Goal: Task Accomplishment & Management: Use online tool/utility

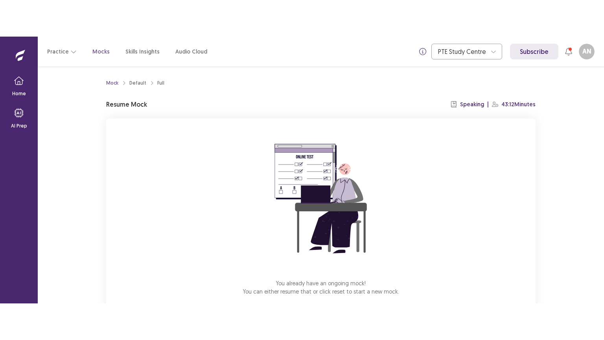
scroll to position [44, 0]
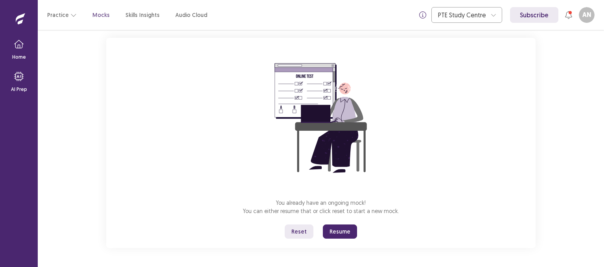
click at [301, 232] on button "Reset" at bounding box center [299, 231] width 29 height 14
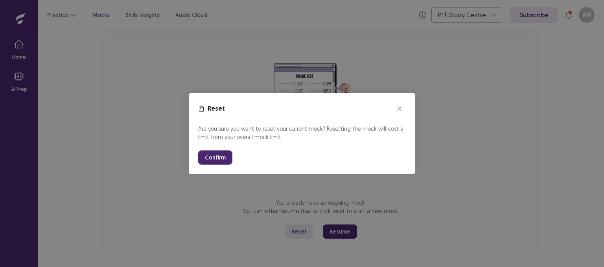
click at [208, 156] on button "Confirm" at bounding box center [215, 157] width 34 height 14
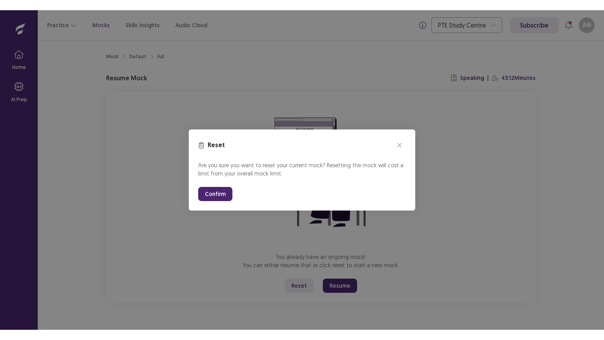
scroll to position [0, 0]
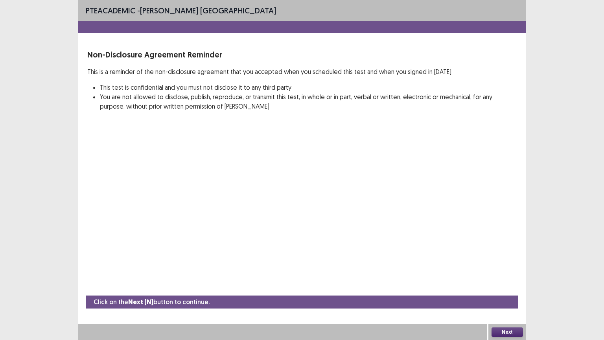
click at [496, 266] on button "Next" at bounding box center [507, 331] width 31 height 9
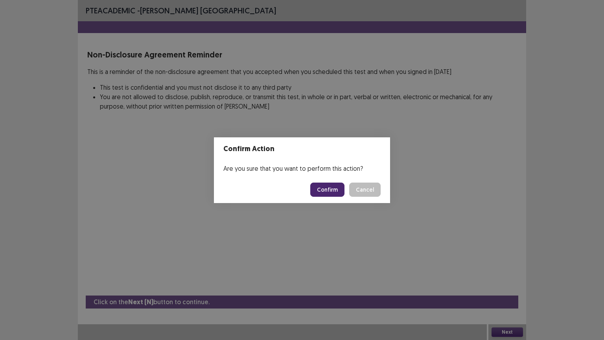
click at [325, 191] on button "Confirm" at bounding box center [327, 190] width 34 height 14
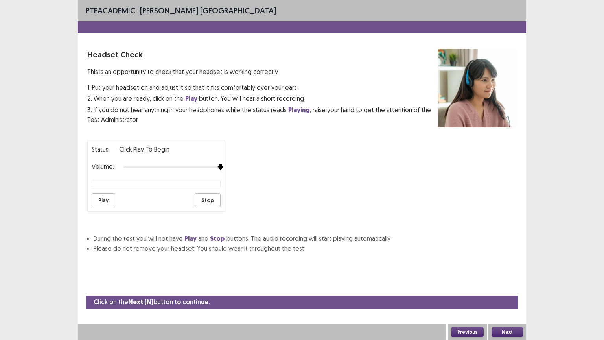
click at [217, 164] on div at bounding box center [172, 167] width 97 height 6
click at [109, 194] on button "Play" at bounding box center [104, 200] width 24 height 14
click at [512, 266] on button "Next" at bounding box center [507, 331] width 31 height 9
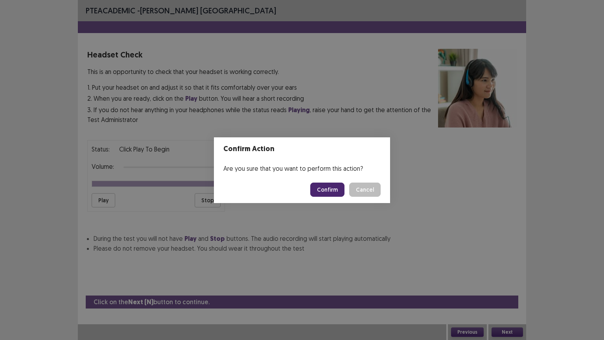
click at [334, 190] on button "Confirm" at bounding box center [327, 190] width 34 height 14
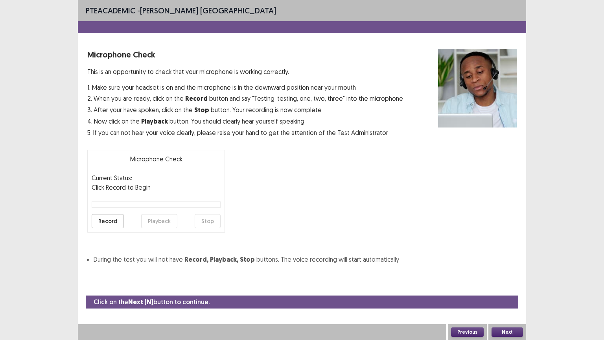
click at [116, 219] on button "Record" at bounding box center [108, 221] width 32 height 14
click at [208, 221] on button "Stop" at bounding box center [208, 221] width 26 height 14
click at [163, 223] on button "Playback" at bounding box center [159, 221] width 36 height 14
click at [516, 266] on button "Next" at bounding box center [507, 331] width 31 height 9
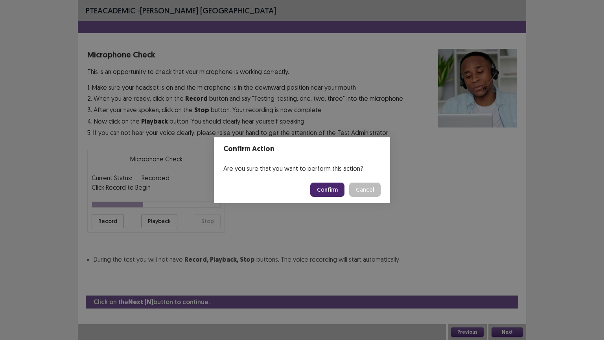
click at [321, 188] on button "Confirm" at bounding box center [327, 190] width 34 height 14
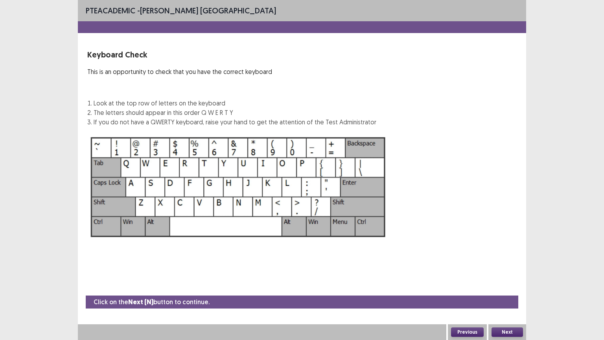
click at [512, 266] on button "Next" at bounding box center [507, 331] width 31 height 9
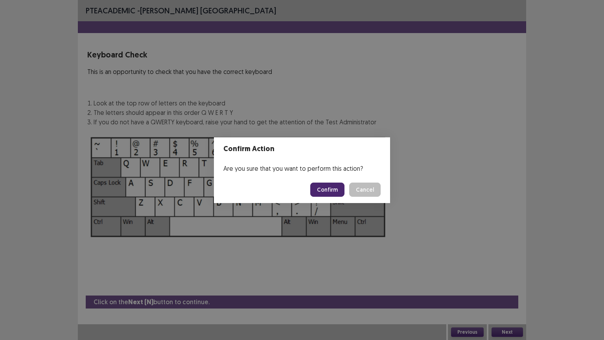
click at [333, 187] on button "Confirm" at bounding box center [327, 190] width 34 height 14
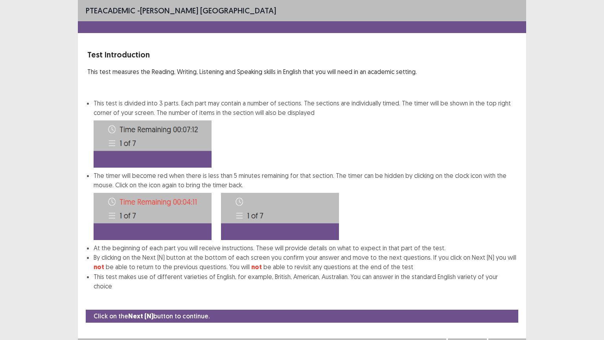
scroll to position [1, 0]
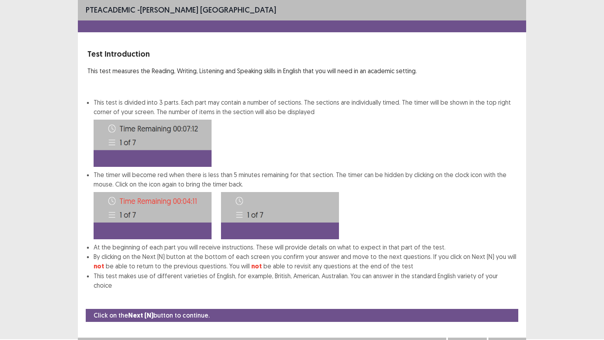
click at [510, 266] on button "Next" at bounding box center [507, 345] width 31 height 9
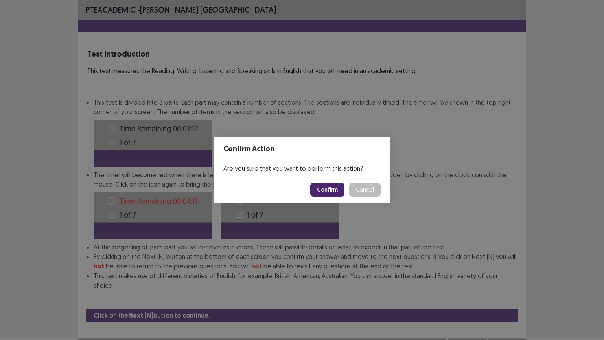
click at [331, 188] on button "Confirm" at bounding box center [327, 190] width 34 height 14
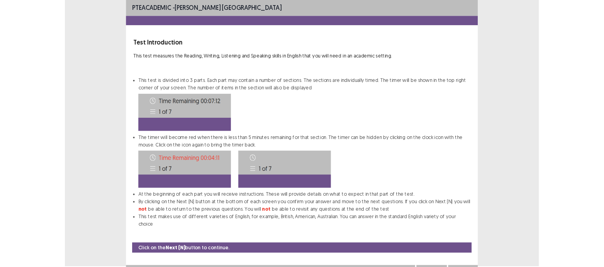
scroll to position [0, 0]
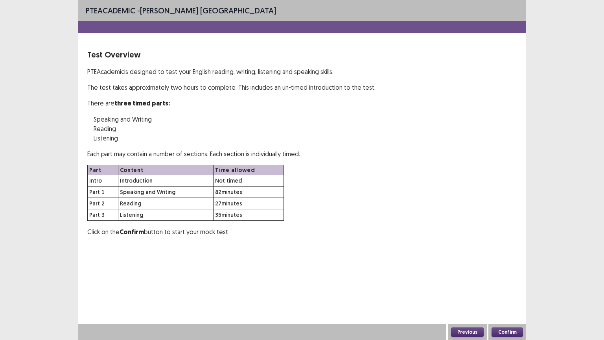
click at [514, 266] on button "Confirm" at bounding box center [507, 331] width 31 height 9
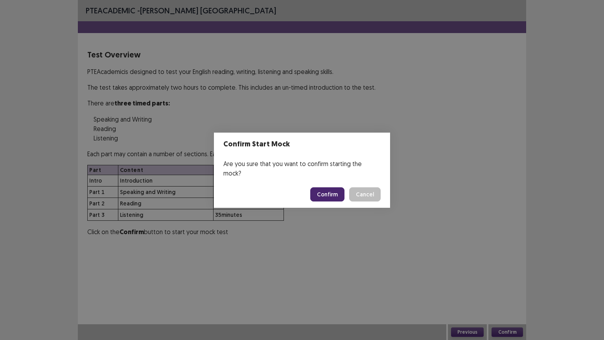
click at [335, 188] on button "Confirm" at bounding box center [327, 194] width 34 height 14
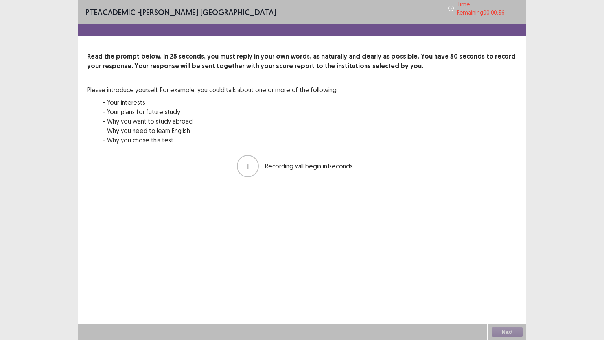
drag, startPoint x: 554, startPoint y: 304, endPoint x: 548, endPoint y: 307, distance: 7.0
click at [548, 266] on div "PTE academic - Asmita Nepal Time Remaining 00 : 00 : 36 Read the prompt below. …" at bounding box center [302, 170] width 604 height 340
click at [505, 266] on button "Next" at bounding box center [507, 331] width 31 height 9
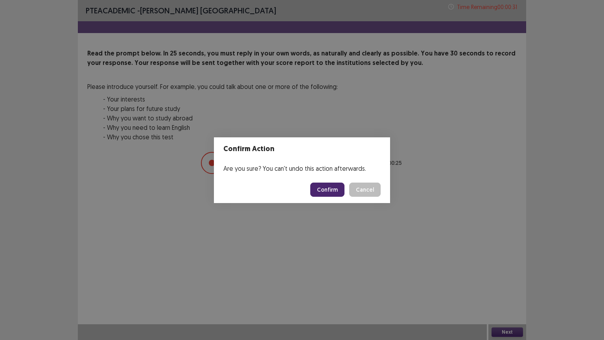
click at [333, 192] on button "Confirm" at bounding box center [327, 190] width 34 height 14
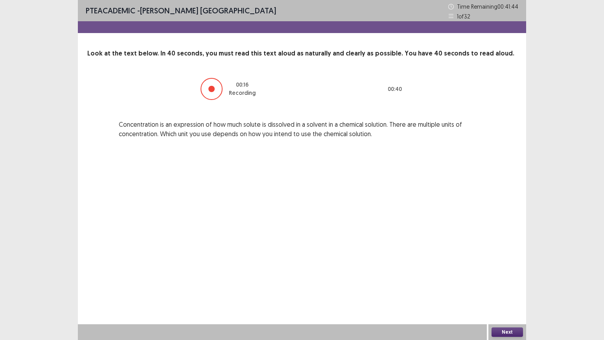
click at [505, 266] on button "Next" at bounding box center [507, 331] width 31 height 9
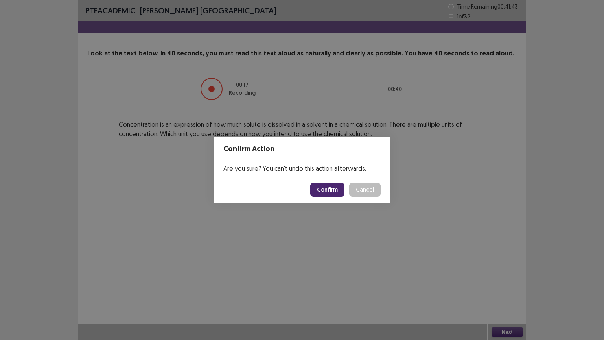
click at [330, 194] on button "Confirm" at bounding box center [327, 190] width 34 height 14
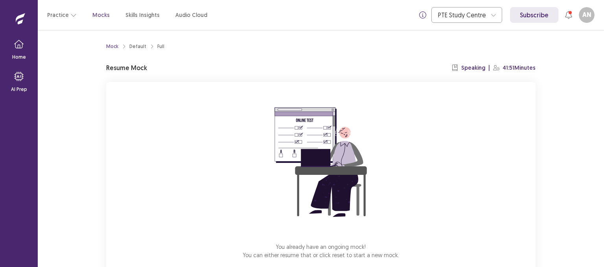
scroll to position [44, 0]
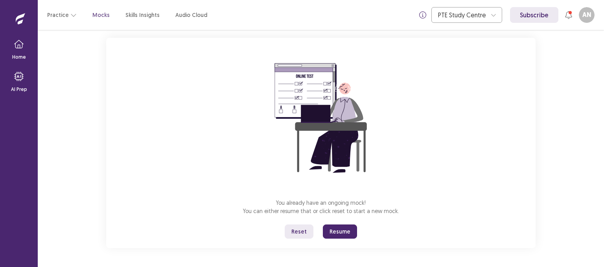
click at [343, 225] on button "Resume" at bounding box center [340, 231] width 34 height 14
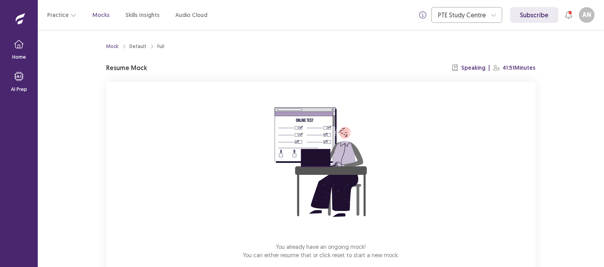
click at [412, 201] on div "You already have an ongoing mock! You can either resume that or click reset to …" at bounding box center [321, 187] width 430 height 210
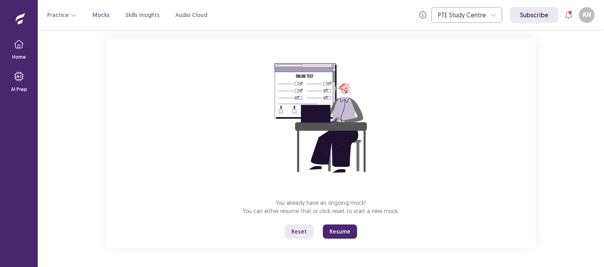
click at [340, 232] on button "Resume" at bounding box center [340, 231] width 34 height 14
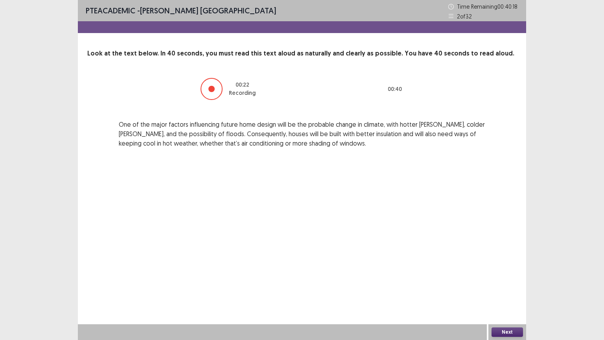
click at [513, 266] on button "Next" at bounding box center [507, 331] width 31 height 9
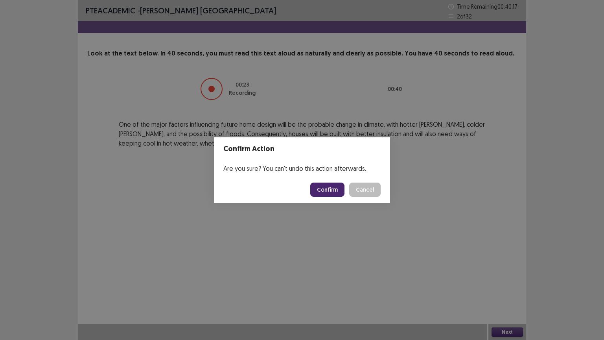
click at [323, 184] on button "Confirm" at bounding box center [327, 190] width 34 height 14
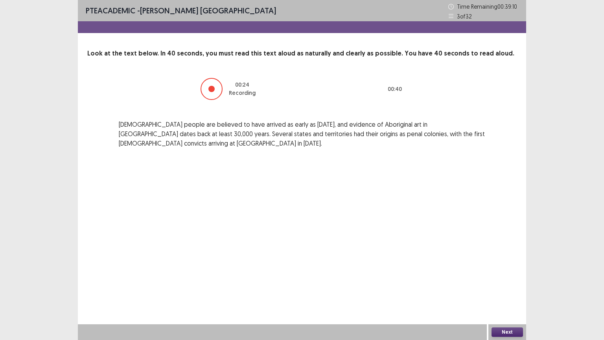
click at [512, 266] on button "Next" at bounding box center [507, 331] width 31 height 9
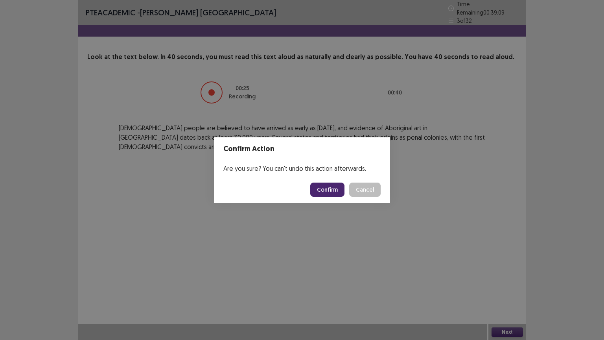
click at [335, 193] on button "Confirm" at bounding box center [327, 190] width 34 height 14
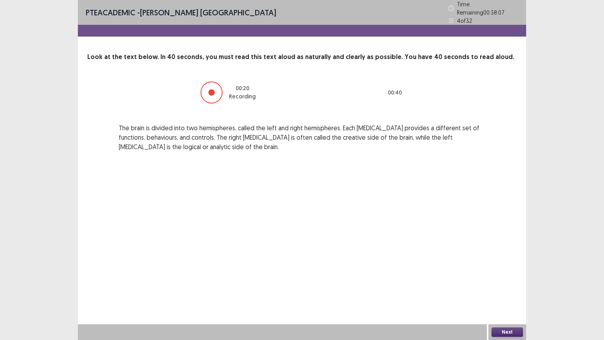
click at [503, 266] on button "Next" at bounding box center [507, 331] width 31 height 9
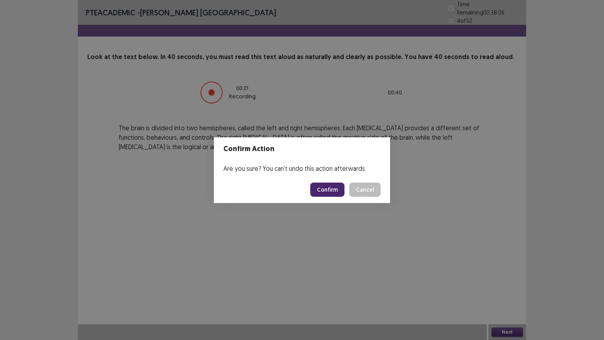
click at [339, 189] on button "Confirm" at bounding box center [327, 190] width 34 height 14
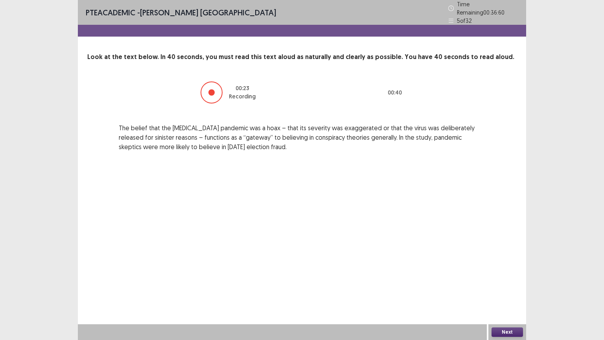
click at [503, 266] on button "Next" at bounding box center [507, 331] width 31 height 9
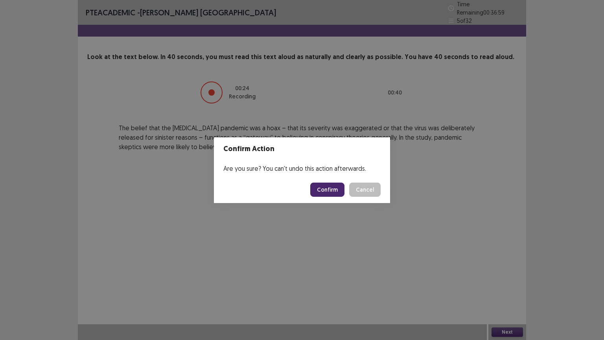
click at [333, 190] on button "Confirm" at bounding box center [327, 190] width 34 height 14
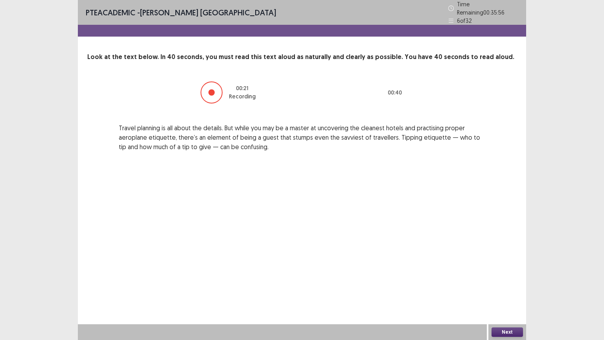
click at [501, 266] on button "Next" at bounding box center [507, 331] width 31 height 9
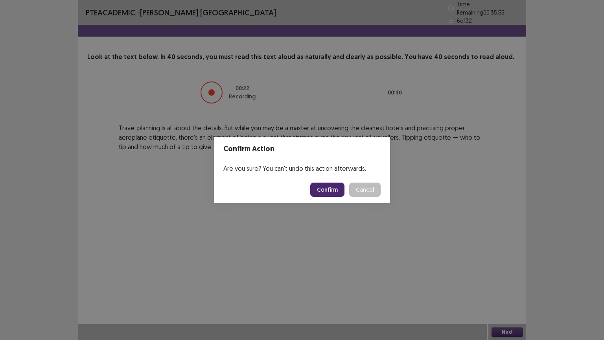
click at [324, 189] on button "Confirm" at bounding box center [327, 190] width 34 height 14
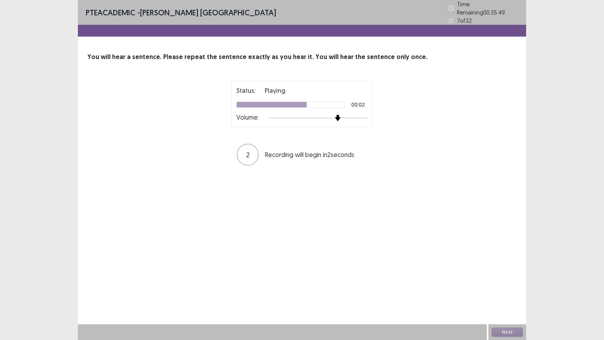
click at [335, 115] on div at bounding box center [318, 118] width 100 height 6
click at [507, 266] on button "Next" at bounding box center [507, 331] width 31 height 9
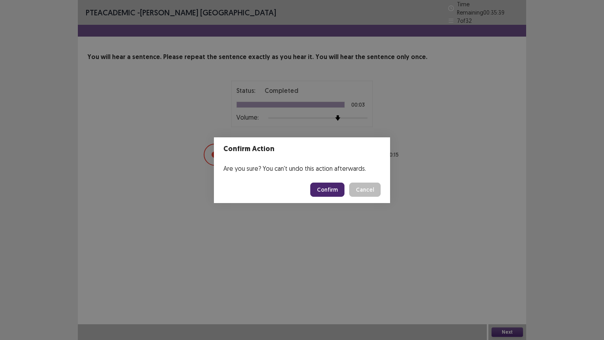
click at [327, 187] on button "Confirm" at bounding box center [327, 190] width 34 height 14
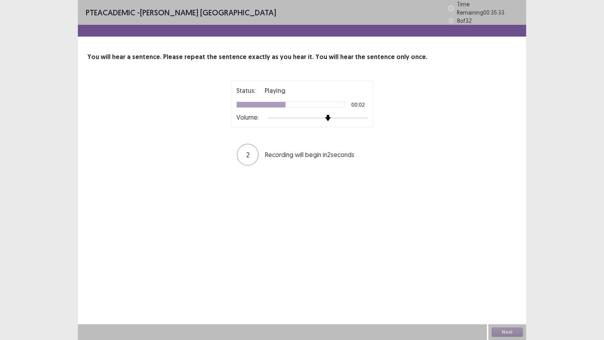
click at [331, 115] on div at bounding box center [318, 118] width 100 height 6
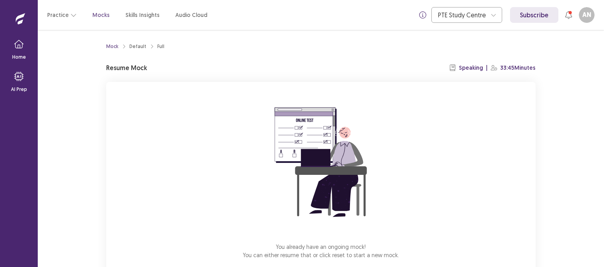
scroll to position [44, 0]
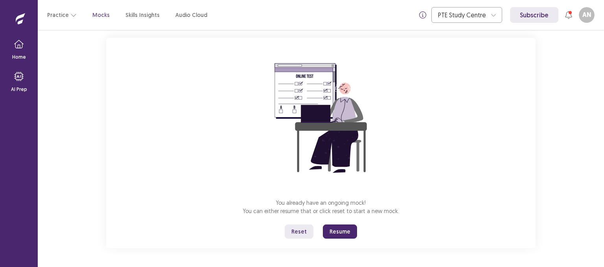
click at [337, 229] on button "Resume" at bounding box center [340, 231] width 34 height 14
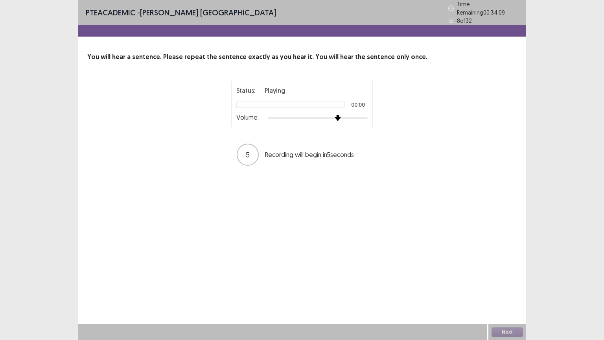
click at [336, 116] on div at bounding box center [318, 118] width 100 height 6
click at [336, 116] on img at bounding box center [338, 118] width 6 height 6
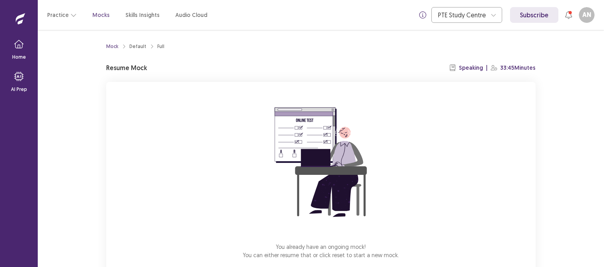
scroll to position [44, 0]
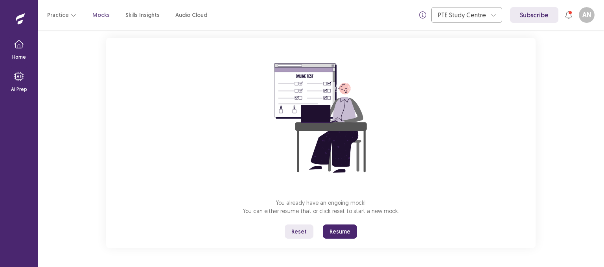
click at [335, 232] on button "Resume" at bounding box center [340, 231] width 34 height 14
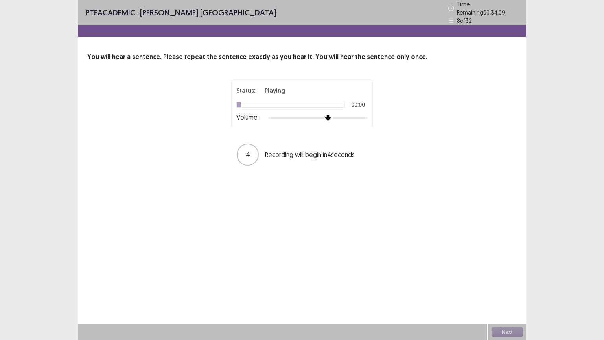
click at [331, 115] on div at bounding box center [318, 118] width 100 height 6
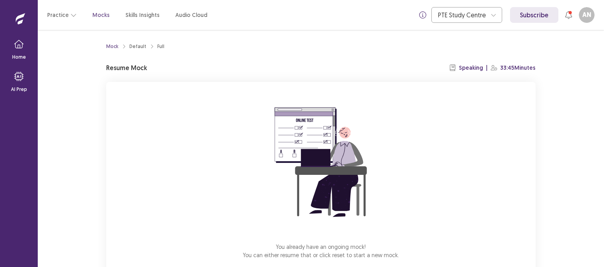
scroll to position [44, 0]
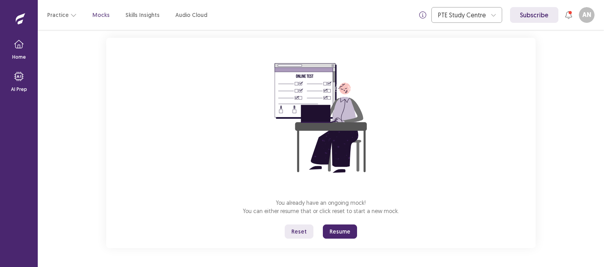
click at [341, 232] on button "Resume" at bounding box center [340, 231] width 34 height 14
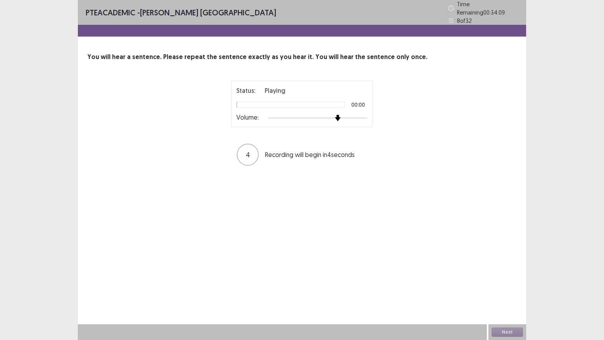
click at [337, 115] on div at bounding box center [318, 118] width 100 height 6
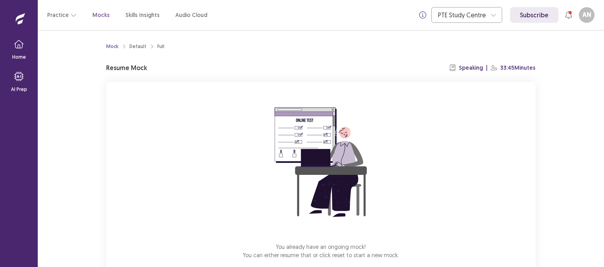
scroll to position [44, 0]
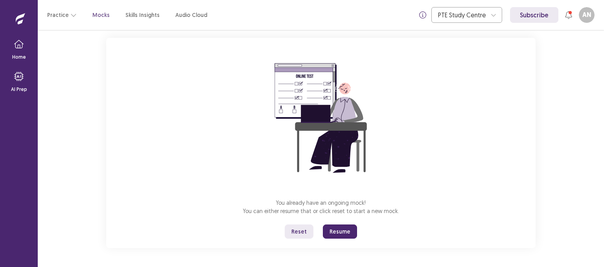
click at [339, 232] on button "Resume" at bounding box center [340, 231] width 34 height 14
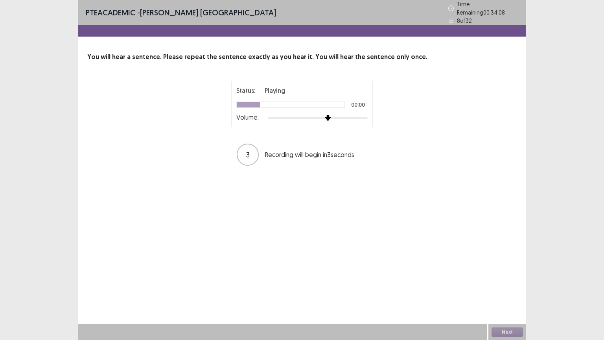
click at [328, 115] on div at bounding box center [318, 118] width 100 height 6
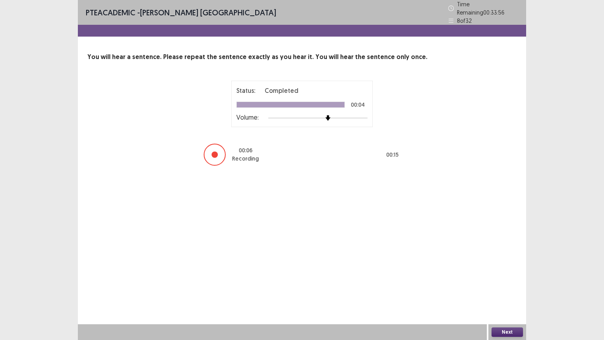
click at [512, 266] on button "Next" at bounding box center [507, 331] width 31 height 9
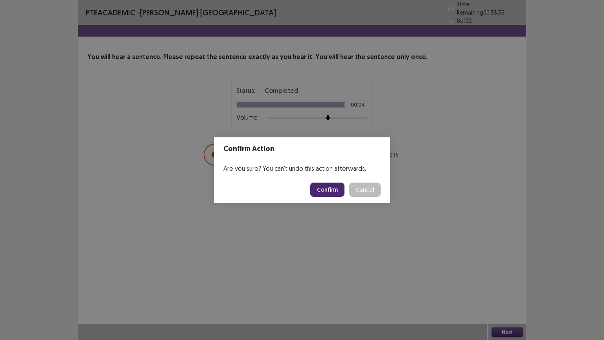
click at [332, 187] on button "Confirm" at bounding box center [327, 190] width 34 height 14
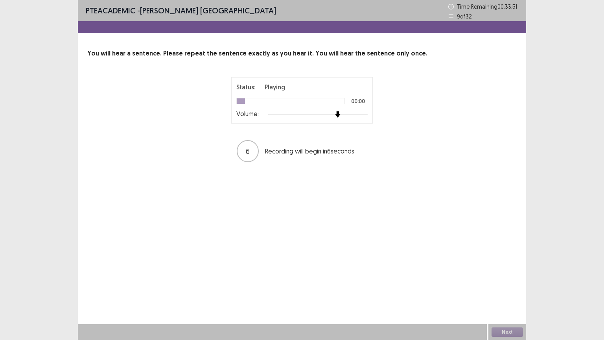
click at [335, 116] on div at bounding box center [318, 114] width 100 height 6
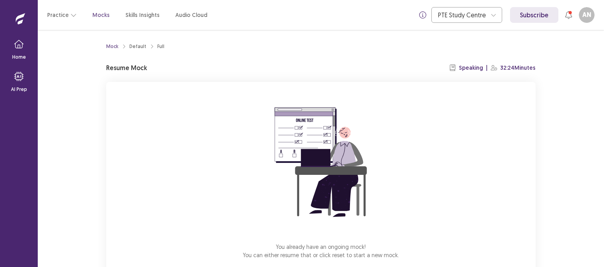
scroll to position [44, 0]
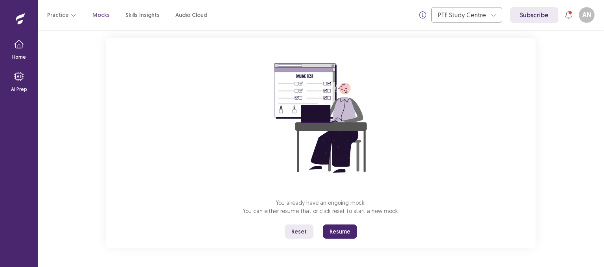
click at [343, 235] on button "Resume" at bounding box center [340, 231] width 34 height 14
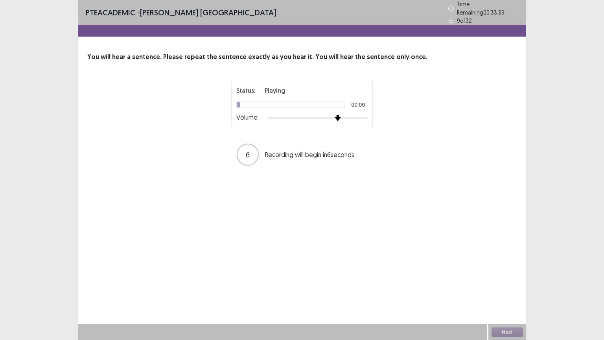
click at [334, 115] on div at bounding box center [318, 118] width 100 height 6
click at [346, 115] on div at bounding box center [318, 118] width 100 height 6
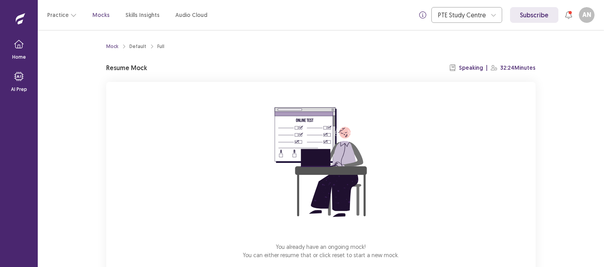
scroll to position [44, 0]
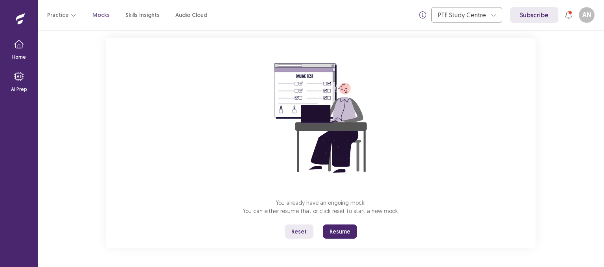
click at [344, 229] on button "Resume" at bounding box center [340, 231] width 34 height 14
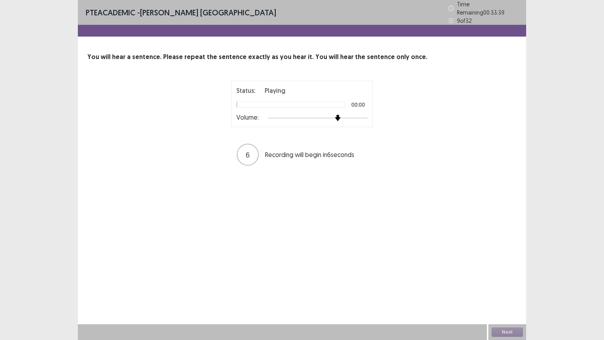
click at [336, 115] on div at bounding box center [318, 118] width 100 height 6
click at [353, 115] on div at bounding box center [318, 118] width 100 height 6
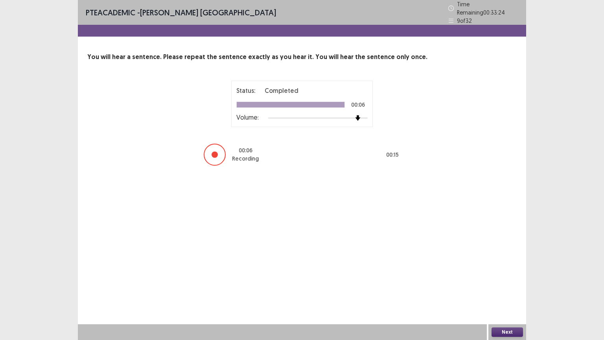
click at [505, 266] on button "Next" at bounding box center [507, 331] width 31 height 9
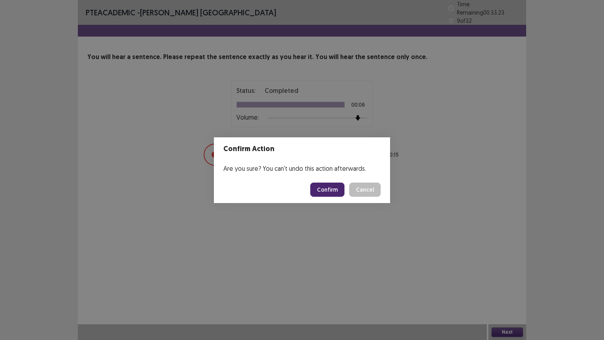
click at [333, 195] on button "Confirm" at bounding box center [327, 190] width 34 height 14
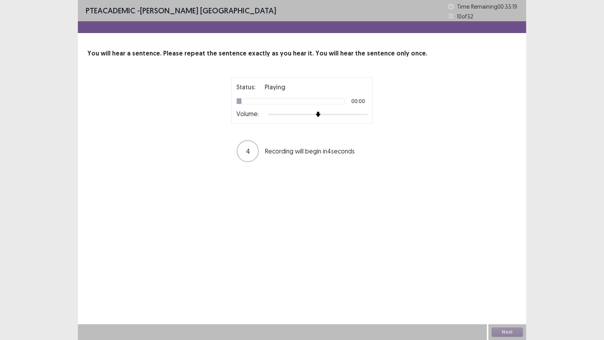
click at [347, 115] on div at bounding box center [318, 114] width 100 height 6
click at [356, 113] on div at bounding box center [318, 114] width 100 height 6
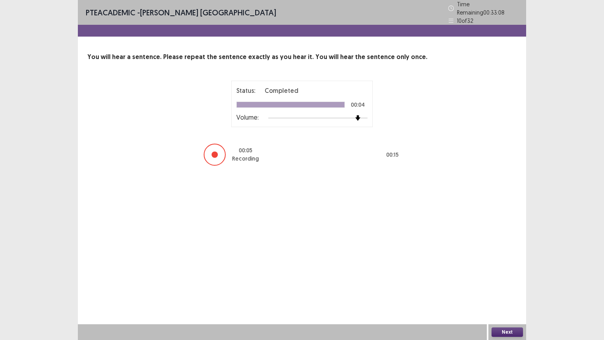
click at [502, 266] on button "Next" at bounding box center [507, 331] width 31 height 9
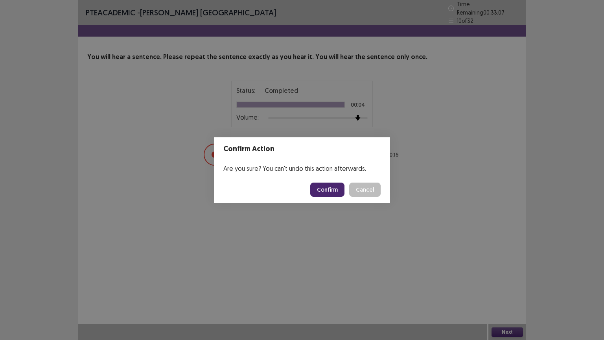
click at [338, 187] on button "Confirm" at bounding box center [327, 190] width 34 height 14
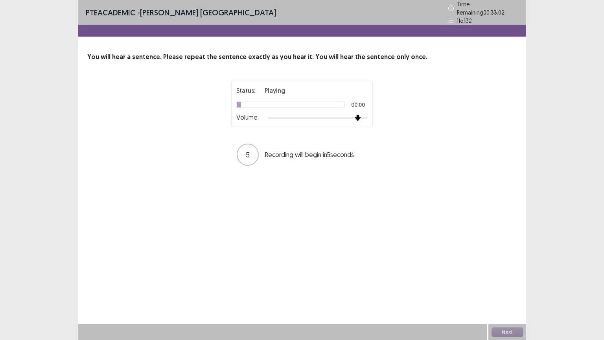
click at [357, 115] on div at bounding box center [318, 118] width 100 height 6
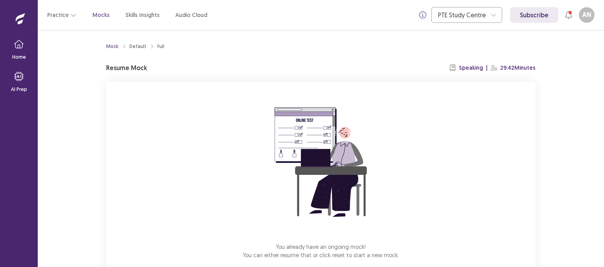
scroll to position [44, 0]
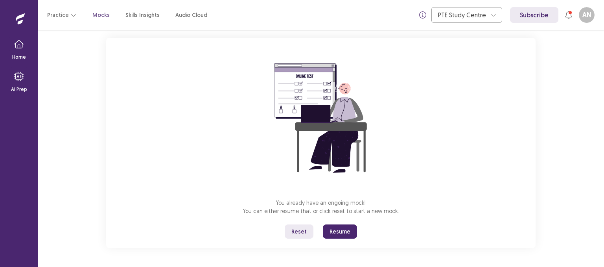
click at [341, 230] on button "Resume" at bounding box center [340, 231] width 34 height 14
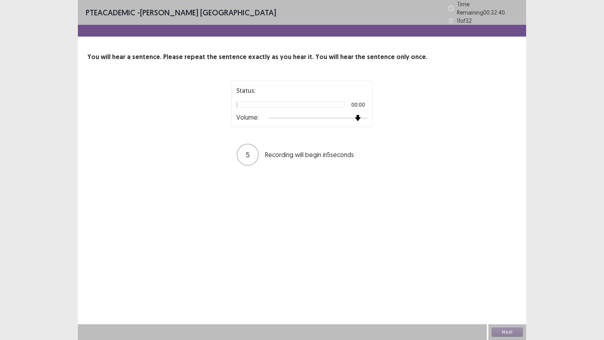
click at [360, 115] on div at bounding box center [318, 118] width 100 height 6
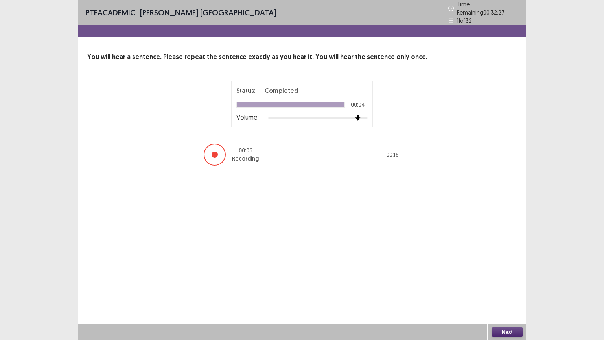
click at [508, 266] on button "Next" at bounding box center [507, 331] width 31 height 9
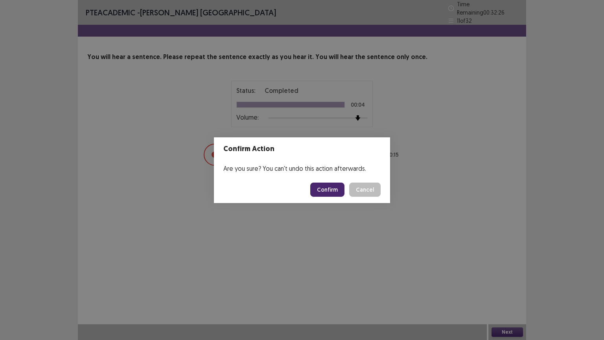
click at [320, 190] on button "Confirm" at bounding box center [327, 190] width 34 height 14
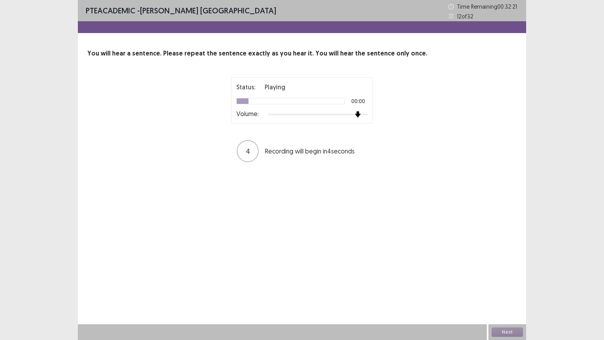
click at [354, 113] on div at bounding box center [318, 114] width 100 height 6
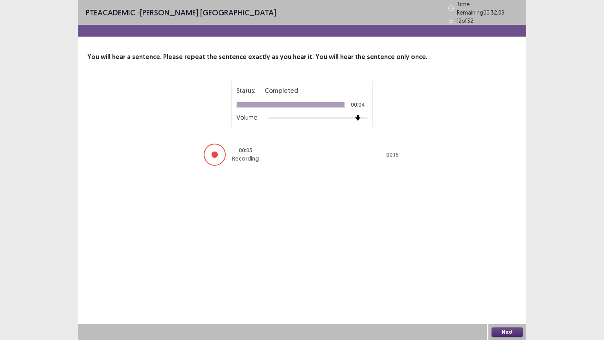
click at [508, 266] on button "Next" at bounding box center [507, 331] width 31 height 9
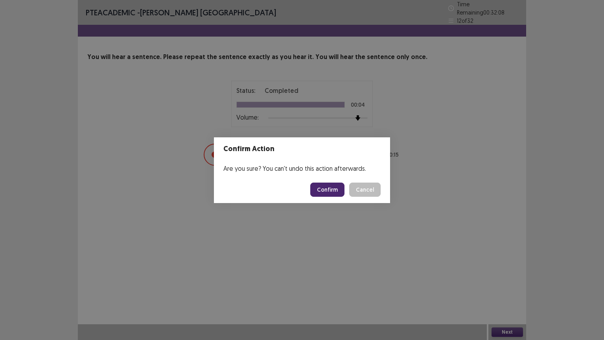
click at [338, 189] on button "Confirm" at bounding box center [327, 190] width 34 height 14
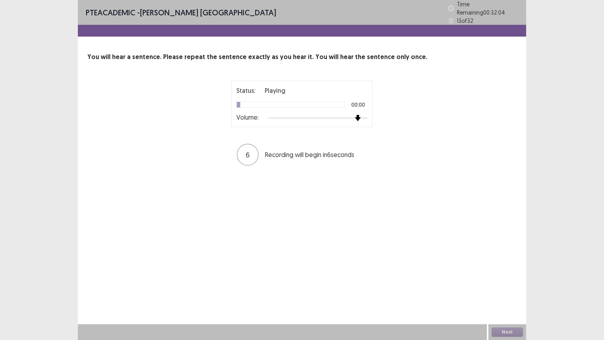
click at [354, 115] on div at bounding box center [318, 118] width 100 height 6
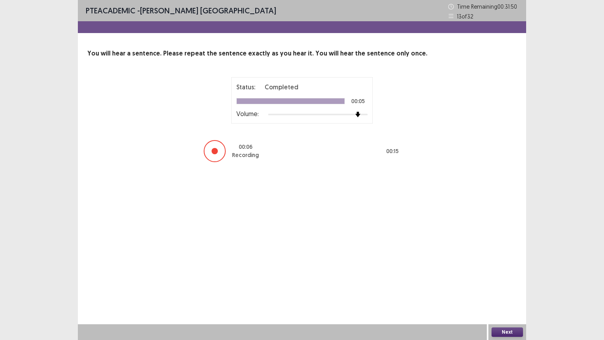
click at [506, 266] on button "Next" at bounding box center [507, 331] width 31 height 9
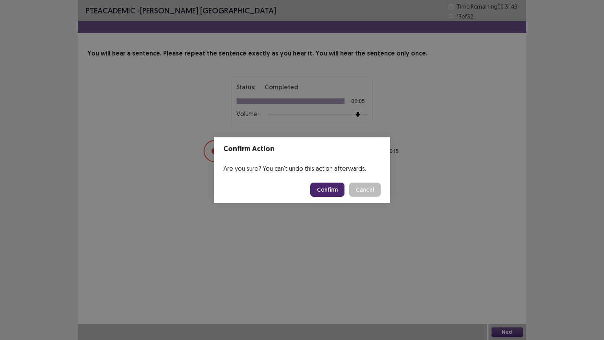
click at [322, 186] on button "Confirm" at bounding box center [327, 190] width 34 height 14
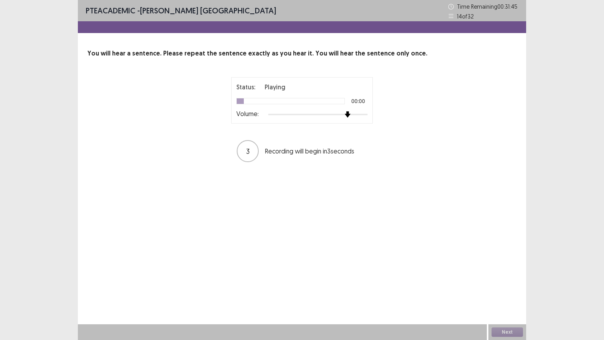
click at [351, 113] on div at bounding box center [318, 114] width 100 height 6
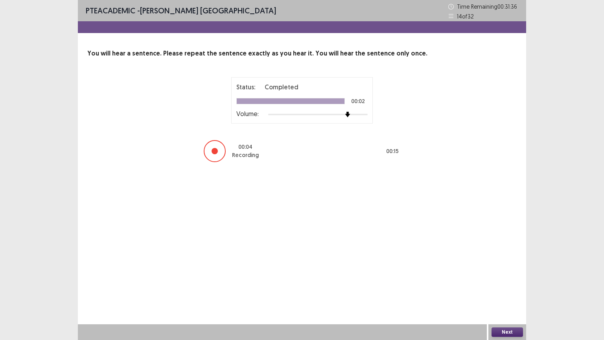
click at [509, 266] on button "Next" at bounding box center [507, 331] width 31 height 9
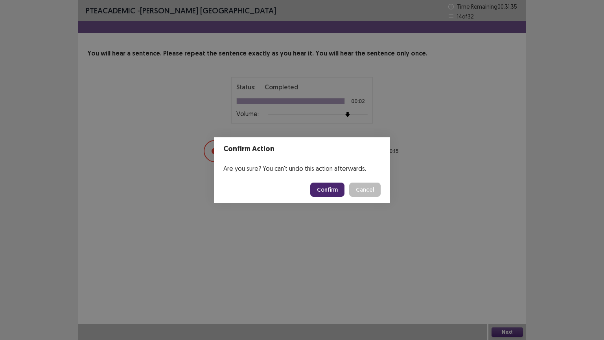
click at [338, 190] on button "Confirm" at bounding box center [327, 190] width 34 height 14
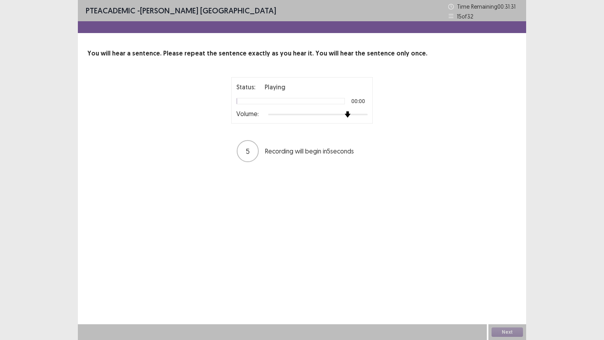
click at [348, 114] on div at bounding box center [318, 114] width 100 height 6
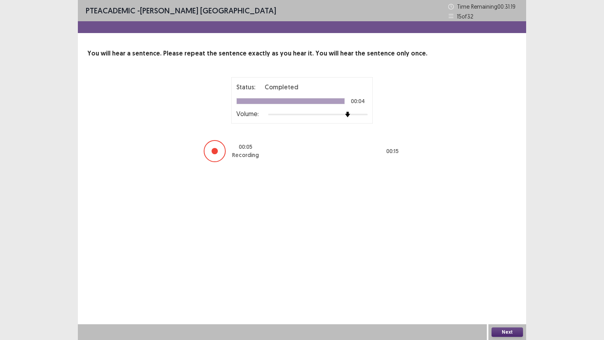
drag, startPoint x: 506, startPoint y: 325, endPoint x: 507, endPoint y: 332, distance: 6.3
click at [507, 266] on div "Next" at bounding box center [508, 332] width 38 height 16
click at [507, 266] on button "Next" at bounding box center [507, 331] width 31 height 9
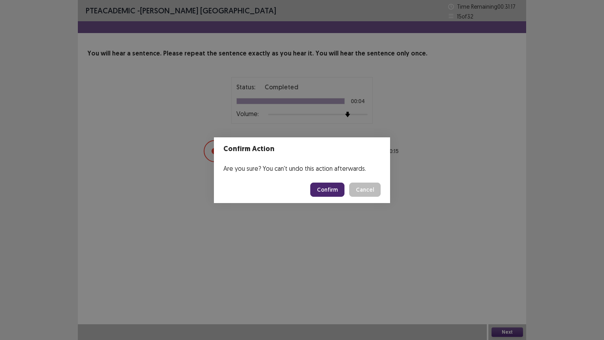
click at [335, 188] on button "Confirm" at bounding box center [327, 190] width 34 height 14
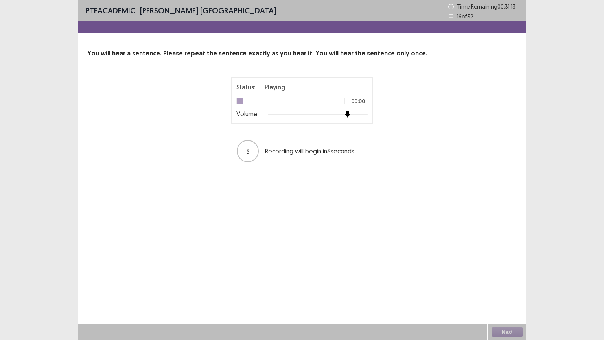
click at [344, 113] on div at bounding box center [318, 114] width 100 height 6
click at [361, 113] on div at bounding box center [318, 114] width 100 height 6
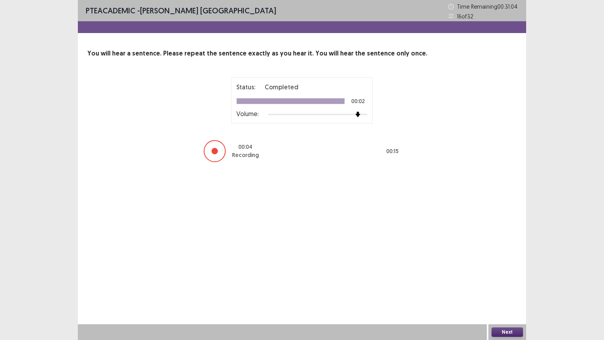
click at [504, 266] on button "Next" at bounding box center [507, 331] width 31 height 9
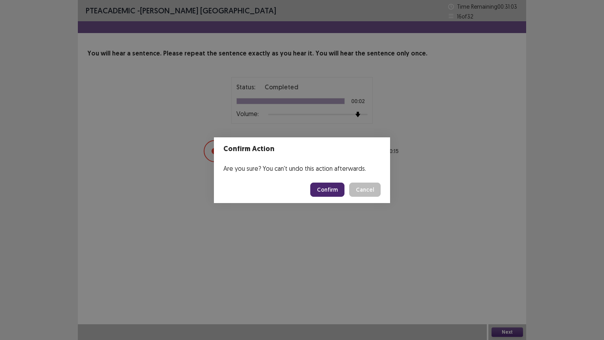
click at [337, 191] on button "Confirm" at bounding box center [327, 190] width 34 height 14
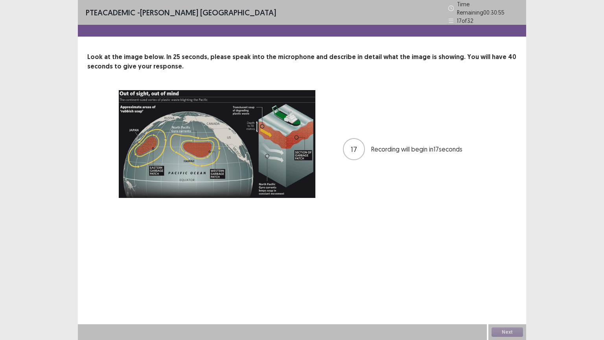
click at [297, 188] on img at bounding box center [217, 144] width 197 height 108
click at [497, 266] on button "Next" at bounding box center [507, 331] width 31 height 9
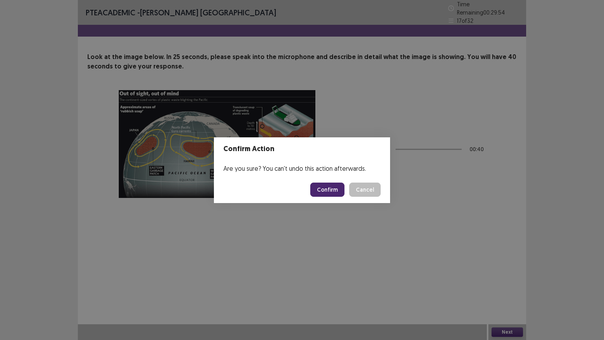
click at [328, 194] on button "Confirm" at bounding box center [327, 190] width 34 height 14
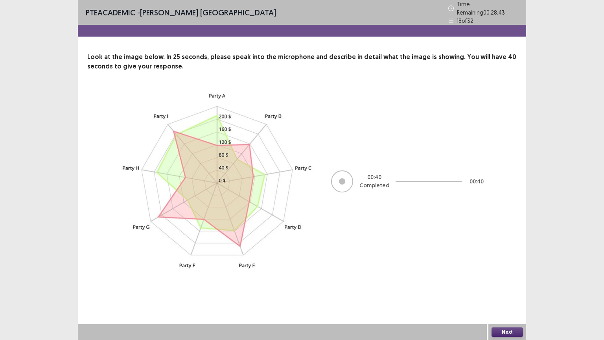
click at [503, 266] on button "Next" at bounding box center [507, 331] width 31 height 9
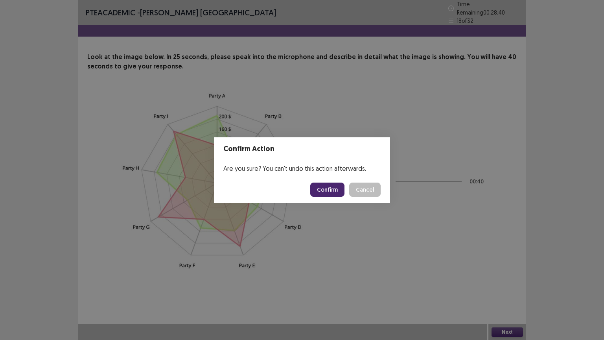
click at [357, 222] on div "Confirm Action Are you sure? You can't undo this action afterwards. Confirm Can…" at bounding box center [302, 170] width 604 height 340
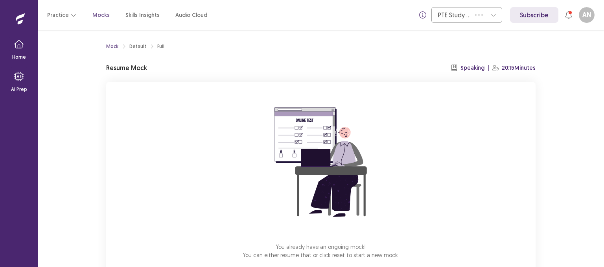
scroll to position [44, 0]
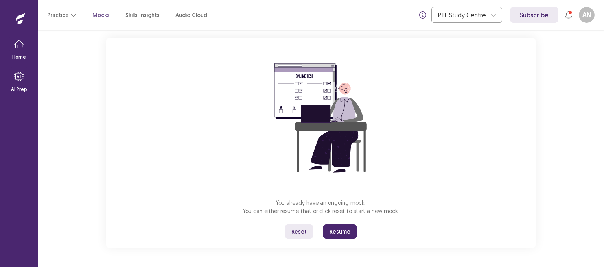
click at [352, 229] on button "Resume" at bounding box center [340, 231] width 34 height 14
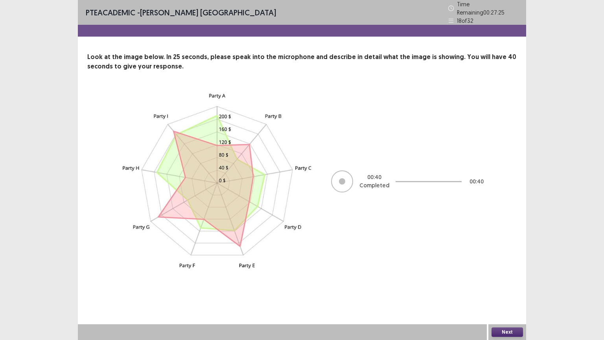
click at [514, 266] on button "Next" at bounding box center [507, 331] width 31 height 9
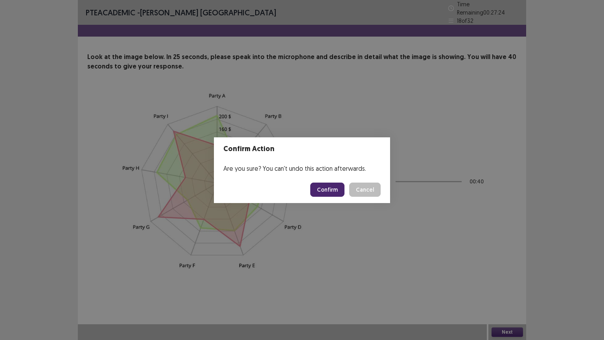
click at [340, 189] on button "Confirm" at bounding box center [327, 190] width 34 height 14
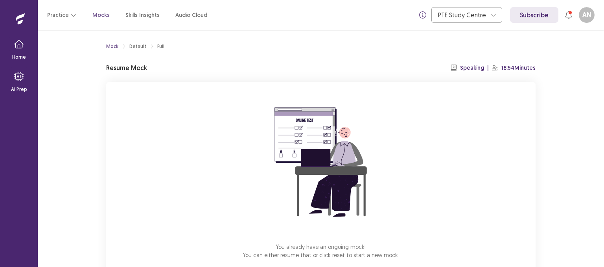
scroll to position [44, 0]
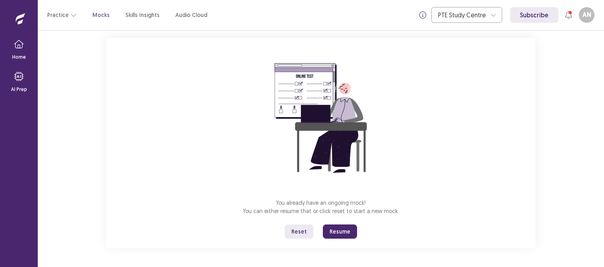
click at [340, 226] on button "Resume" at bounding box center [340, 231] width 34 height 14
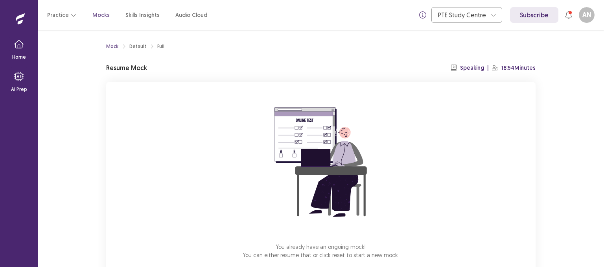
scroll to position [44, 0]
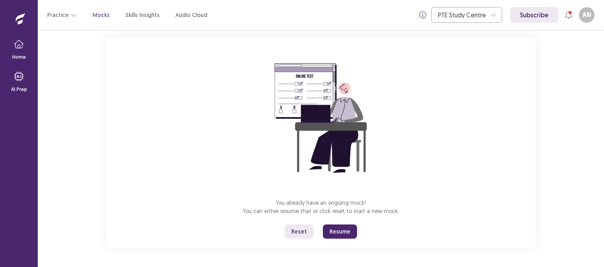
click at [343, 227] on button "Resume" at bounding box center [340, 231] width 34 height 14
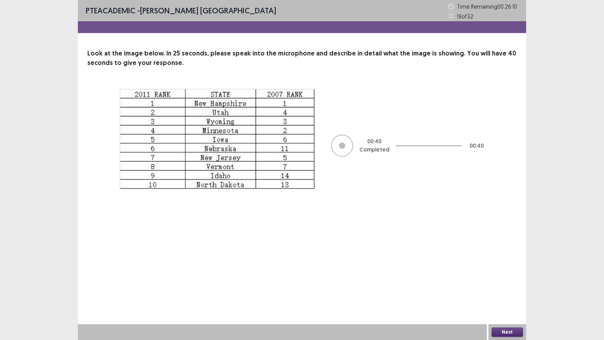
click at [503, 266] on button "Next" at bounding box center [507, 331] width 31 height 9
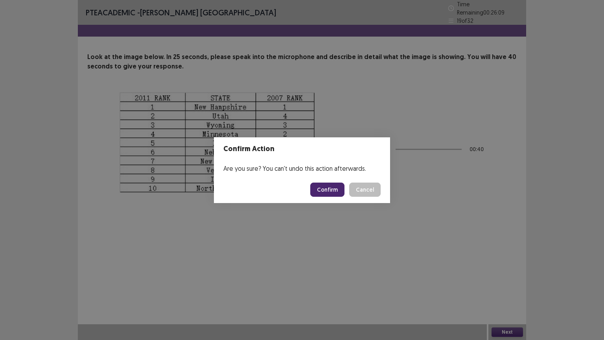
click at [333, 190] on button "Confirm" at bounding box center [327, 190] width 34 height 14
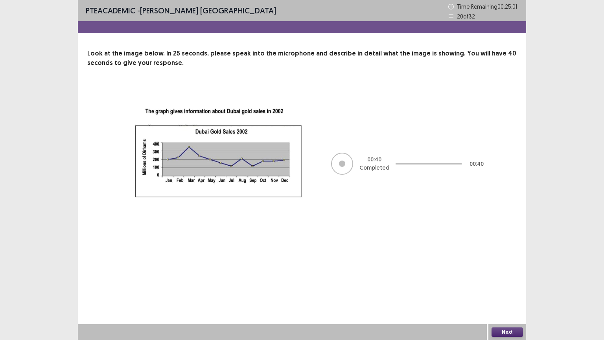
click at [511, 266] on button "Next" at bounding box center [507, 331] width 31 height 9
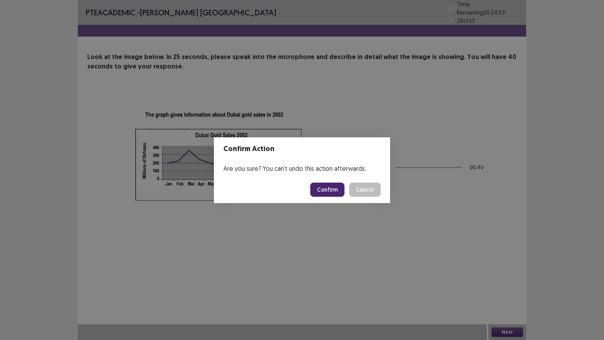
click at [331, 191] on button "Confirm" at bounding box center [327, 190] width 34 height 14
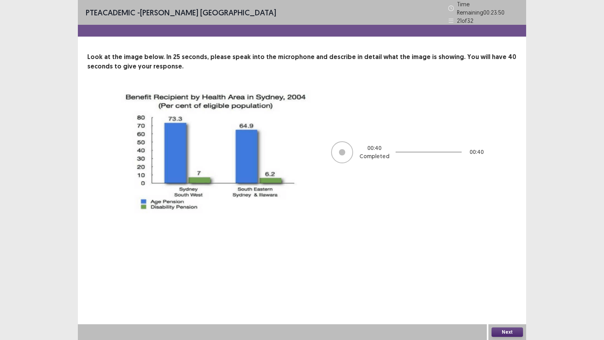
click at [512, 266] on button "Next" at bounding box center [507, 331] width 31 height 9
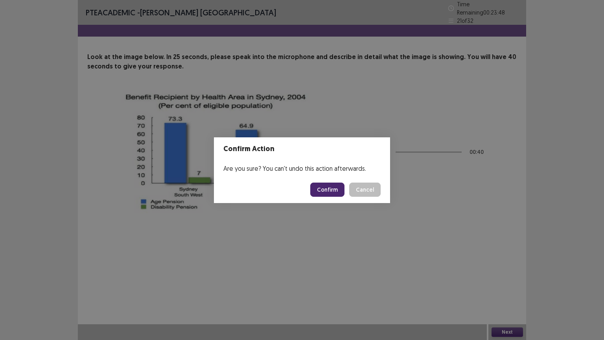
click at [331, 188] on button "Confirm" at bounding box center [327, 190] width 34 height 14
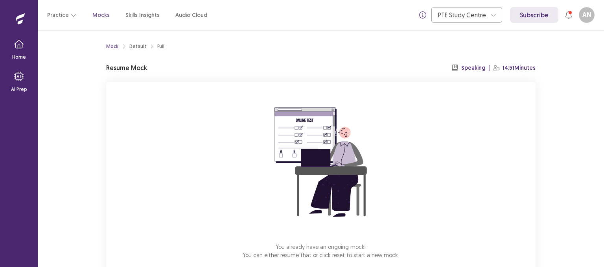
scroll to position [44, 0]
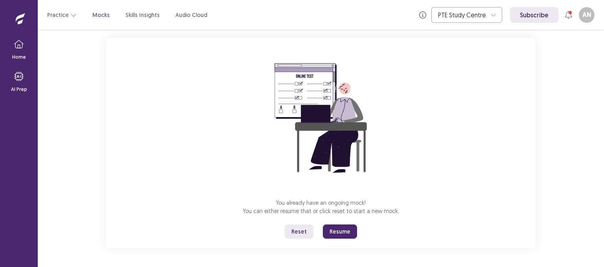
click at [342, 225] on button "Resume" at bounding box center [340, 231] width 34 height 14
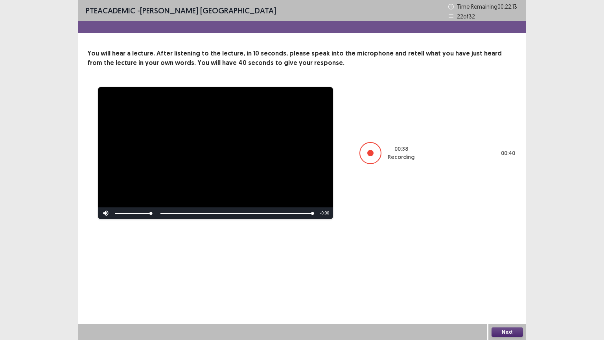
click at [507, 266] on button "Next" at bounding box center [507, 331] width 31 height 9
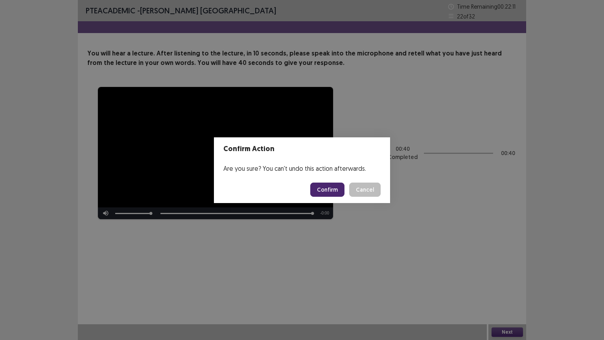
click at [328, 191] on button "Confirm" at bounding box center [327, 190] width 34 height 14
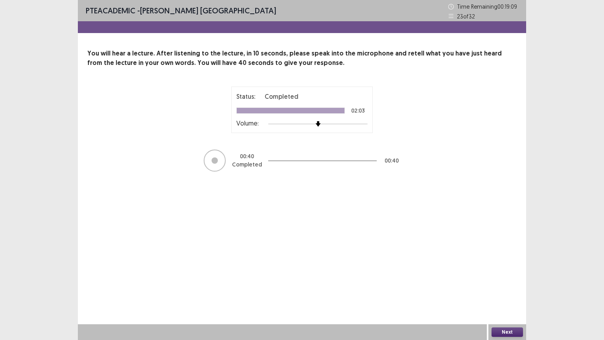
click at [508, 266] on button "Next" at bounding box center [507, 331] width 31 height 9
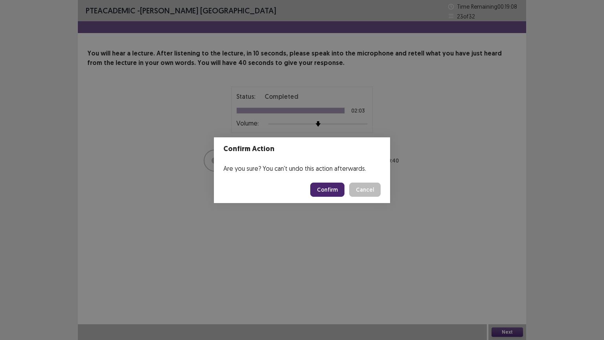
click at [332, 186] on button "Confirm" at bounding box center [327, 190] width 34 height 14
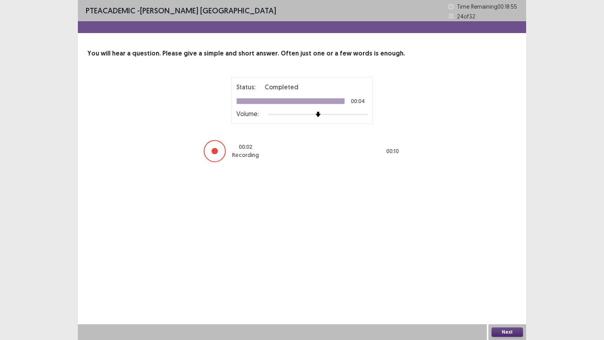
click at [512, 266] on button "Next" at bounding box center [507, 331] width 31 height 9
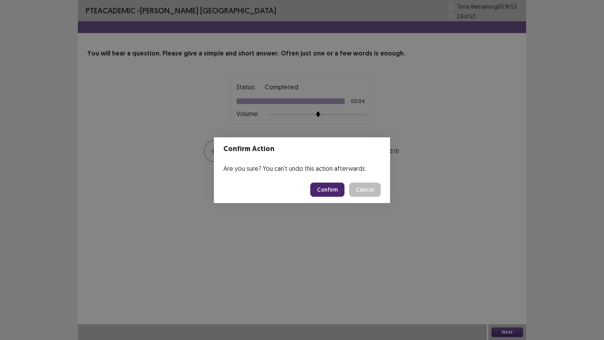
click at [323, 187] on button "Confirm" at bounding box center [327, 190] width 34 height 14
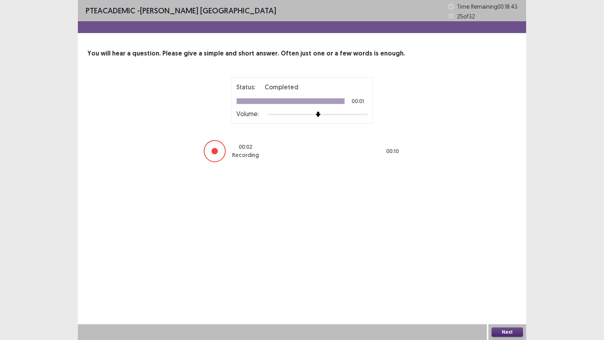
click at [508, 266] on button "Next" at bounding box center [507, 331] width 31 height 9
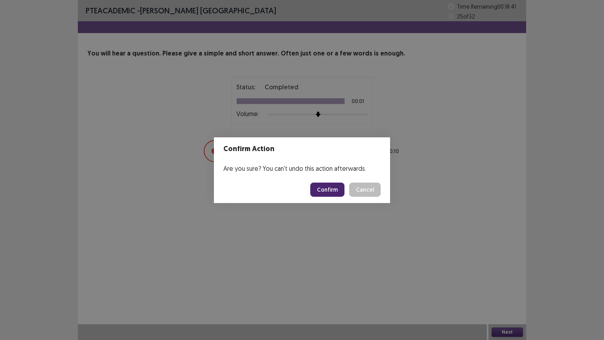
click at [337, 187] on button "Confirm" at bounding box center [327, 190] width 34 height 14
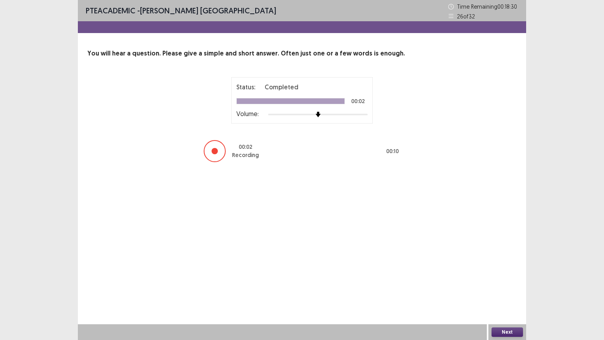
click at [513, 266] on button "Next" at bounding box center [507, 331] width 31 height 9
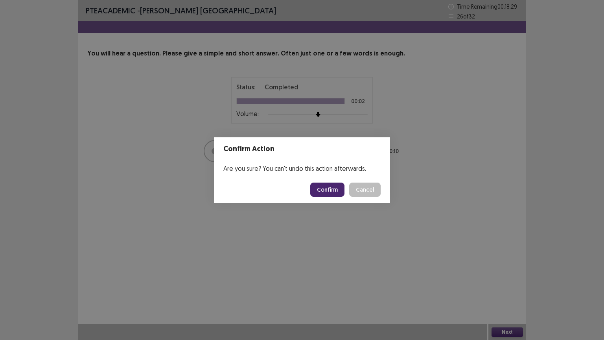
click at [327, 192] on button "Confirm" at bounding box center [327, 190] width 34 height 14
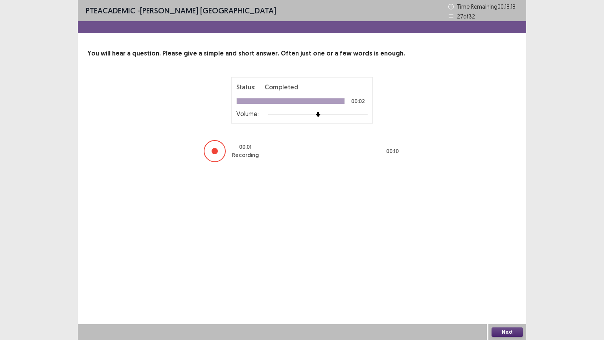
click at [499, 266] on button "Next" at bounding box center [507, 331] width 31 height 9
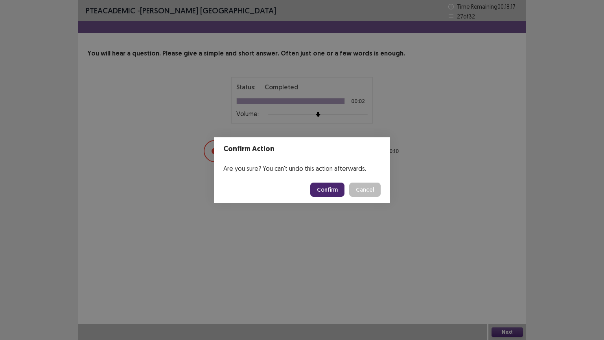
click at [324, 190] on button "Confirm" at bounding box center [327, 190] width 34 height 14
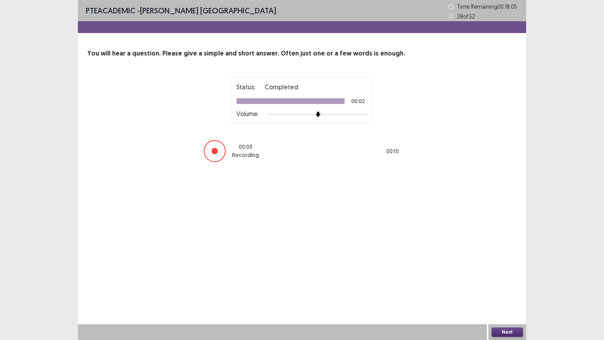
click at [504, 266] on button "Next" at bounding box center [507, 331] width 31 height 9
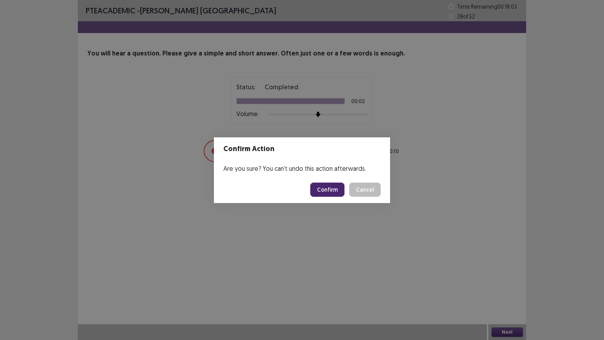
click at [338, 190] on button "Confirm" at bounding box center [327, 190] width 34 height 14
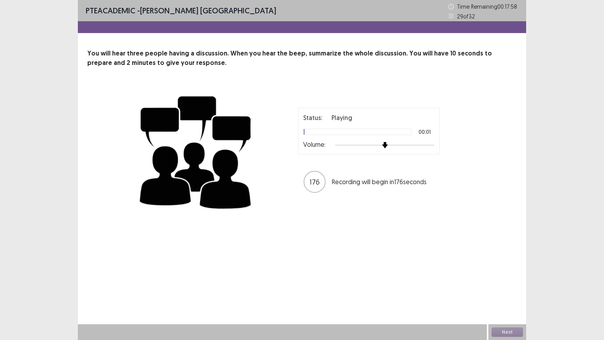
click at [390, 145] on div at bounding box center [385, 145] width 100 height 2
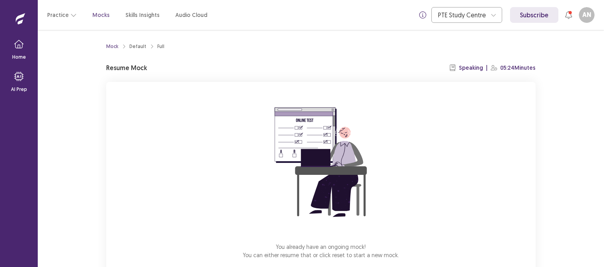
scroll to position [44, 0]
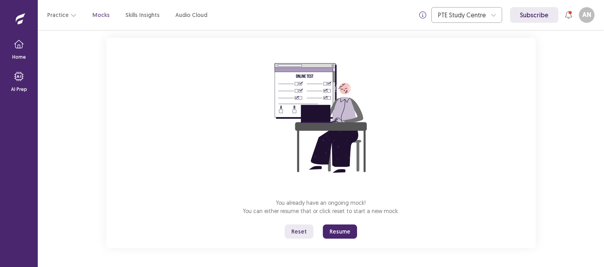
click at [345, 232] on button "Resume" at bounding box center [340, 231] width 34 height 14
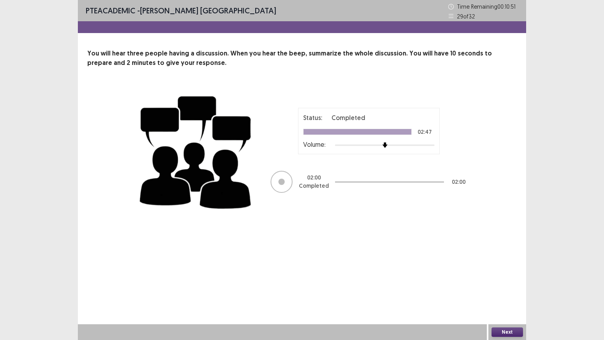
click at [513, 266] on button "Next" at bounding box center [507, 331] width 31 height 9
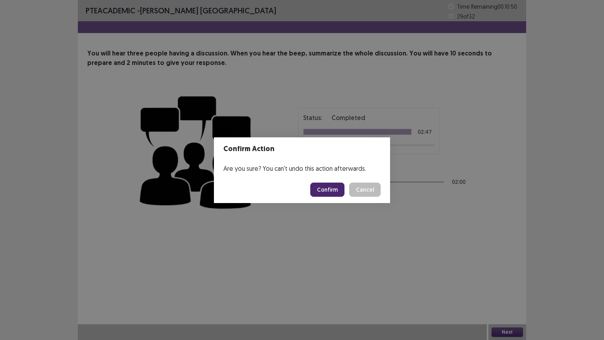
click at [330, 184] on button "Confirm" at bounding box center [327, 190] width 34 height 14
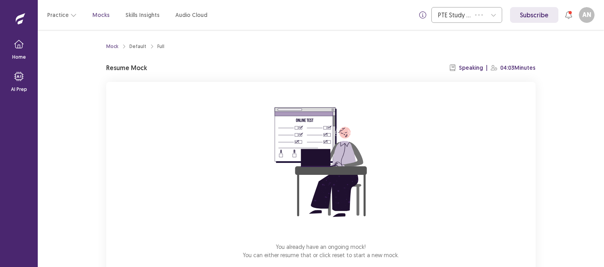
scroll to position [44, 0]
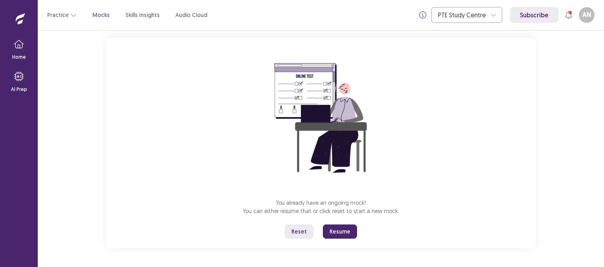
click at [340, 235] on button "Resume" at bounding box center [340, 231] width 34 height 14
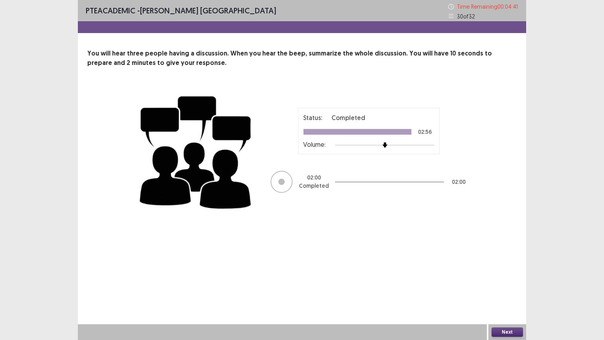
click at [510, 266] on button "Next" at bounding box center [507, 331] width 31 height 9
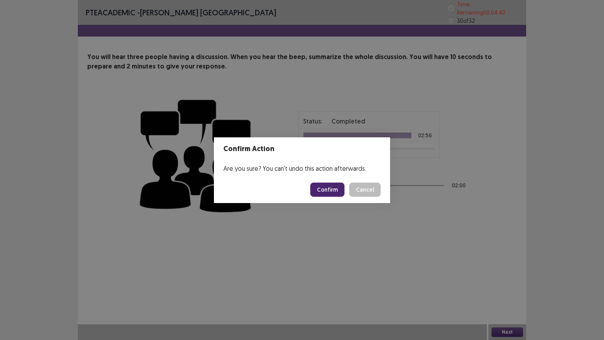
click at [331, 187] on button "Confirm" at bounding box center [327, 190] width 34 height 14
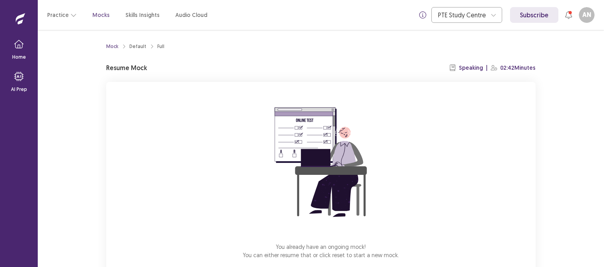
scroll to position [44, 0]
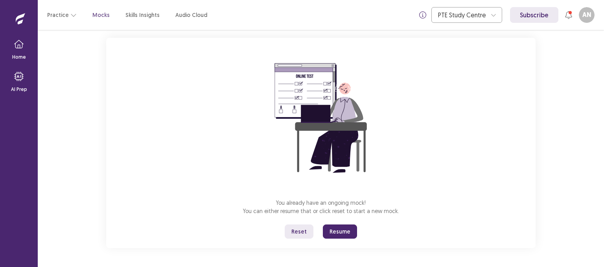
click at [338, 231] on button "Resume" at bounding box center [340, 231] width 34 height 14
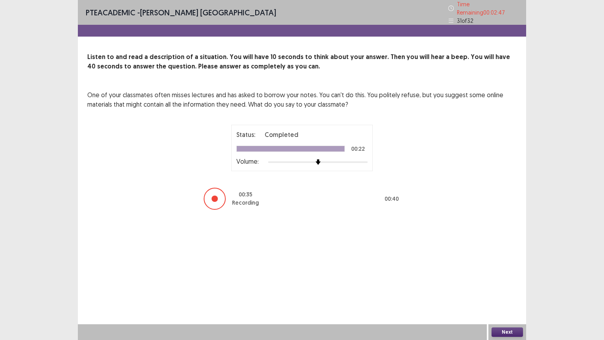
click at [502, 266] on button "Next" at bounding box center [507, 331] width 31 height 9
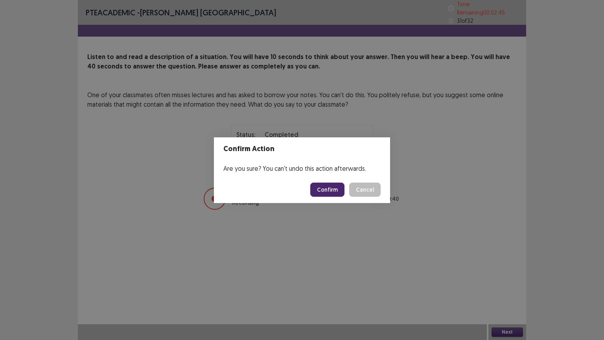
click at [327, 189] on button "Confirm" at bounding box center [327, 190] width 34 height 14
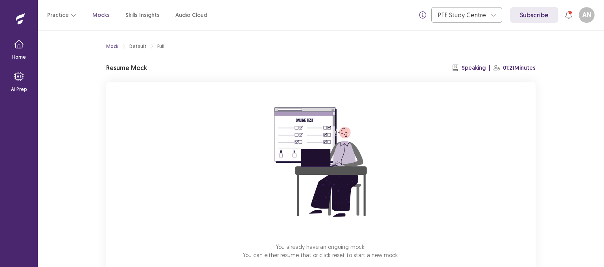
scroll to position [44, 0]
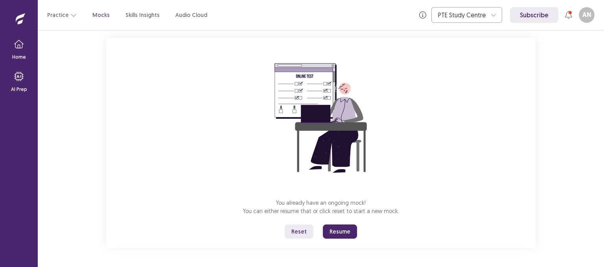
click at [339, 232] on button "Resume" at bounding box center [340, 231] width 34 height 14
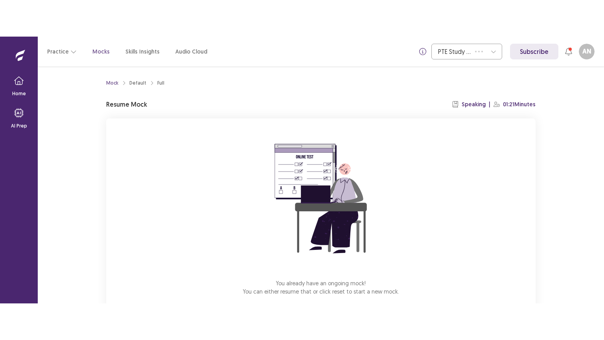
scroll to position [44, 0]
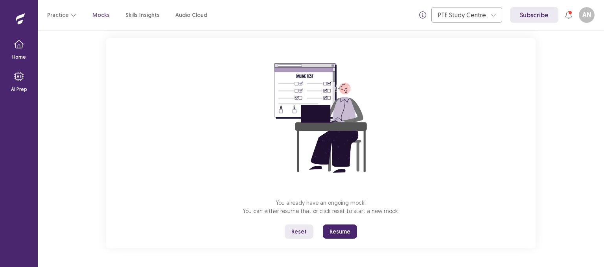
click at [342, 231] on button "Resume" at bounding box center [340, 231] width 34 height 14
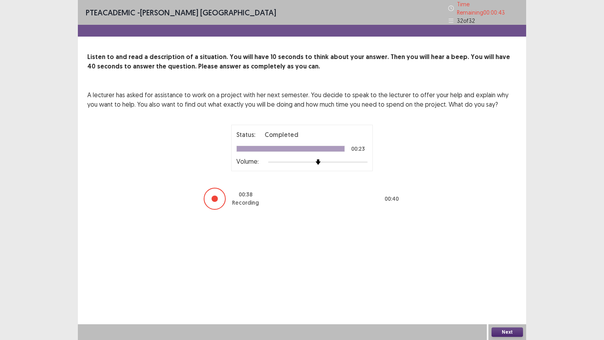
click at [512, 266] on button "Next" at bounding box center [507, 331] width 31 height 9
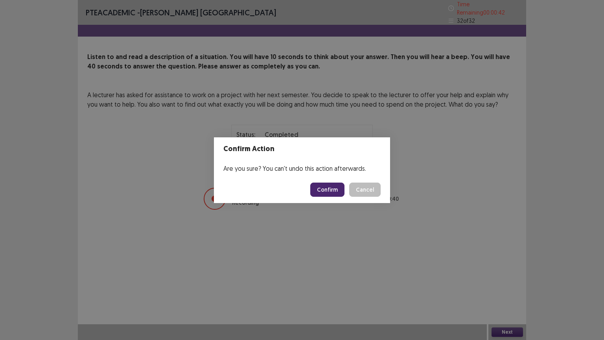
click at [333, 190] on button "Confirm" at bounding box center [327, 190] width 34 height 14
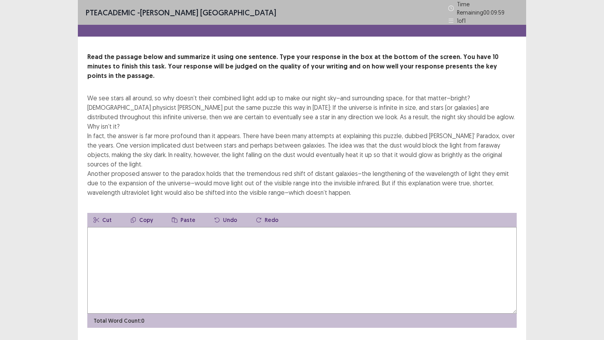
click at [223, 227] on textarea at bounding box center [302, 270] width 430 height 87
click at [203, 227] on textarea at bounding box center [302, 270] width 430 height 87
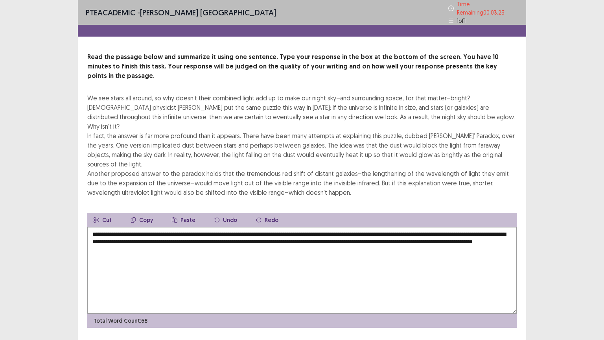
click at [198, 227] on textarea "**********" at bounding box center [302, 270] width 430 height 87
click at [211, 227] on textarea "**********" at bounding box center [302, 270] width 430 height 87
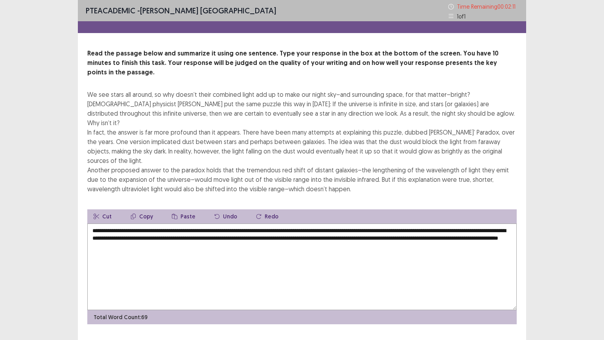
type textarea "**********"
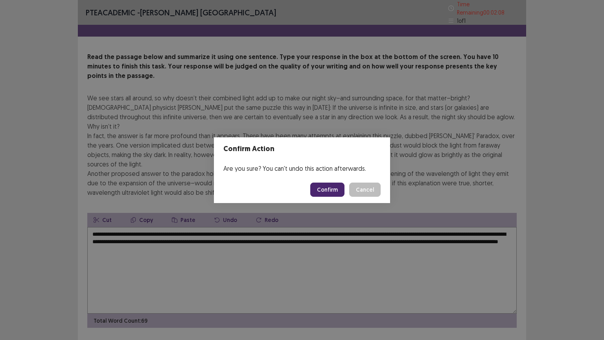
click at [329, 188] on button "Confirm" at bounding box center [327, 190] width 34 height 14
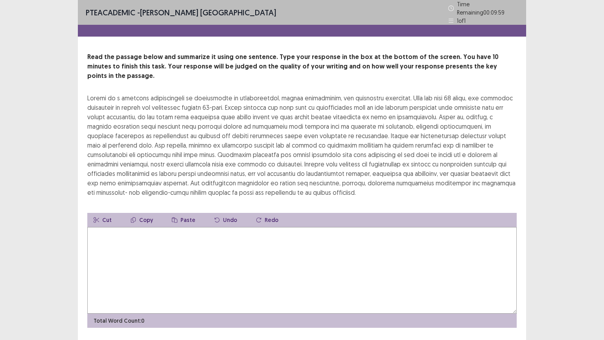
click at [176, 244] on textarea at bounding box center [302, 270] width 430 height 87
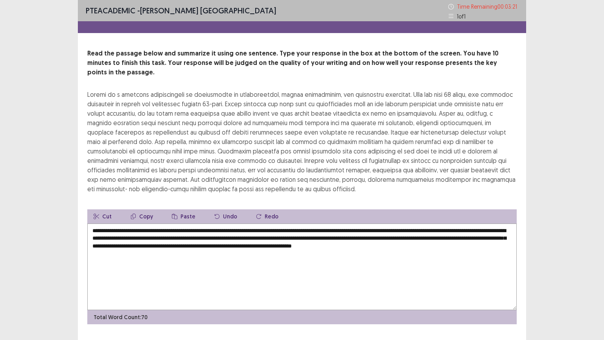
scroll to position [9, 0]
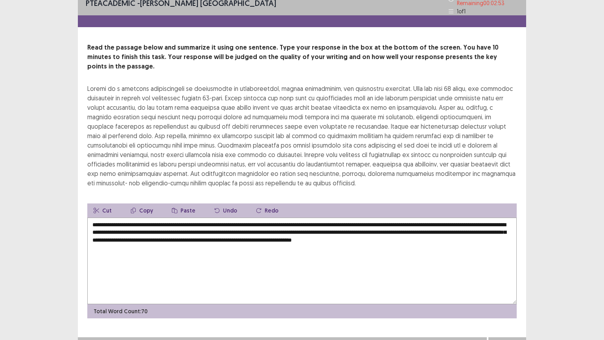
click at [324, 226] on textarea "**********" at bounding box center [302, 261] width 430 height 87
type textarea "**********"
click at [507, 266] on button "Next" at bounding box center [507, 344] width 31 height 9
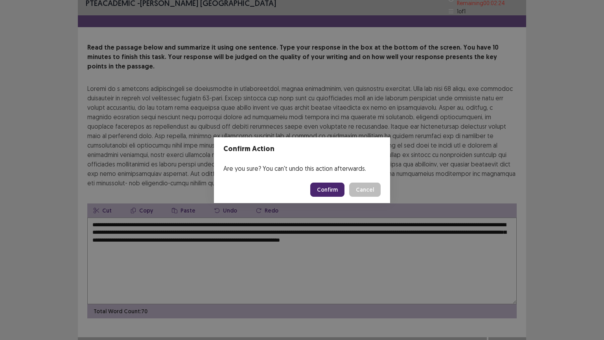
click at [425, 188] on div "Confirm Action Are you sure? You can't undo this action afterwards. Confirm Can…" at bounding box center [302, 170] width 604 height 340
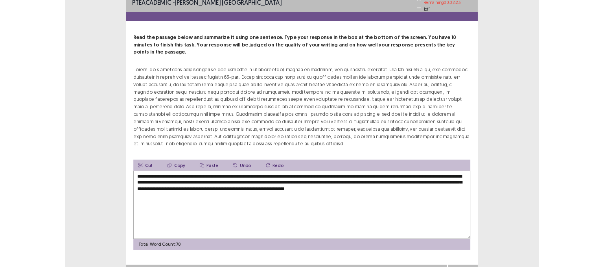
scroll to position [0, 0]
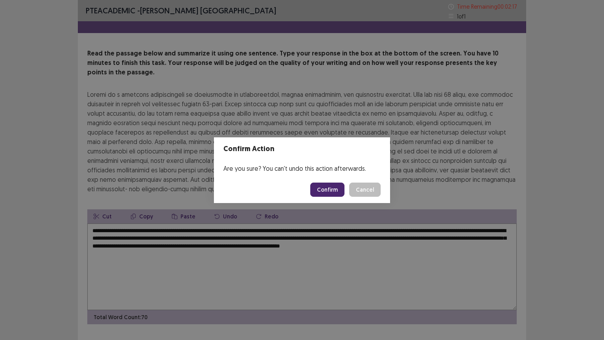
click at [329, 190] on button "Confirm" at bounding box center [327, 190] width 34 height 14
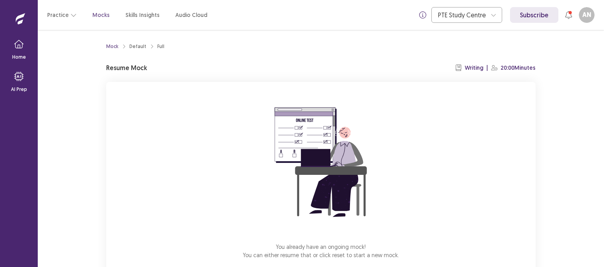
scroll to position [44, 0]
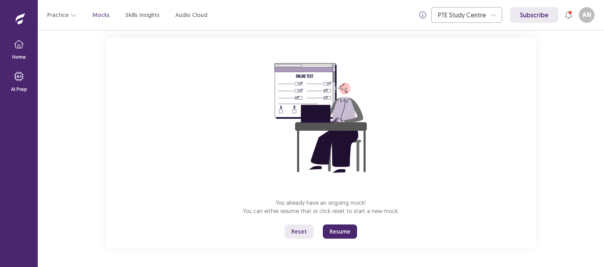
click at [344, 231] on button "Resume" at bounding box center [340, 231] width 34 height 14
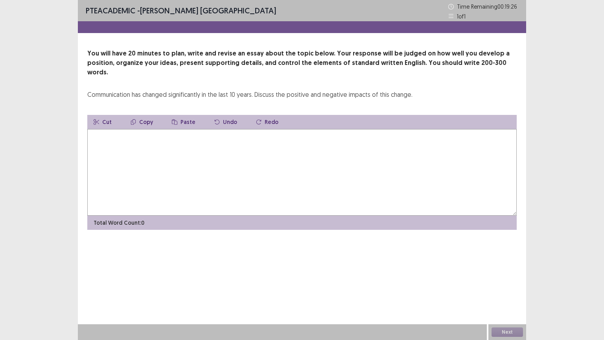
click at [118, 141] on textarea at bounding box center [302, 172] width 430 height 87
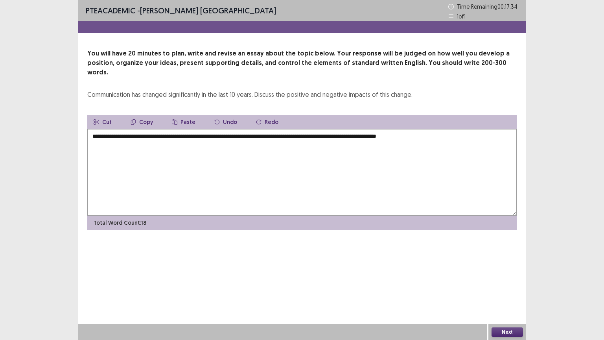
type textarea "**********"
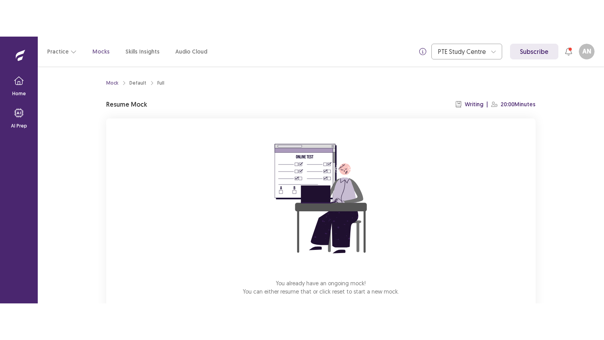
scroll to position [44, 0]
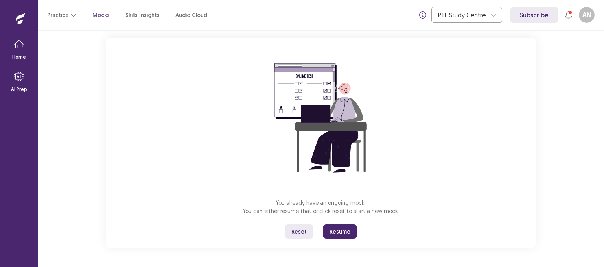
click at [340, 231] on button "Resume" at bounding box center [340, 231] width 34 height 14
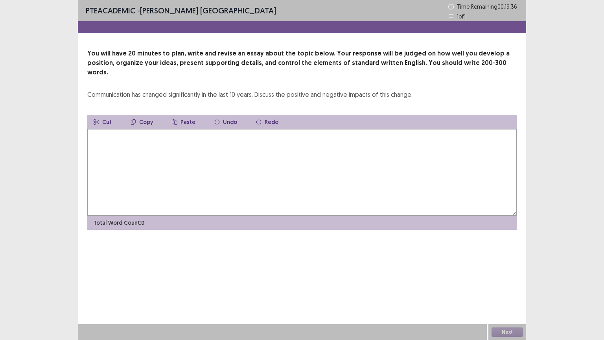
click at [156, 153] on textarea at bounding box center [302, 172] width 430 height 87
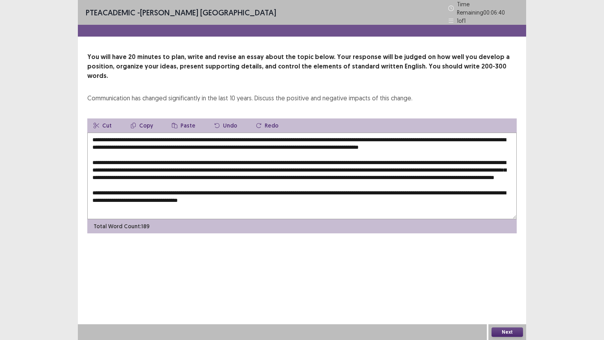
click at [266, 203] on textarea at bounding box center [302, 176] width 430 height 87
click at [314, 203] on textarea at bounding box center [302, 176] width 430 height 87
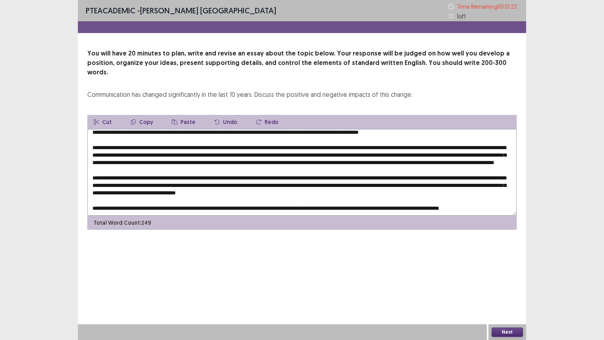
scroll to position [26, 0]
type textarea "**********"
click at [499, 266] on button "Next" at bounding box center [507, 331] width 31 height 9
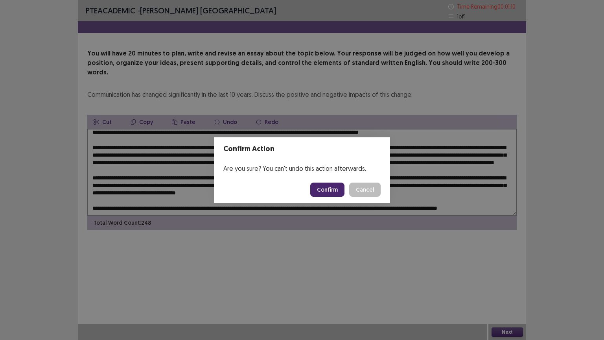
click at [332, 188] on button "Confirm" at bounding box center [327, 190] width 34 height 14
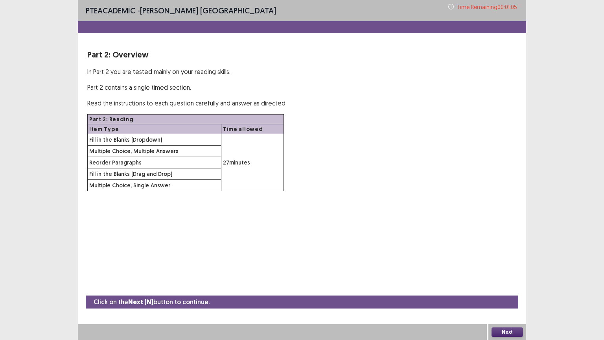
click at [513, 266] on button "Next" at bounding box center [507, 331] width 31 height 9
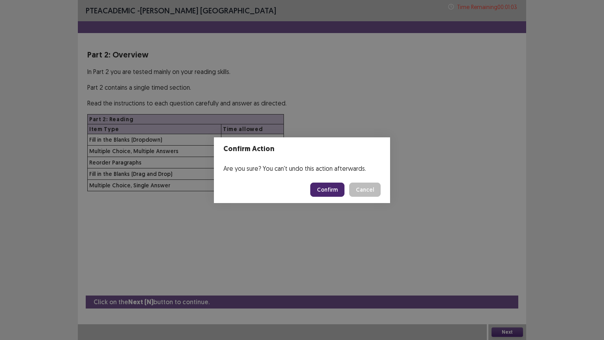
click at [326, 191] on button "Confirm" at bounding box center [327, 190] width 34 height 14
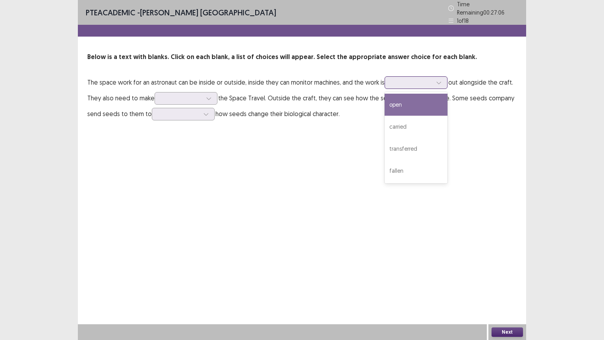
click at [405, 79] on div at bounding box center [412, 82] width 41 height 7
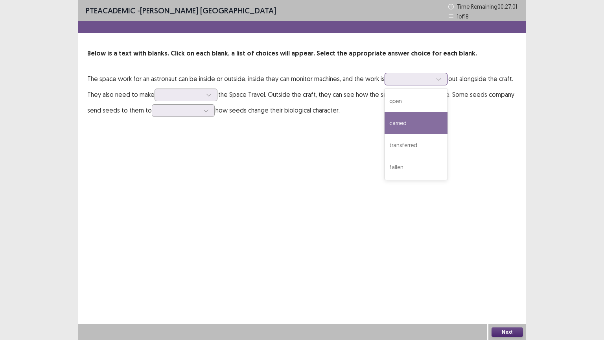
click at [420, 121] on div "carried" at bounding box center [416, 123] width 63 height 22
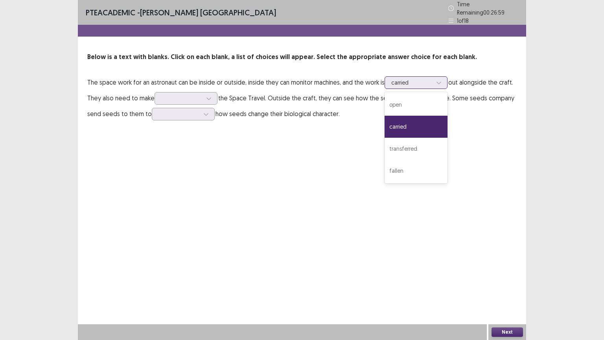
click at [432, 84] on div "carried" at bounding box center [412, 83] width 41 height 12
click at [423, 104] on div "open" at bounding box center [416, 105] width 63 height 22
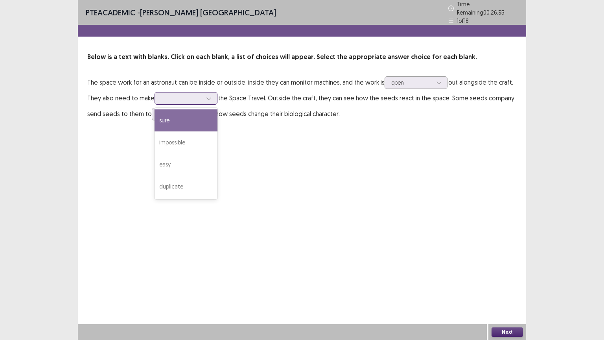
click at [174, 96] on div at bounding box center [181, 97] width 41 height 7
click at [198, 121] on div "sure" at bounding box center [186, 120] width 63 height 22
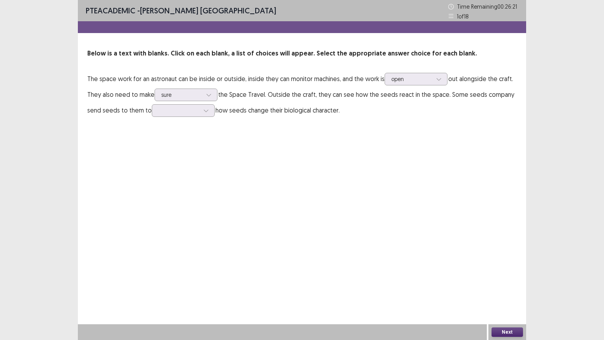
drag, startPoint x: 332, startPoint y: 92, endPoint x: 351, endPoint y: 98, distance: 19.5
click at [351, 98] on p "The space work for an astronaut can be inside or outside, inside they can monit…" at bounding box center [302, 94] width 430 height 47
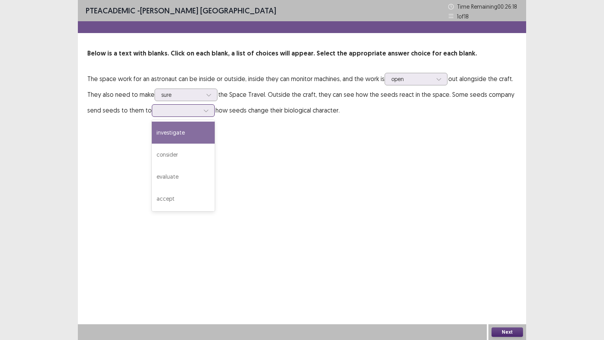
click at [163, 115] on div at bounding box center [179, 110] width 42 height 9
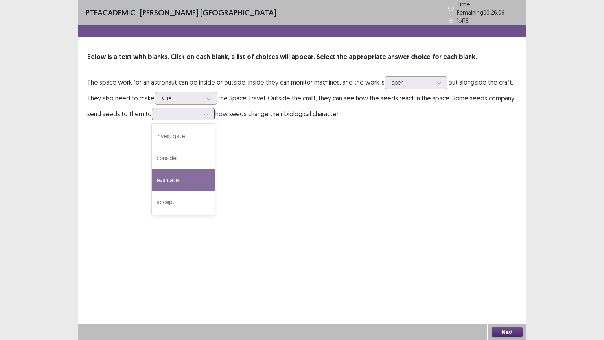
click at [189, 170] on div "evaluate" at bounding box center [183, 180] width 63 height 22
click at [197, 110] on div at bounding box center [179, 113] width 41 height 7
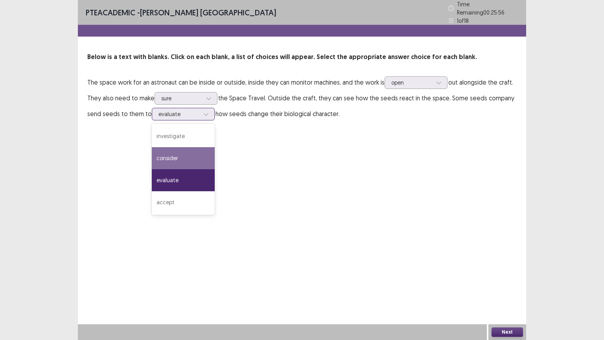
click at [200, 153] on div "consider" at bounding box center [183, 158] width 63 height 22
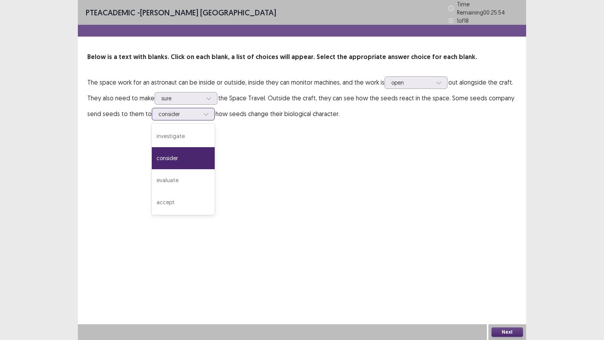
click at [180, 112] on div at bounding box center [179, 113] width 41 height 7
click at [185, 181] on div "evaluate" at bounding box center [183, 180] width 63 height 22
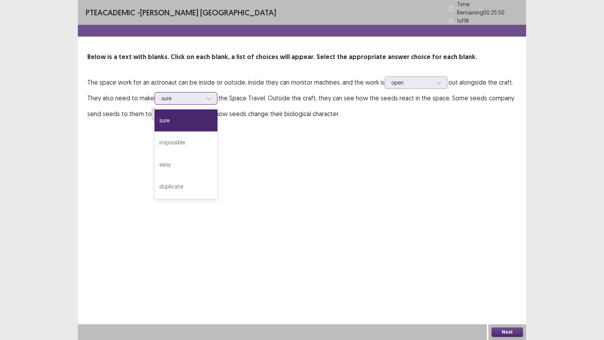
click at [181, 94] on div at bounding box center [181, 97] width 41 height 7
click at [306, 192] on div "PTE academic - Asmita Nepal Time Remaining 00 : 25 : 47 1 of 18 Below is a text…" at bounding box center [302, 170] width 449 height 340
click at [520, 266] on button "Next" at bounding box center [507, 331] width 31 height 9
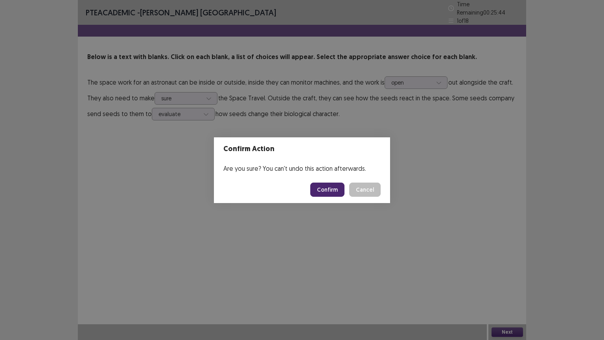
click at [323, 190] on button "Confirm" at bounding box center [327, 190] width 34 height 14
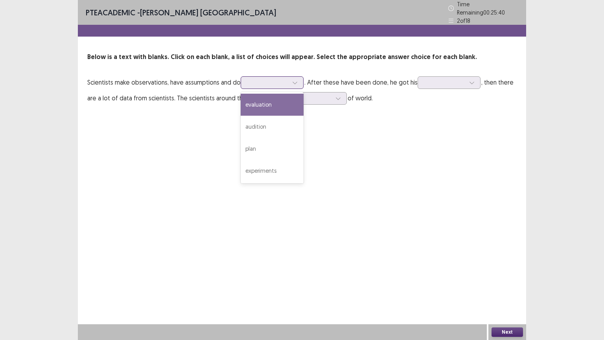
click at [257, 81] on div at bounding box center [268, 82] width 41 height 7
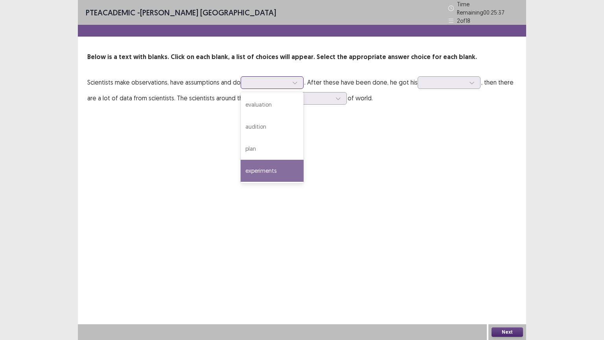
click at [272, 168] on div "experiments" at bounding box center [272, 171] width 63 height 22
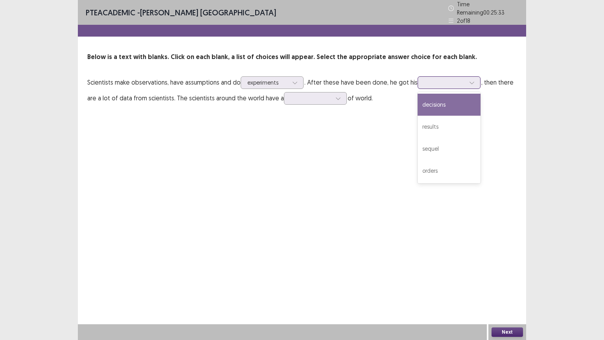
click at [434, 81] on div at bounding box center [445, 82] width 41 height 7
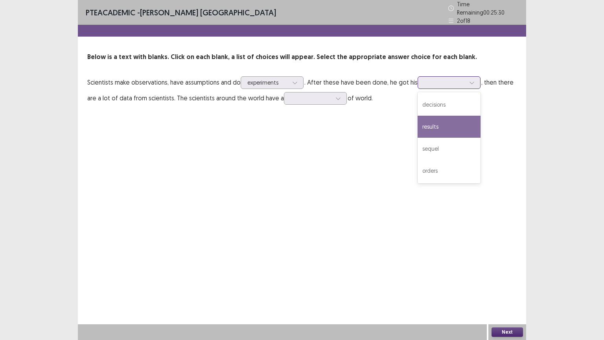
click at [435, 124] on div "results" at bounding box center [449, 127] width 63 height 22
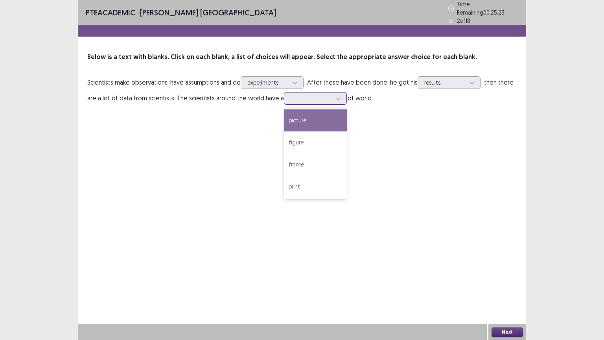
click at [309, 98] on div at bounding box center [311, 97] width 41 height 7
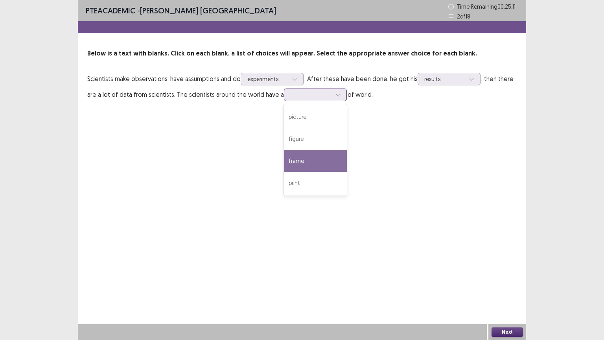
click at [316, 160] on div "frame" at bounding box center [315, 161] width 63 height 22
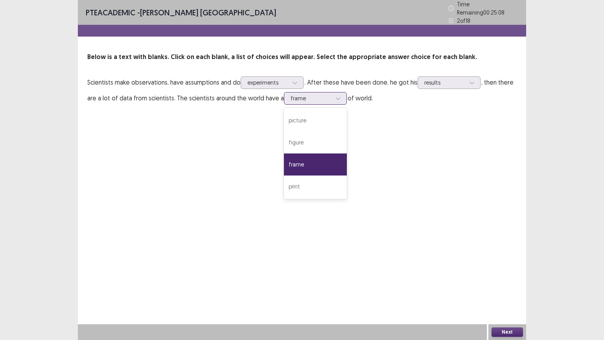
click at [302, 98] on div at bounding box center [311, 97] width 41 height 7
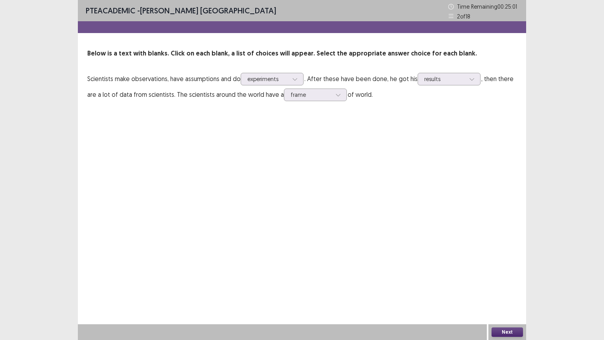
click at [410, 209] on div "PTE academic - Asmita Nepal Time Remaining 00 : 25 : 01 2 of 18 Below is a text…" at bounding box center [302, 170] width 449 height 340
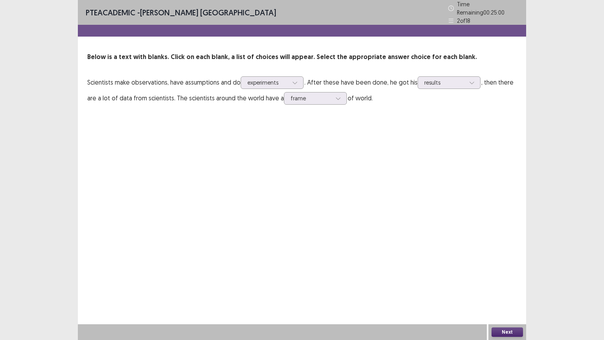
click at [506, 266] on button "Next" at bounding box center [507, 331] width 31 height 9
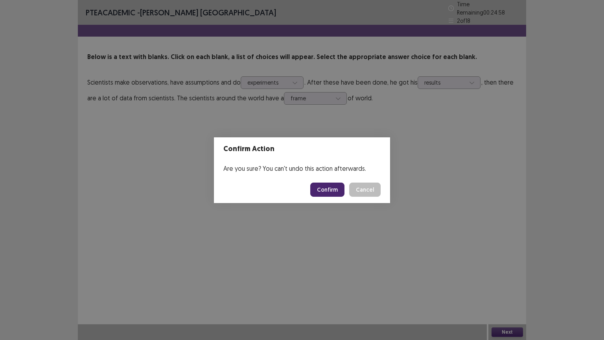
click at [335, 193] on button "Confirm" at bounding box center [327, 190] width 34 height 14
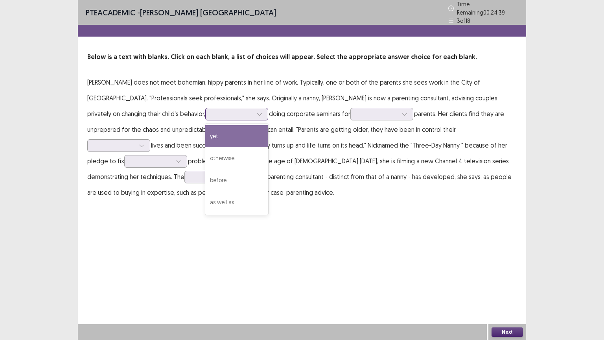
click at [212, 110] on div at bounding box center [232, 113] width 41 height 7
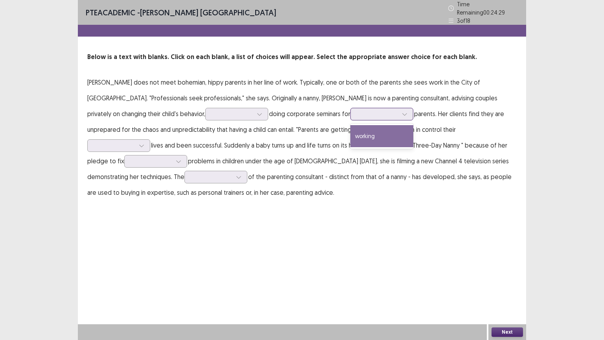
click at [357, 110] on div at bounding box center [377, 113] width 41 height 7
click at [302, 192] on p "Kathryn Mewes does not meet bohemian, hippy parents in her line of work. Typica…" at bounding box center [302, 137] width 430 height 126
click at [357, 111] on div at bounding box center [377, 113] width 41 height 7
click at [351, 132] on div "working" at bounding box center [382, 136] width 63 height 22
click at [357, 115] on div "working" at bounding box center [377, 114] width 41 height 12
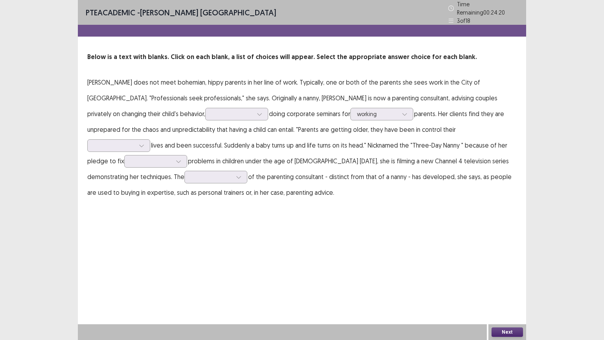
click at [324, 220] on div "PTE academic - Asmita Nepal Time Remaining 00 : 24 : 20 3 of 18 Below is a text…" at bounding box center [302, 170] width 449 height 340
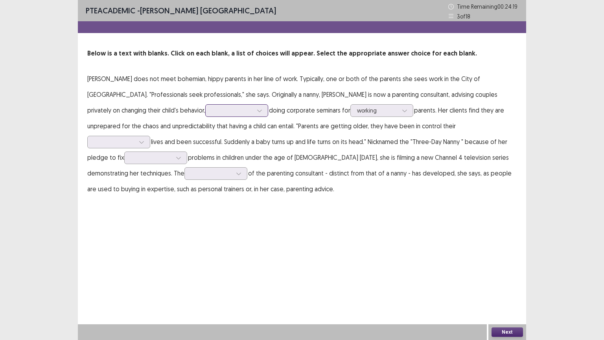
click at [162, 116] on p "Kathryn Mewes does not meet bohemian, hippy parents in her line of work. Typica…" at bounding box center [302, 134] width 430 height 126
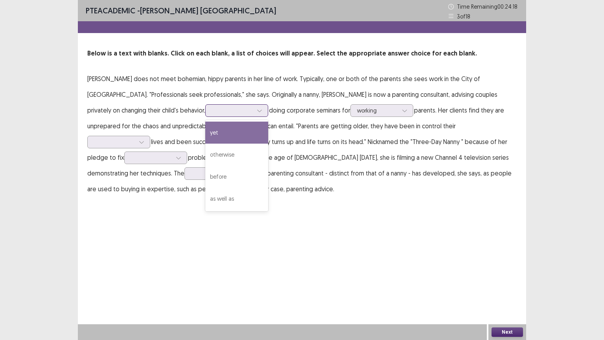
click at [212, 108] on div at bounding box center [232, 110] width 41 height 7
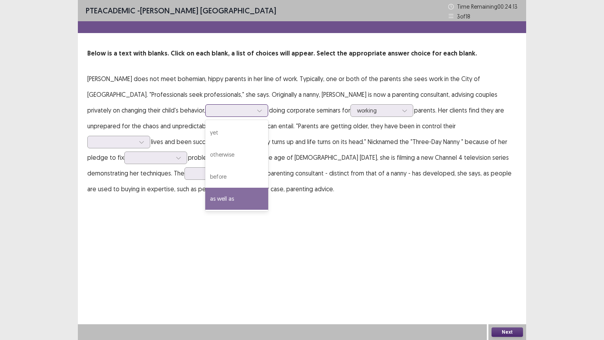
click at [205, 200] on div "as well as" at bounding box center [236, 199] width 63 height 22
click at [212, 112] on div at bounding box center [232, 110] width 41 height 7
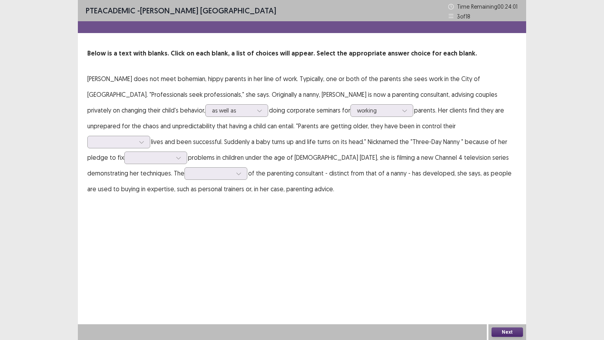
click at [261, 195] on p "Kathryn Mewes does not meet bohemian, hippy parents in her line of work. Typica…" at bounding box center [302, 134] width 430 height 126
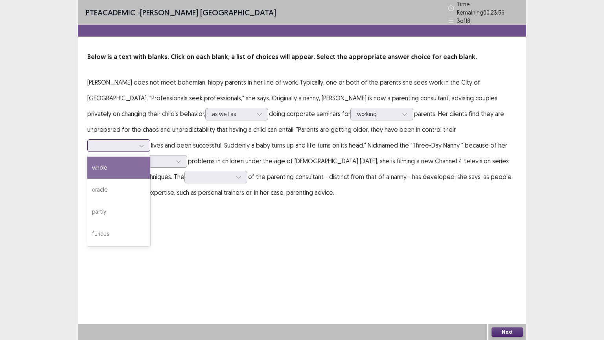
click at [135, 142] on div at bounding box center [114, 145] width 41 height 7
click at [373, 134] on p "Kathryn Mewes does not meet bohemian, hippy parents in her line of work. Typica…" at bounding box center [302, 137] width 430 height 126
click at [135, 142] on div at bounding box center [114, 145] width 41 height 7
click at [150, 157] on div "whole" at bounding box center [118, 168] width 63 height 22
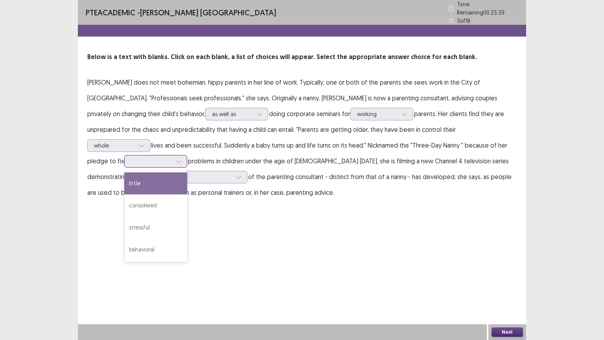
click at [172, 157] on div at bounding box center [151, 160] width 41 height 7
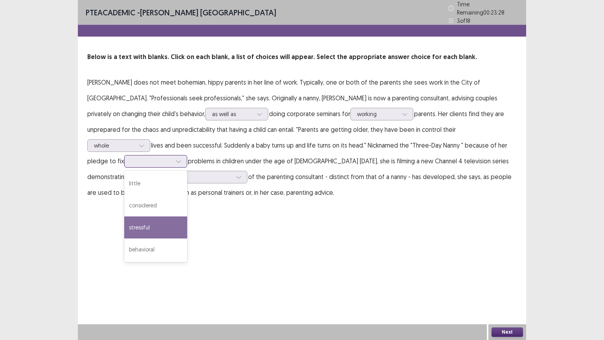
click at [187, 216] on div "stressful" at bounding box center [155, 227] width 63 height 22
click at [172, 155] on div "stressful" at bounding box center [151, 161] width 41 height 12
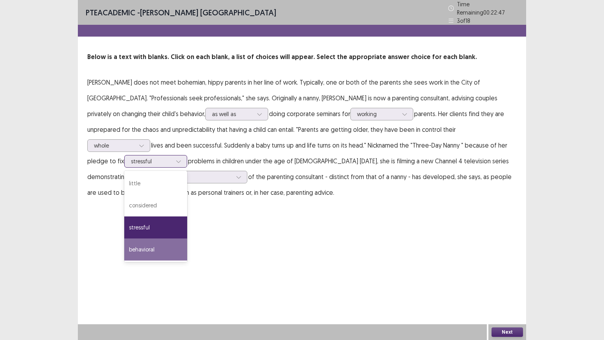
click at [187, 238] on div "behavioral" at bounding box center [155, 249] width 63 height 22
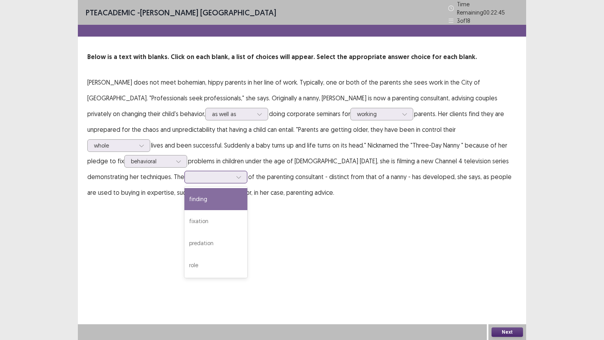
click at [232, 173] on div at bounding box center [211, 176] width 41 height 7
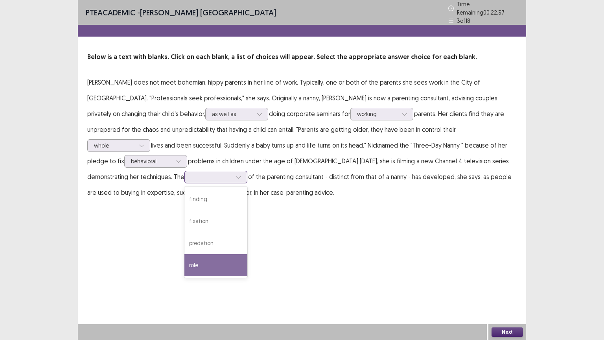
click at [248, 254] on div "role" at bounding box center [216, 265] width 63 height 22
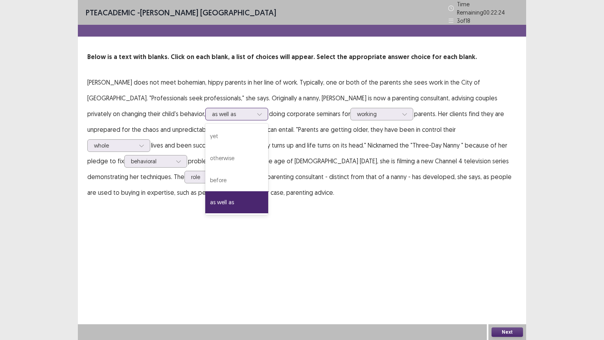
click at [212, 111] on div at bounding box center [232, 113] width 41 height 7
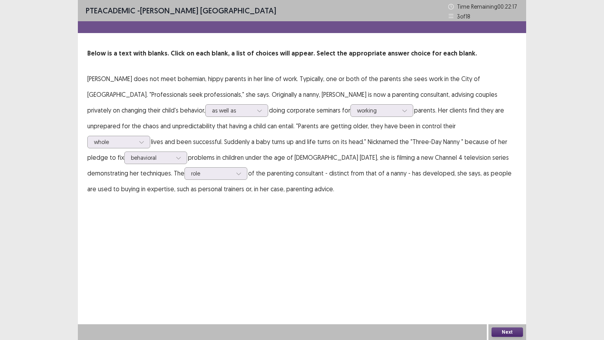
click at [301, 266] on div "PTE academic - Asmita Nepal Time Remaining 00 : 22 : 17 3 of 18 Below is a text…" at bounding box center [302, 170] width 449 height 340
click at [506, 266] on button "Next" at bounding box center [507, 331] width 31 height 9
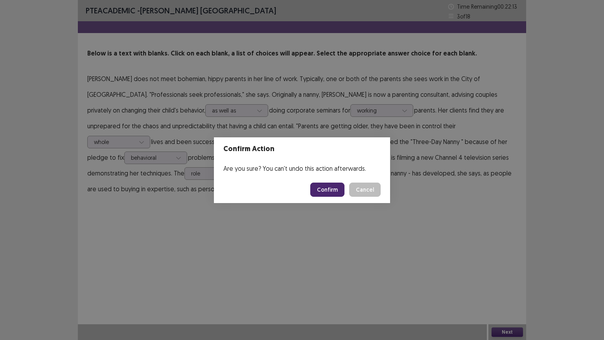
click at [334, 195] on button "Confirm" at bounding box center [327, 190] width 34 height 14
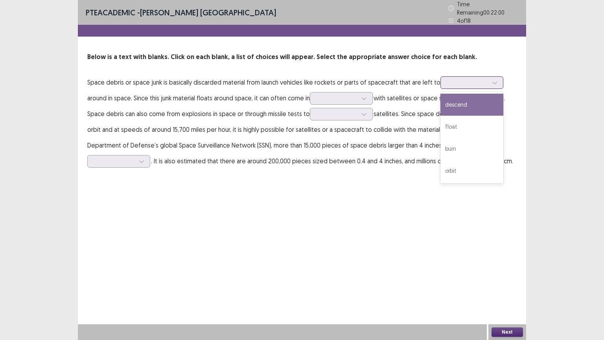
click at [451, 80] on div at bounding box center [467, 82] width 41 height 7
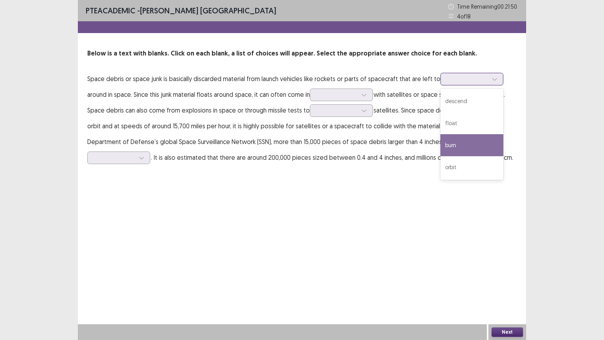
click at [456, 142] on div "burn" at bounding box center [472, 145] width 63 height 22
click at [464, 79] on div at bounding box center [467, 78] width 41 height 7
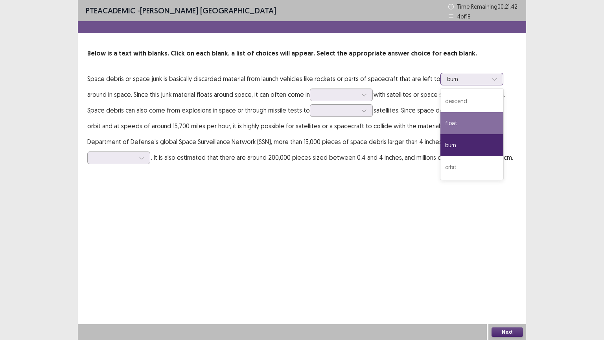
click at [464, 121] on div "float" at bounding box center [472, 123] width 63 height 22
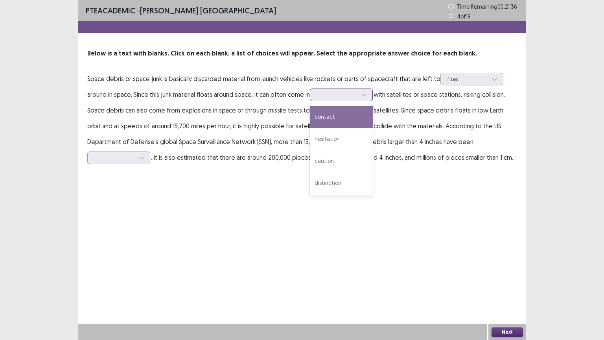
click at [326, 93] on div at bounding box center [337, 94] width 41 height 7
click at [333, 118] on div "contact" at bounding box center [341, 117] width 63 height 22
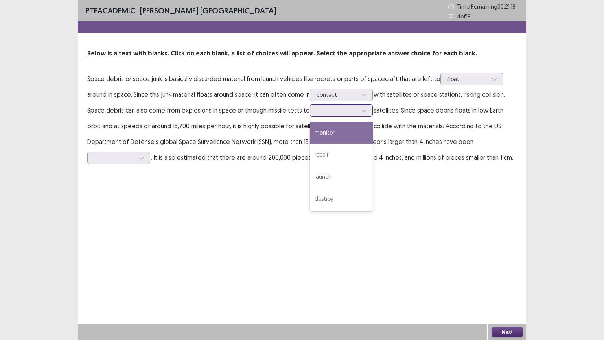
click at [321, 111] on div at bounding box center [337, 110] width 41 height 7
click at [338, 135] on div "monitor" at bounding box center [341, 133] width 63 height 22
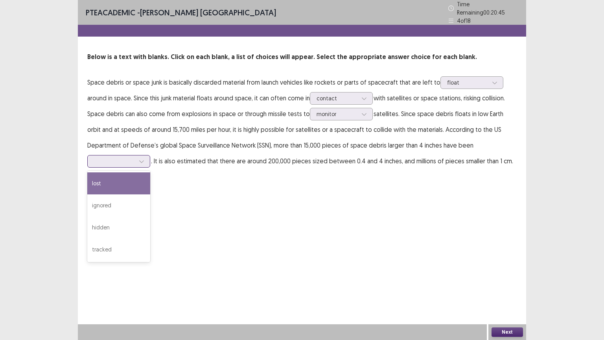
click at [135, 157] on div at bounding box center [114, 160] width 41 height 7
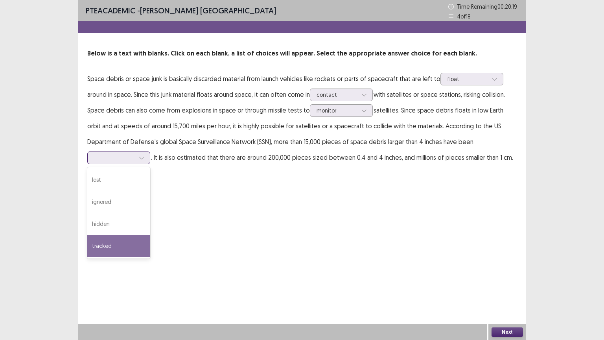
click at [150, 235] on div "tracked" at bounding box center [118, 246] width 63 height 22
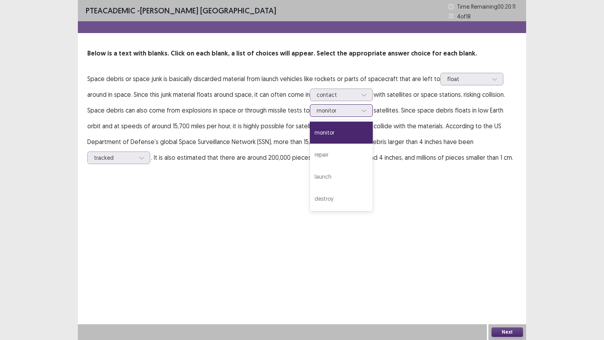
click at [355, 115] on div "monitor" at bounding box center [337, 111] width 41 height 12
click at [334, 157] on div "repair" at bounding box center [341, 155] width 63 height 22
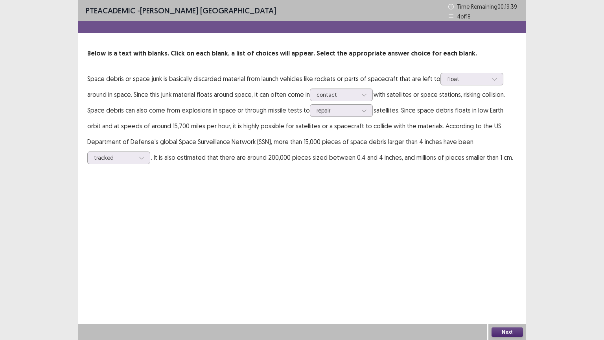
click at [504, 266] on button "Next" at bounding box center [507, 331] width 31 height 9
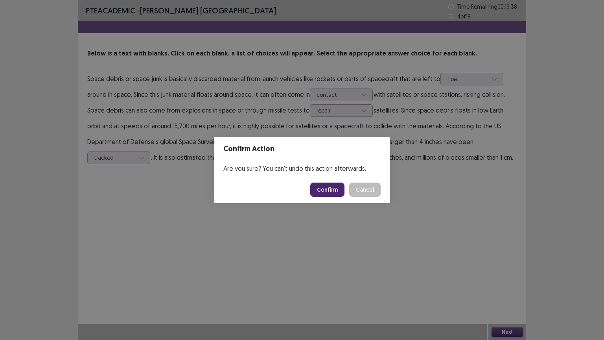
click at [335, 194] on button "Confirm" at bounding box center [327, 190] width 34 height 14
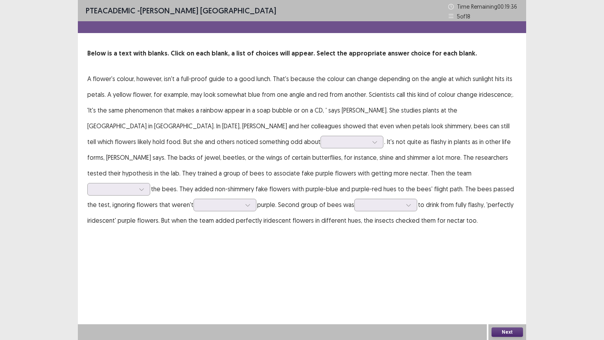
click at [157, 113] on p "A flower's colour, however, isn't a full-proof guide to a good lunch. That's be…" at bounding box center [302, 149] width 430 height 157
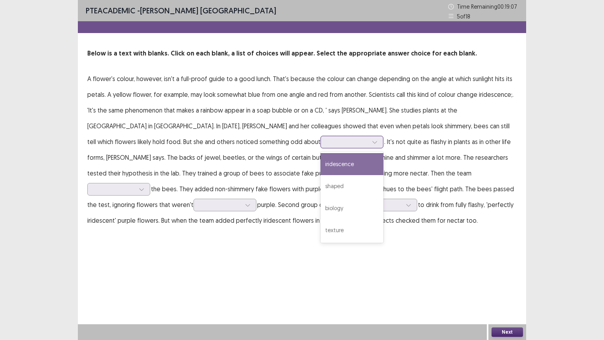
click at [327, 142] on div at bounding box center [347, 141] width 41 height 7
click at [321, 167] on div "iridescence" at bounding box center [352, 164] width 63 height 22
click at [327, 146] on div "iridescence" at bounding box center [347, 142] width 41 height 12
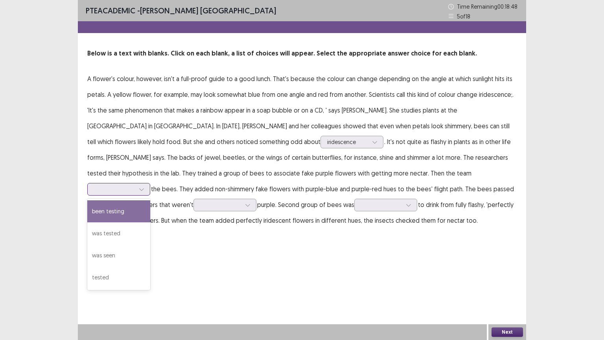
click at [135, 185] on div at bounding box center [114, 188] width 41 height 7
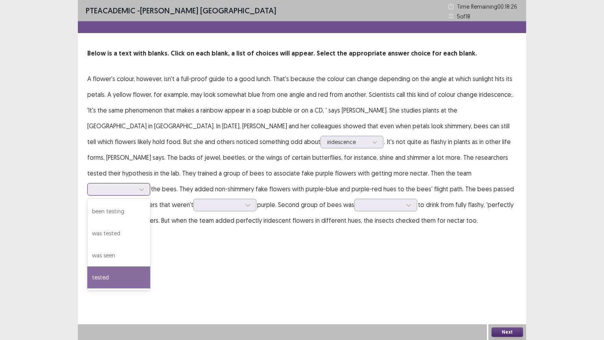
click at [150, 266] on div "tested" at bounding box center [118, 277] width 63 height 22
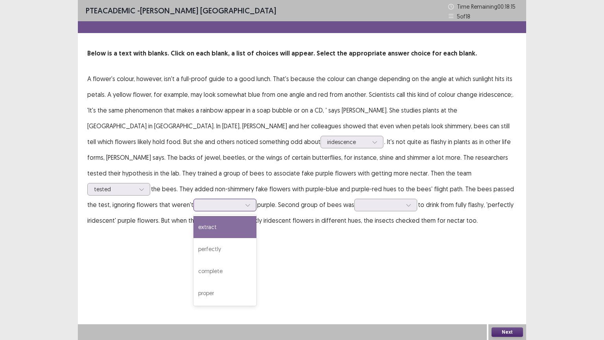
click at [241, 201] on div at bounding box center [220, 204] width 41 height 7
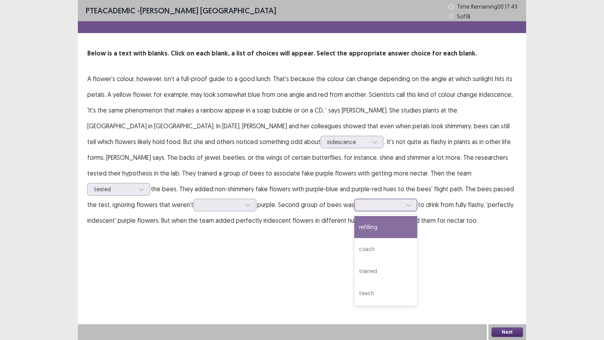
click at [406, 206] on icon at bounding box center [409, 205] width 6 height 6
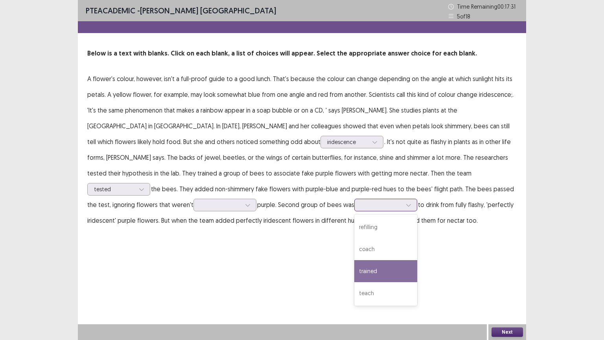
click at [355, 266] on div "trained" at bounding box center [386, 271] width 63 height 22
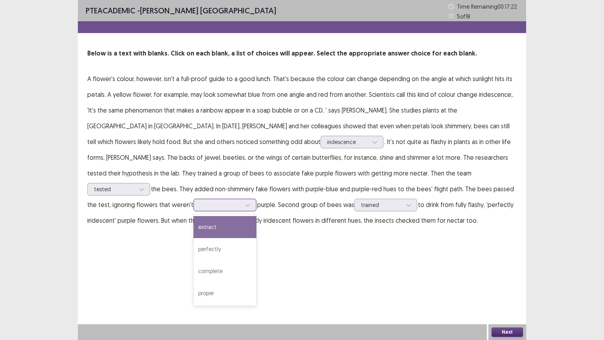
click at [257, 199] on div at bounding box center [225, 205] width 63 height 13
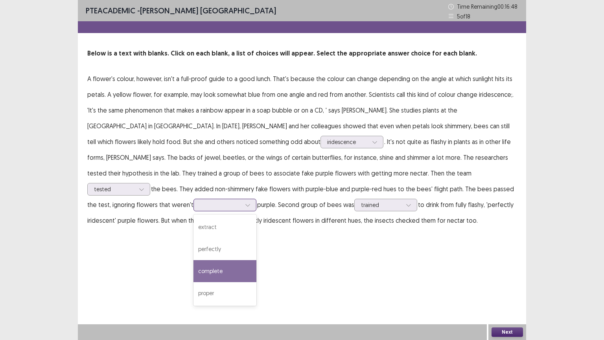
click at [257, 260] on div "complete" at bounding box center [225, 271] width 63 height 22
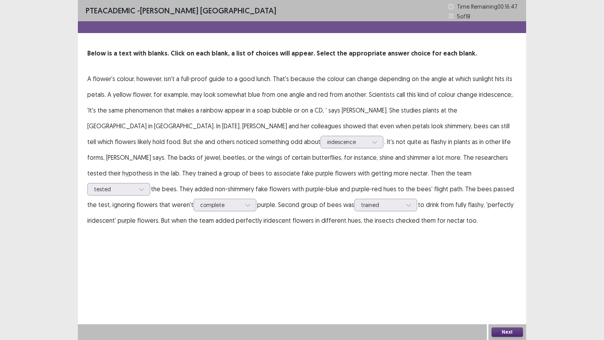
click at [497, 266] on button "Next" at bounding box center [507, 331] width 31 height 9
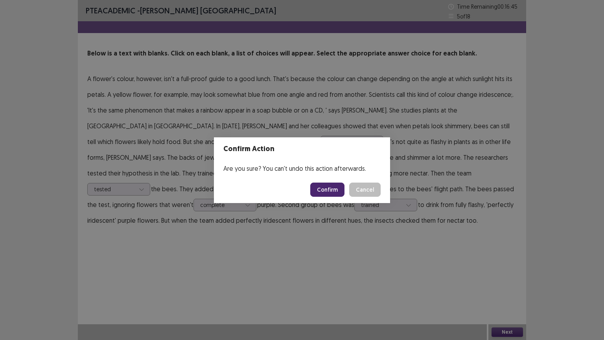
click at [342, 189] on button "Confirm" at bounding box center [327, 190] width 34 height 14
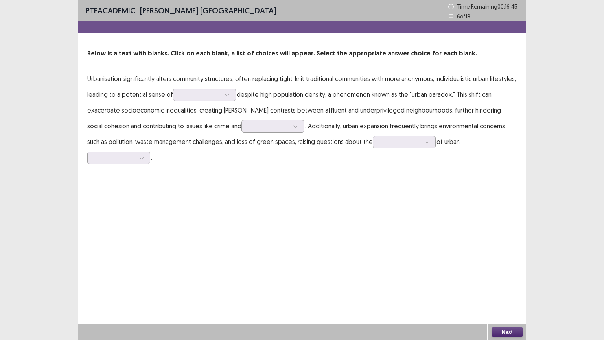
drag, startPoint x: 342, startPoint y: 189, endPoint x: 243, endPoint y: 164, distance: 101.7
click at [243, 164] on div "PTE academic - Asmita Nepal Time Remaining 00 : 16 : 45 6 of 18 Below is a text…" at bounding box center [302, 170] width 449 height 340
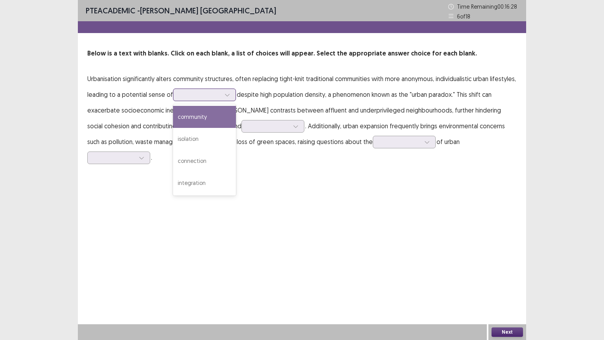
click at [199, 95] on div at bounding box center [200, 94] width 41 height 7
click at [203, 114] on div "community" at bounding box center [204, 117] width 63 height 22
click at [194, 92] on div at bounding box center [200, 94] width 41 height 7
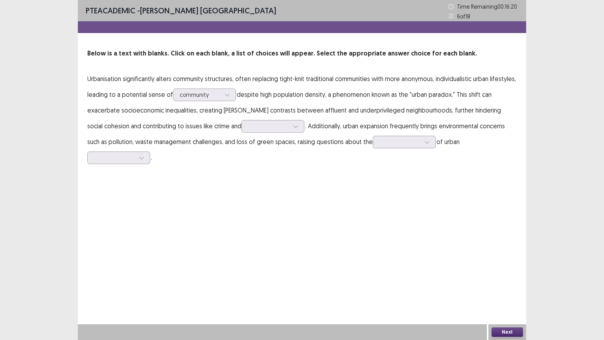
click at [282, 193] on div "PTE academic - Asmita Nepal Time Remaining 00 : 16 : 20 6 of 18 Below is a text…" at bounding box center [302, 170] width 449 height 340
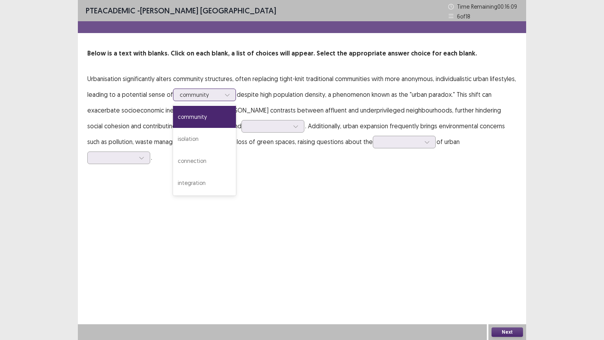
click at [214, 93] on div at bounding box center [200, 94] width 41 height 7
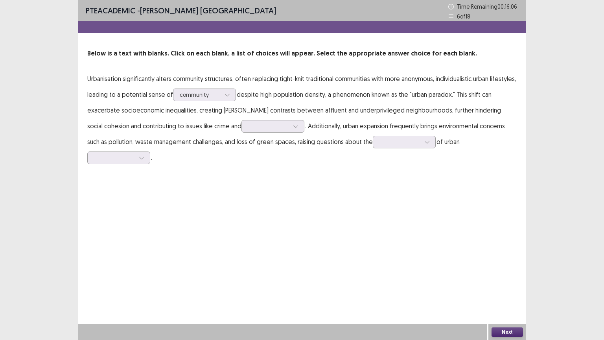
click at [280, 191] on div "PTE academic - Asmita Nepal Time Remaining 00 : 16 : 06 6 of 18 Below is a text…" at bounding box center [302, 170] width 449 height 340
click at [248, 130] on div at bounding box center [269, 126] width 42 height 9
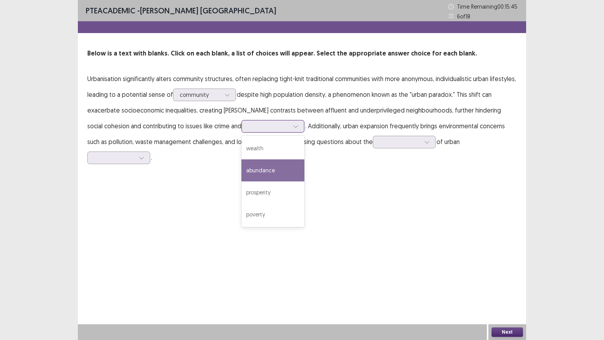
click at [242, 173] on div "abundance" at bounding box center [273, 170] width 63 height 22
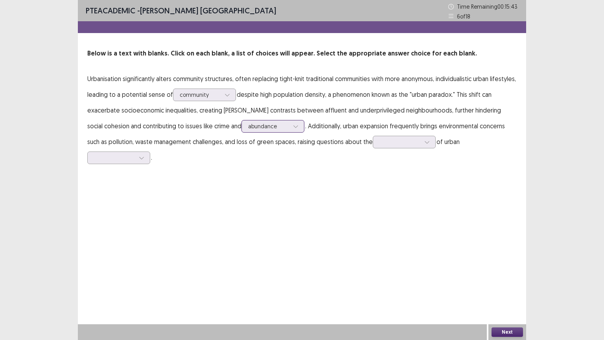
click at [248, 123] on div at bounding box center [268, 125] width 41 height 7
drag, startPoint x: 286, startPoint y: 181, endPoint x: 239, endPoint y: 126, distance: 72.8
click at [239, 126] on div "PTE academic - Asmita Nepal Time Remaining 00 : 15 : 40 6 of 18 Below is a text…" at bounding box center [302, 170] width 449 height 340
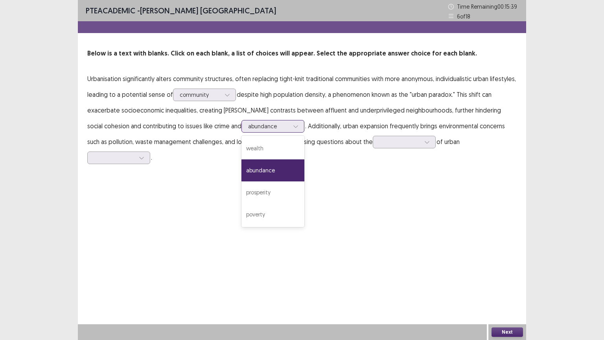
click at [248, 126] on div at bounding box center [268, 125] width 41 height 7
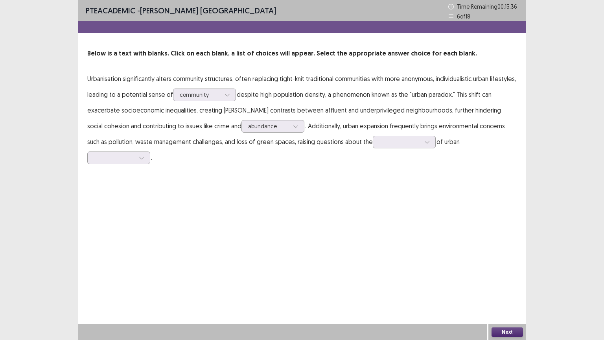
click at [273, 186] on div "PTE academic - Asmita Nepal Time Remaining 00 : 15 : 36 6 of 18 Below is a text…" at bounding box center [302, 170] width 449 height 340
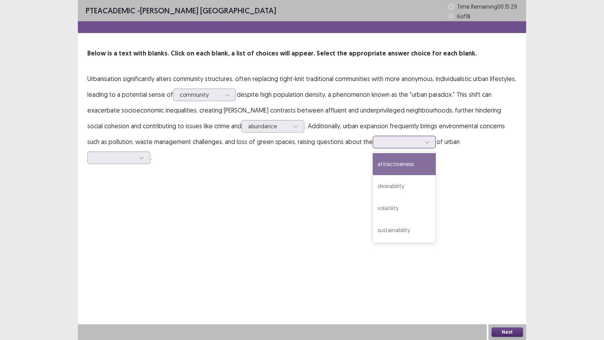
click at [380, 144] on div at bounding box center [400, 141] width 41 height 7
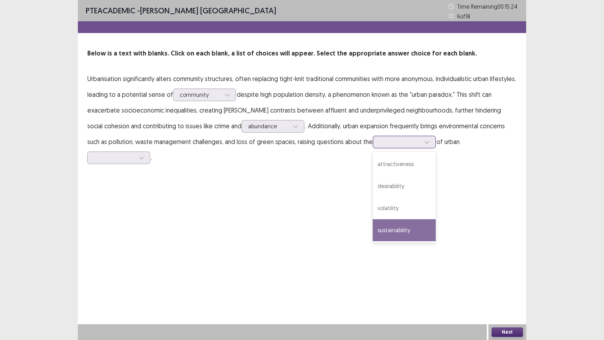
click at [373, 227] on div "sustainability" at bounding box center [404, 230] width 63 height 22
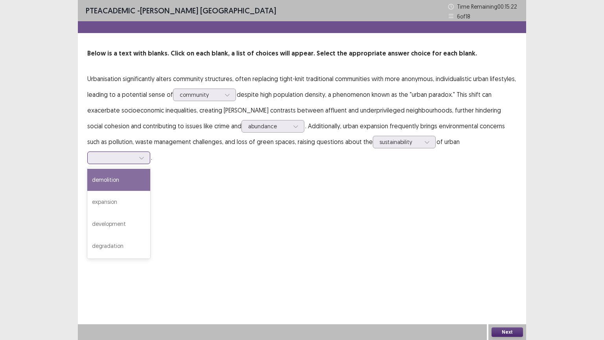
click at [135, 154] on div at bounding box center [114, 157] width 41 height 7
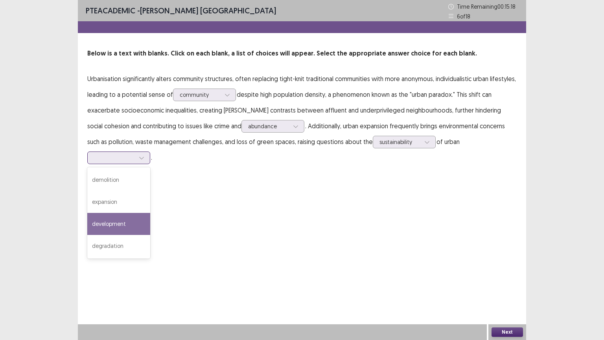
click at [150, 213] on div "development" at bounding box center [118, 224] width 63 height 22
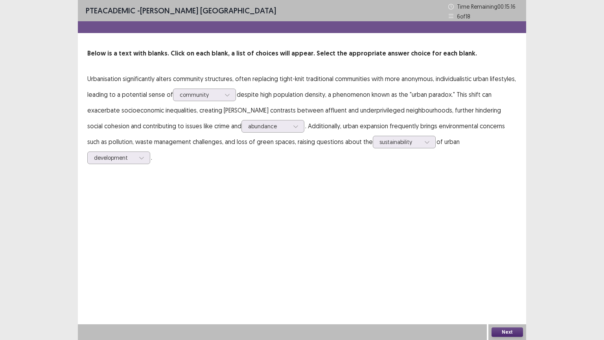
click at [504, 266] on button "Next" at bounding box center [507, 331] width 31 height 9
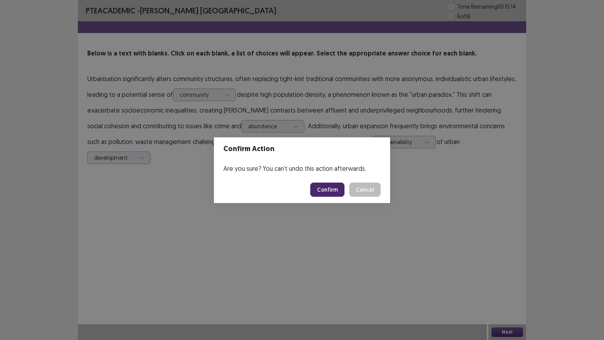
click at [336, 187] on button "Confirm" at bounding box center [327, 190] width 34 height 14
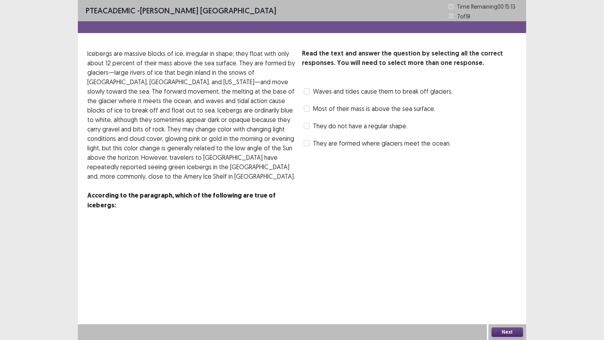
click at [310, 128] on label "They do not have a regular shape." at bounding box center [356, 125] width 104 height 9
click at [504, 266] on button "Next" at bounding box center [507, 331] width 31 height 9
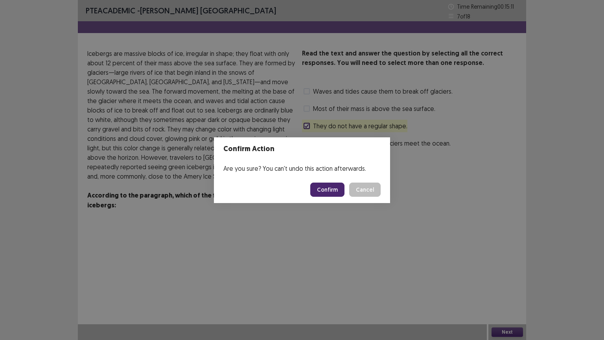
click at [336, 192] on button "Confirm" at bounding box center [327, 190] width 34 height 14
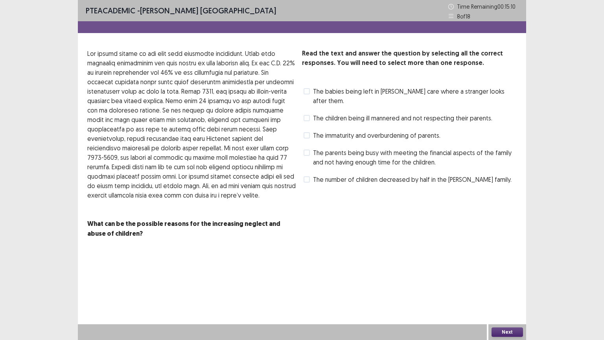
click at [319, 131] on span "The immaturity and overburdening of parents." at bounding box center [376, 135] width 127 height 9
click at [508, 266] on button "Next" at bounding box center [507, 331] width 31 height 9
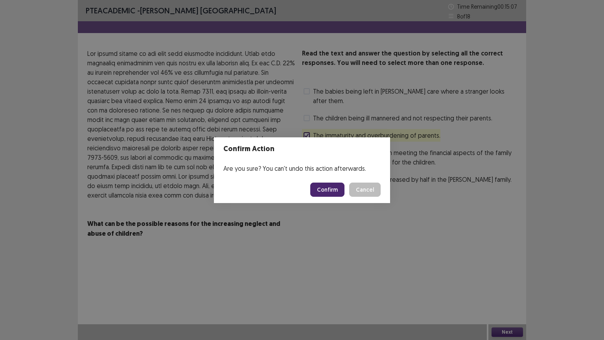
click at [338, 189] on button "Confirm" at bounding box center [327, 190] width 34 height 14
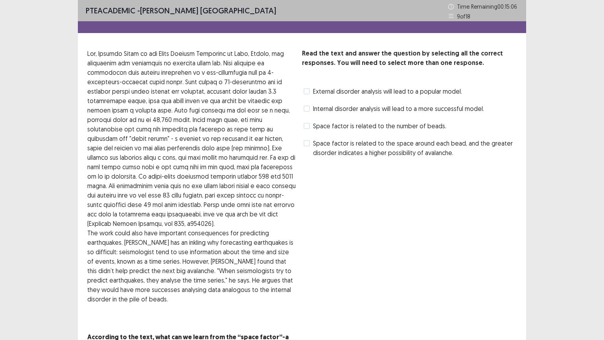
click at [311, 126] on label "Space factor is related to the number of beads." at bounding box center [375, 125] width 143 height 9
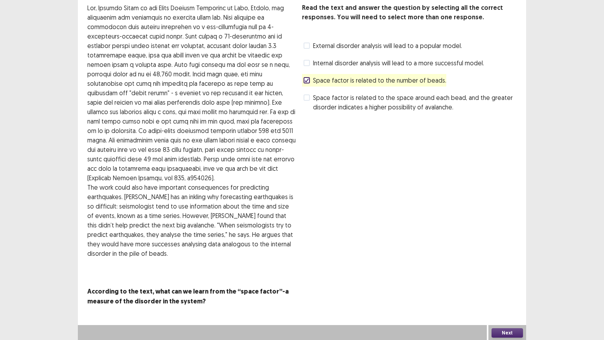
scroll to position [45, 0]
click at [501, 266] on button "Next" at bounding box center [507, 333] width 31 height 9
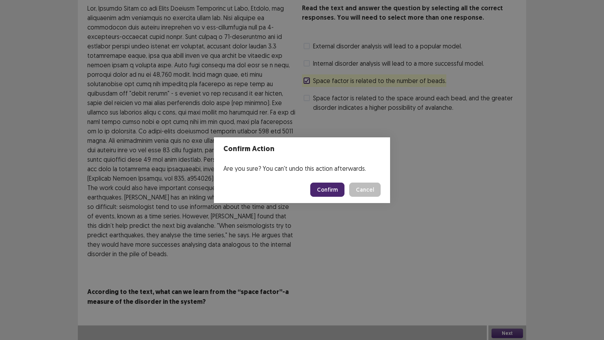
click at [327, 189] on button "Confirm" at bounding box center [327, 190] width 34 height 14
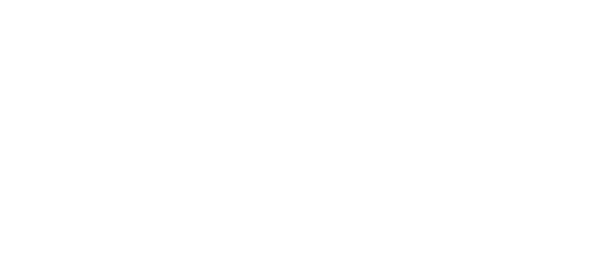
scroll to position [0, 0]
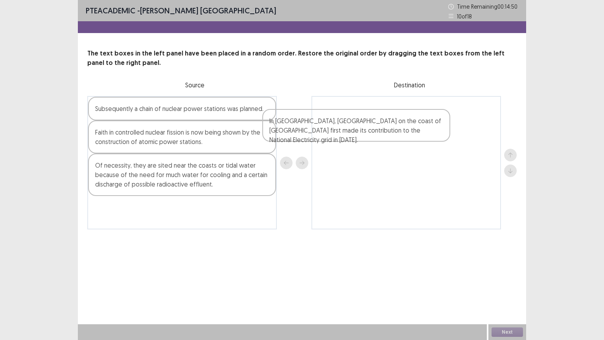
drag, startPoint x: 200, startPoint y: 212, endPoint x: 381, endPoint y: 124, distance: 201.2
click at [381, 124] on div "Subsequently a chain of nuclear power stations was planned. Faith in controlled…" at bounding box center [302, 162] width 430 height 133
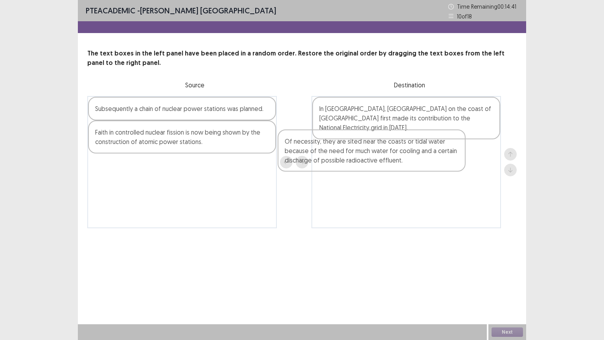
drag, startPoint x: 214, startPoint y: 173, endPoint x: 408, endPoint y: 146, distance: 195.4
click at [408, 146] on div "Subsequently a chain of nuclear power stations was planned. Faith in controlled…" at bounding box center [302, 162] width 430 height 132
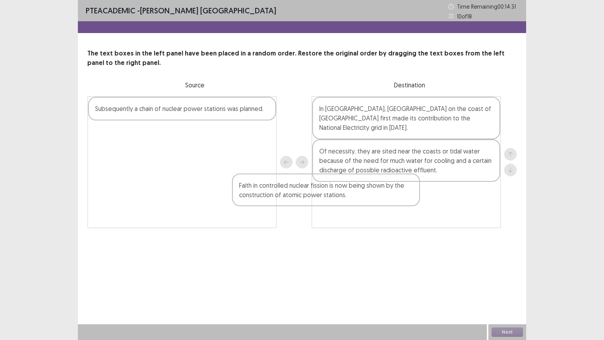
drag, startPoint x: 198, startPoint y: 146, endPoint x: 358, endPoint y: 199, distance: 167.9
click at [358, 199] on div "Subsequently a chain of nuclear power stations was planned. Faith in controlled…" at bounding box center [302, 162] width 430 height 132
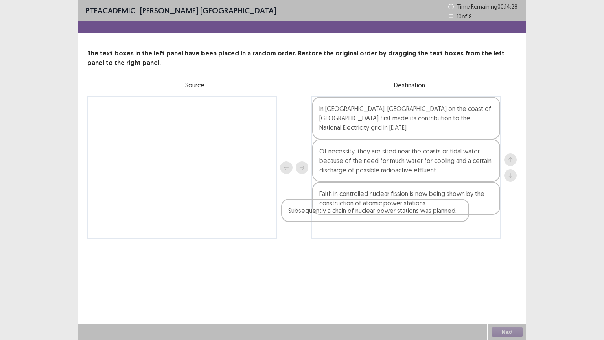
drag, startPoint x: 217, startPoint y: 112, endPoint x: 426, endPoint y: 219, distance: 234.8
click at [426, 219] on div "Subsequently a chain of nuclear power stations was planned. In Britain, Calder …" at bounding box center [302, 167] width 430 height 143
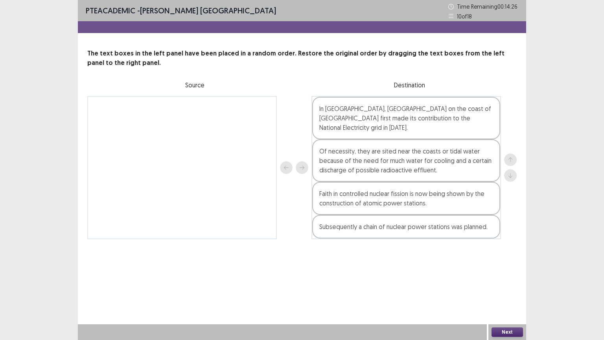
click at [501, 266] on button "Next" at bounding box center [507, 331] width 31 height 9
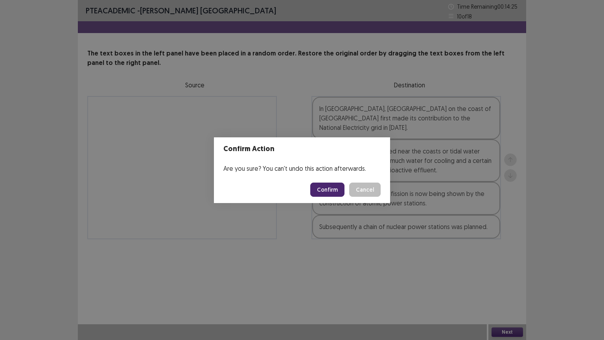
click at [332, 187] on button "Confirm" at bounding box center [327, 190] width 34 height 14
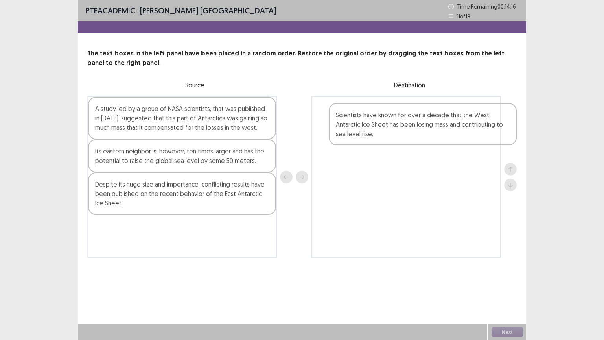
drag, startPoint x: 240, startPoint y: 236, endPoint x: 487, endPoint y: 107, distance: 278.8
click at [487, 107] on div "A study led by a group of NASA scientists, that was published in 2015, suggeste…" at bounding box center [302, 177] width 430 height 162
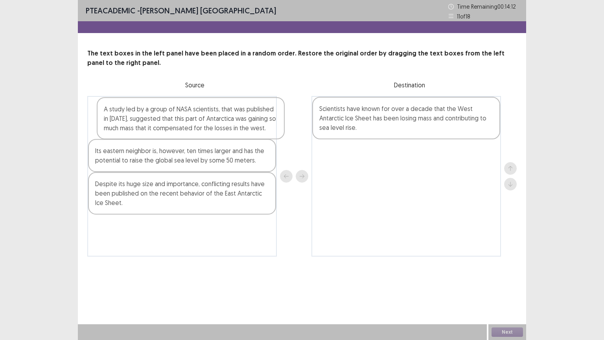
drag, startPoint x: 129, startPoint y: 124, endPoint x: 141, endPoint y: 124, distance: 11.4
click at [141, 124] on div "A study led by a group of NASA scientists, that was published in 2015, suggeste…" at bounding box center [182, 176] width 190 height 161
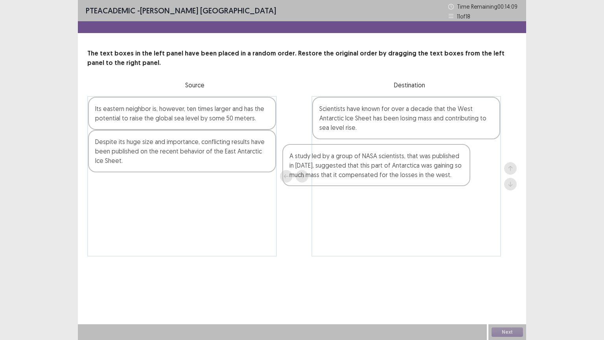
drag, startPoint x: 141, startPoint y: 124, endPoint x: 340, endPoint y: 170, distance: 204.0
click at [340, 170] on div "A study led by a group of NASA scientists, that was published in 2015, suggeste…" at bounding box center [302, 176] width 430 height 161
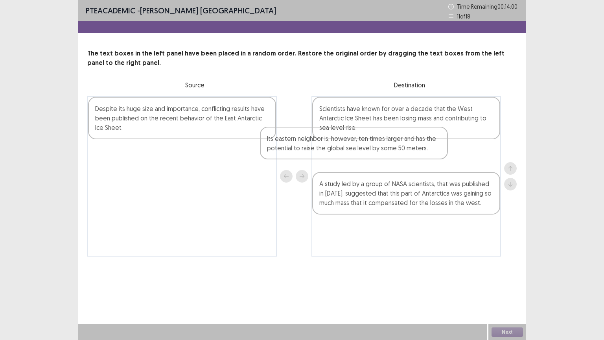
drag, startPoint x: 153, startPoint y: 117, endPoint x: 338, endPoint y: 148, distance: 188.3
click at [338, 148] on div "Its eastern neighbor is, however, ten times larger and has the potential to rai…" at bounding box center [302, 176] width 430 height 161
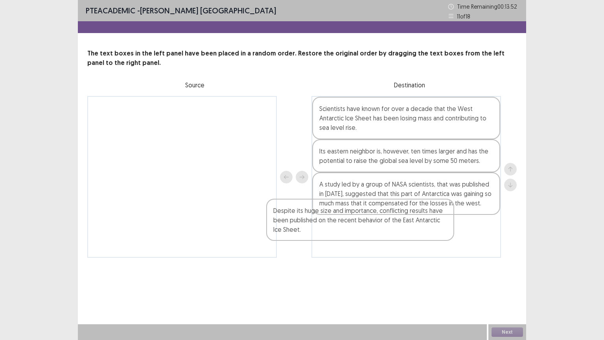
drag, startPoint x: 196, startPoint y: 129, endPoint x: 382, endPoint y: 231, distance: 211.9
click at [382, 231] on div "Despite its huge size and importance, conflicting results have been published o…" at bounding box center [302, 177] width 430 height 162
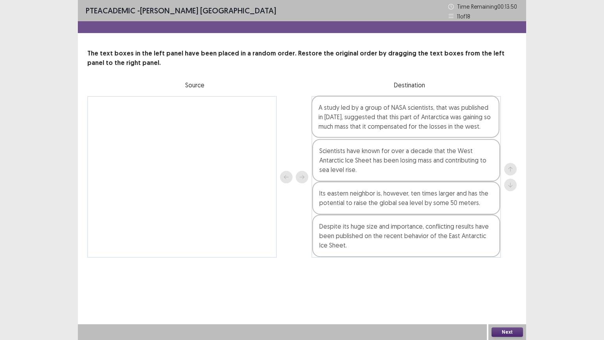
drag, startPoint x: 390, startPoint y: 198, endPoint x: 389, endPoint y: 115, distance: 83.4
click at [389, 115] on div "Scientists have known for over a decade that the West Antarctic Ice Sheet has b…" at bounding box center [407, 177] width 190 height 162
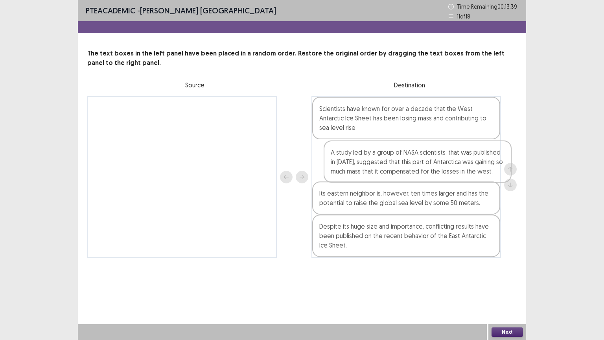
drag, startPoint x: 438, startPoint y: 113, endPoint x: 448, endPoint y: 161, distance: 49.2
click at [448, 161] on div "A study led by a group of NASA scientists, that was published in 2015, suggeste…" at bounding box center [407, 177] width 190 height 162
click at [508, 266] on button "Next" at bounding box center [507, 331] width 31 height 9
click at [508, 266] on div "Confirm Action Are you sure? You can't undo this action afterwards. Confirm Can…" at bounding box center [302, 170] width 604 height 340
click at [507, 266] on button "Next" at bounding box center [507, 331] width 31 height 9
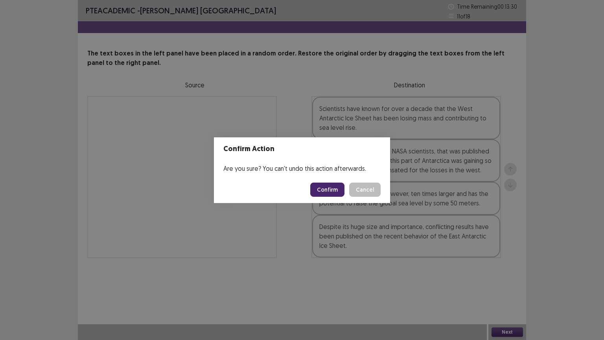
click at [327, 186] on button "Confirm" at bounding box center [327, 190] width 34 height 14
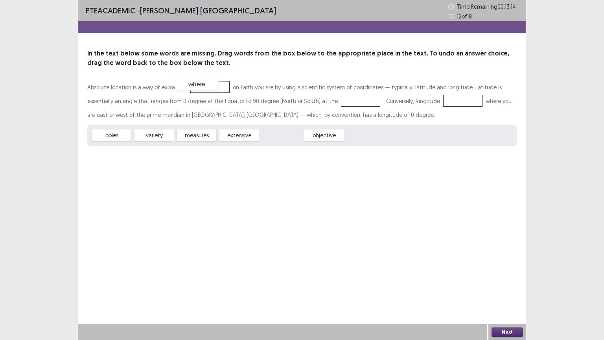
drag, startPoint x: 289, startPoint y: 136, endPoint x: 204, endPoint y: 85, distance: 99.1
drag, startPoint x: 111, startPoint y: 135, endPoint x: 312, endPoint y: 103, distance: 202.7
click at [376, 98] on div "Absolute location is a way of explaining where on Earth you are by using a scie…" at bounding box center [302, 100] width 430 height 41
drag, startPoint x: 153, startPoint y: 134, endPoint x: 422, endPoint y: 101, distance: 270.7
click at [512, 266] on button "Next" at bounding box center [507, 331] width 31 height 9
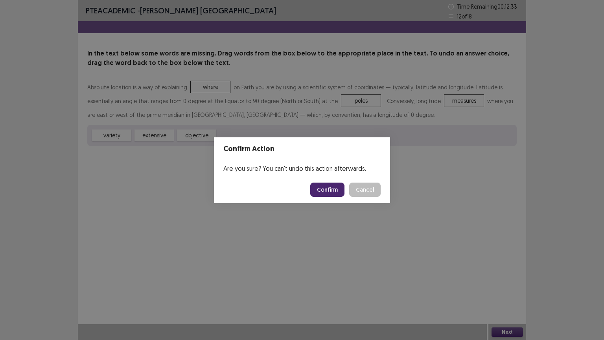
click at [330, 183] on button "Confirm" at bounding box center [327, 190] width 34 height 14
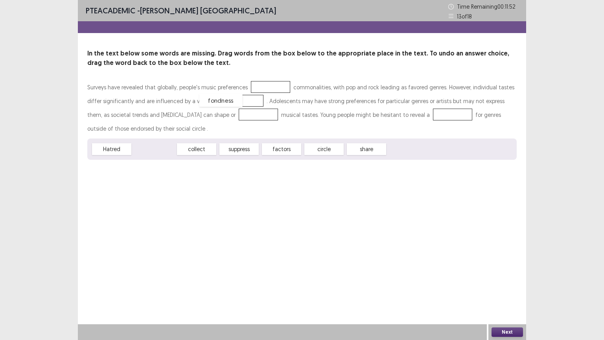
drag, startPoint x: 155, startPoint y: 149, endPoint x: 222, endPoint y: 100, distance: 82.8
drag, startPoint x: 115, startPoint y: 149, endPoint x: 388, endPoint y: 115, distance: 276.0
drag, startPoint x: 281, startPoint y: 145, endPoint x: 266, endPoint y: 82, distance: 64.9
drag, startPoint x: 153, startPoint y: 151, endPoint x: 199, endPoint y: 116, distance: 58.3
click at [508, 266] on button "Next" at bounding box center [507, 331] width 31 height 9
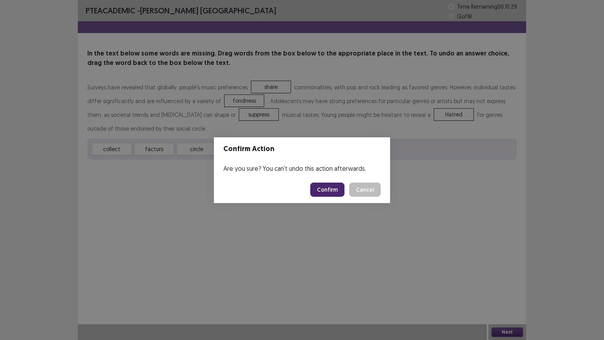
click at [327, 188] on button "Confirm" at bounding box center [327, 190] width 34 height 14
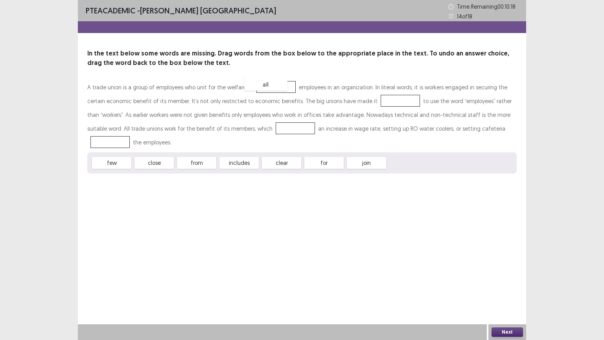
drag, startPoint x: 409, startPoint y: 166, endPoint x: 269, endPoint y: 88, distance: 160.7
drag, startPoint x: 285, startPoint y: 162, endPoint x: 366, endPoint y: 97, distance: 103.5
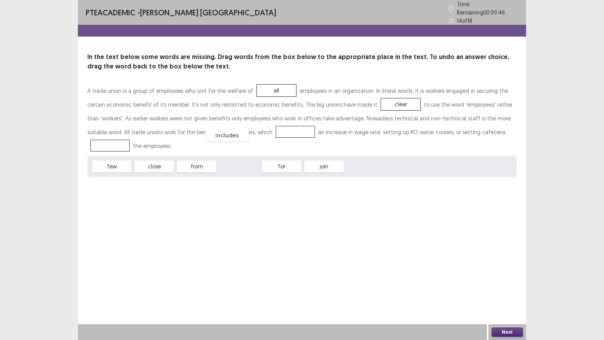
drag, startPoint x: 239, startPoint y: 161, endPoint x: 227, endPoint y: 126, distance: 36.6
drag, startPoint x: 237, startPoint y: 162, endPoint x: 456, endPoint y: 129, distance: 221.7
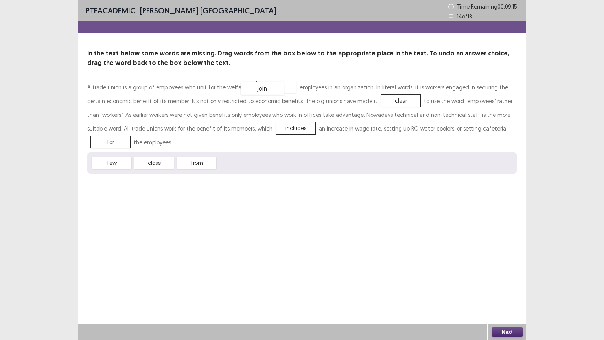
drag, startPoint x: 242, startPoint y: 164, endPoint x: 270, endPoint y: 88, distance: 81.3
click at [509, 266] on button "Next" at bounding box center [507, 331] width 31 height 9
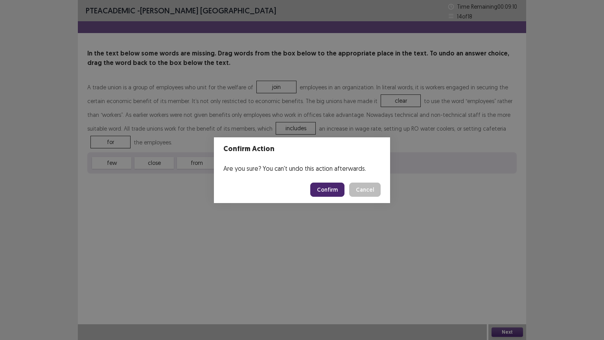
click at [320, 189] on button "Confirm" at bounding box center [327, 190] width 34 height 14
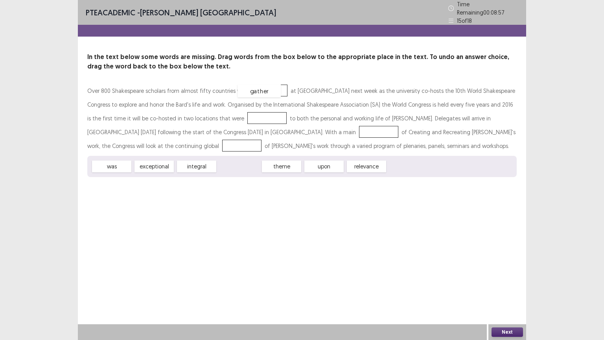
drag, startPoint x: 233, startPoint y: 166, endPoint x: 253, endPoint y: 89, distance: 79.7
click at [246, 167] on div "theme" at bounding box center [239, 166] width 43 height 13
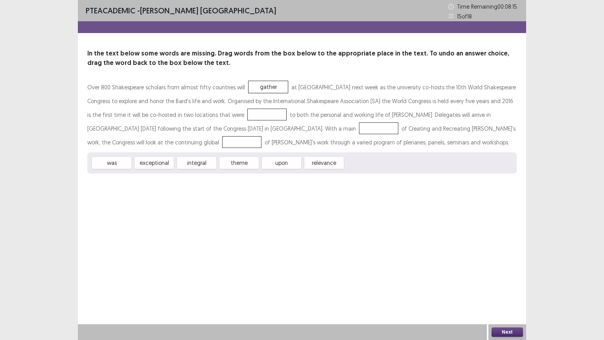
drag, startPoint x: 243, startPoint y: 169, endPoint x: 247, endPoint y: 159, distance: 10.6
click at [247, 159] on div "was exceptional integral theme upon relevance" at bounding box center [302, 162] width 430 height 21
drag, startPoint x: 247, startPoint y: 159, endPoint x: 339, endPoint y: 123, distance: 98.8
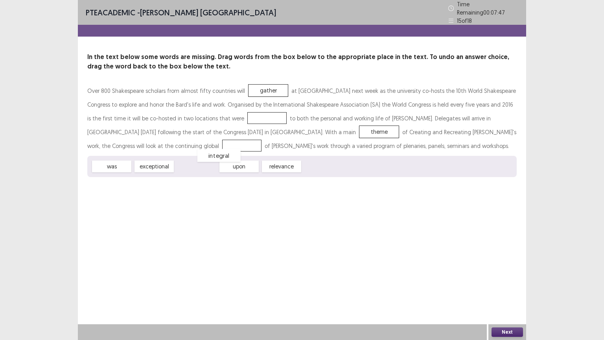
drag, startPoint x: 194, startPoint y: 162, endPoint x: 217, endPoint y: 151, distance: 25.0
click at [217, 151] on div "integral" at bounding box center [219, 155] width 43 height 13
drag, startPoint x: 203, startPoint y: 162, endPoint x: 246, endPoint y: 111, distance: 66.0
drag, startPoint x: 155, startPoint y: 164, endPoint x: 176, endPoint y: 144, distance: 29.5
click at [246, 116] on div "integral" at bounding box center [267, 118] width 43 height 13
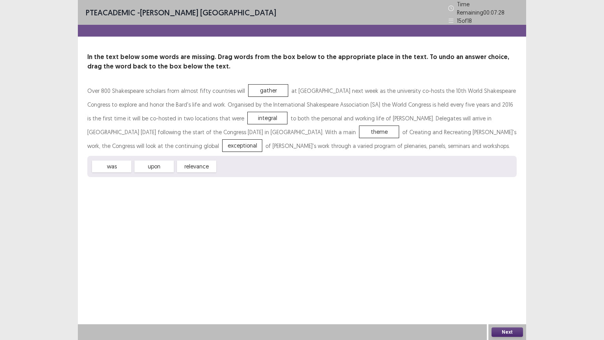
click at [503, 266] on button "Next" at bounding box center [507, 331] width 31 height 9
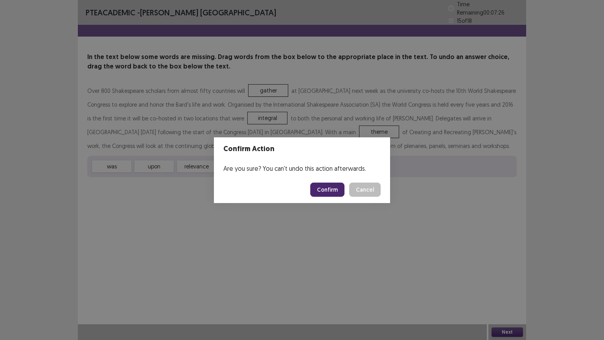
click at [332, 190] on button "Confirm" at bounding box center [327, 190] width 34 height 14
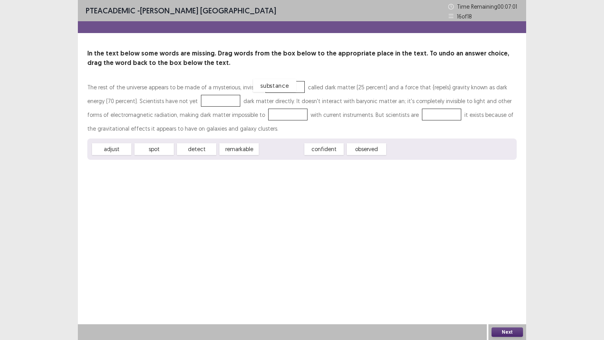
drag, startPoint x: 281, startPoint y: 150, endPoint x: 274, endPoint y: 87, distance: 64.1
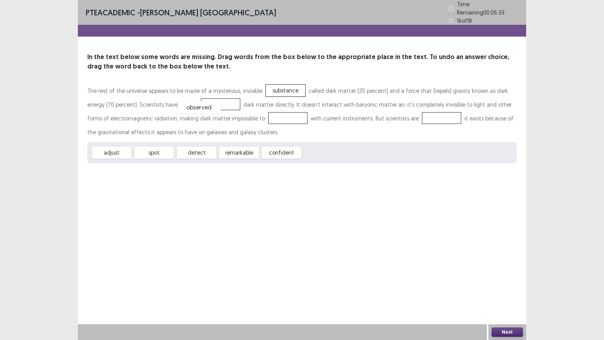
drag, startPoint x: 330, startPoint y: 147, endPoint x: 205, endPoint y: 100, distance: 134.0
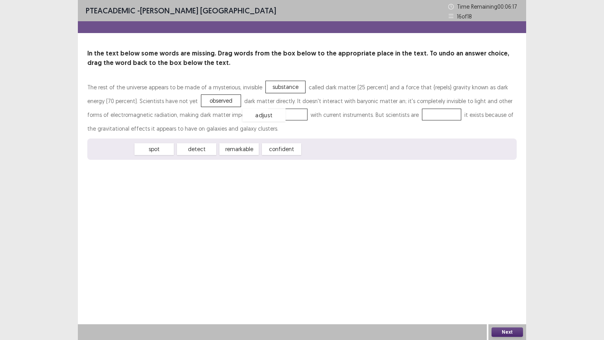
drag, startPoint x: 113, startPoint y: 150, endPoint x: 261, endPoint y: 115, distance: 152.0
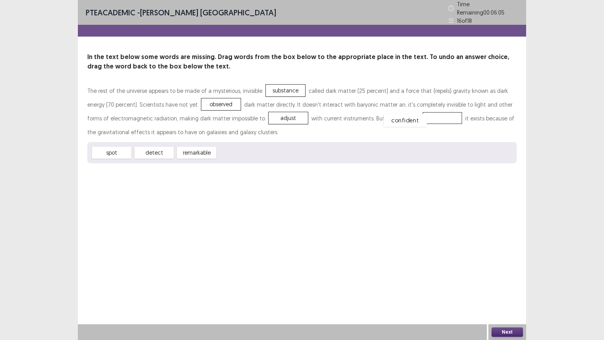
drag, startPoint x: 250, startPoint y: 147, endPoint x: 416, endPoint y: 115, distance: 169.2
drag, startPoint x: 201, startPoint y: 151, endPoint x: 282, endPoint y: 90, distance: 101.7
click at [512, 266] on div "Next" at bounding box center [508, 332] width 38 height 16
click at [505, 266] on button "Next" at bounding box center [507, 331] width 31 height 9
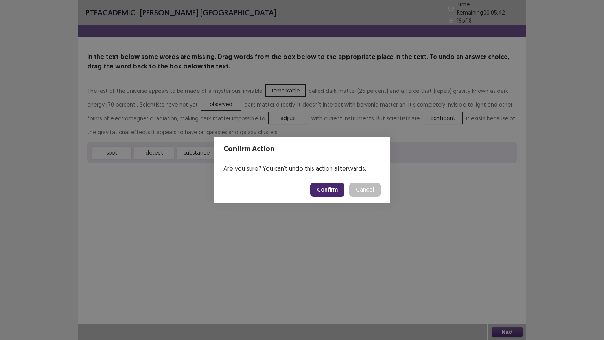
click at [351, 233] on div "Confirm Action Are you sure? You can't undo this action afterwards. Confirm Can…" at bounding box center [302, 170] width 604 height 340
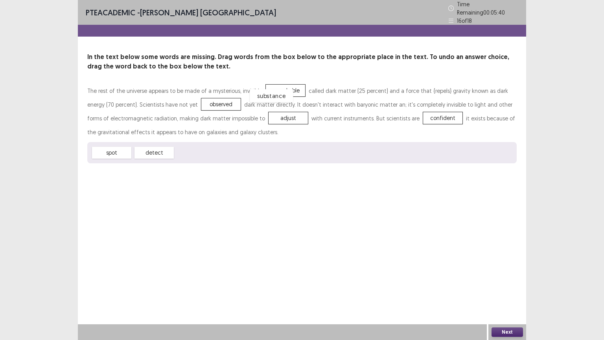
drag, startPoint x: 200, startPoint y: 150, endPoint x: 279, endPoint y: 89, distance: 99.4
click at [507, 266] on button "Next" at bounding box center [507, 331] width 31 height 9
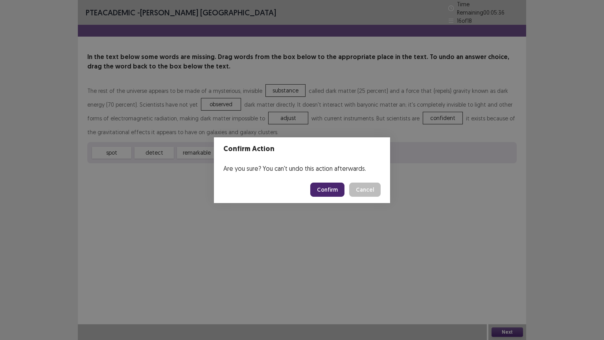
click at [336, 189] on button "Confirm" at bounding box center [327, 190] width 34 height 14
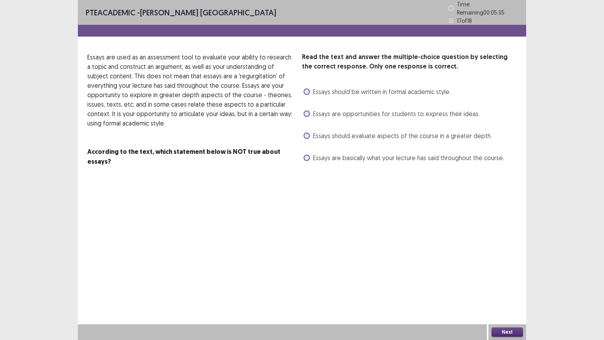
click at [306, 133] on span at bounding box center [307, 136] width 6 height 6
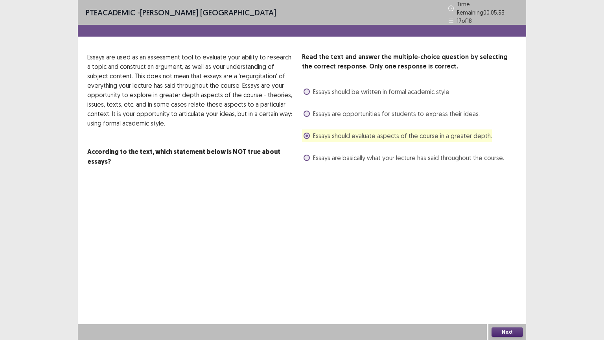
click at [501, 266] on button "Next" at bounding box center [507, 331] width 31 height 9
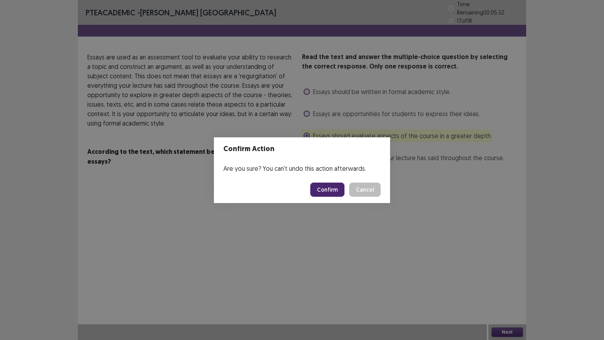
click at [335, 191] on button "Confirm" at bounding box center [327, 190] width 34 height 14
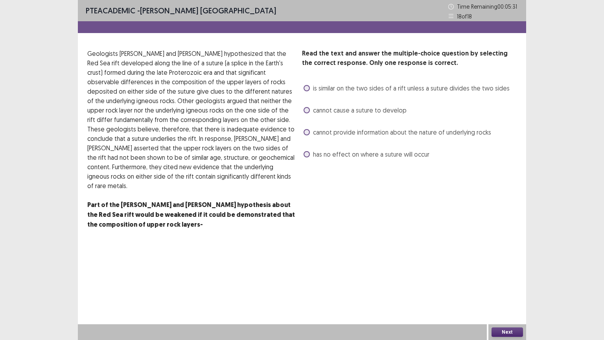
click at [307, 129] on label "cannot provide information about the nature of underlying rocks" at bounding box center [398, 131] width 188 height 9
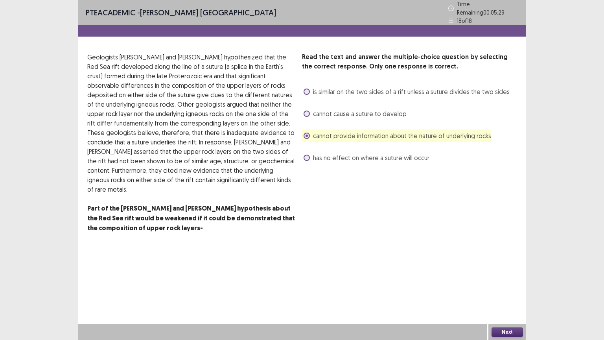
click at [507, 266] on div "Next" at bounding box center [508, 332] width 38 height 16
click at [509, 266] on button "Next" at bounding box center [507, 331] width 31 height 9
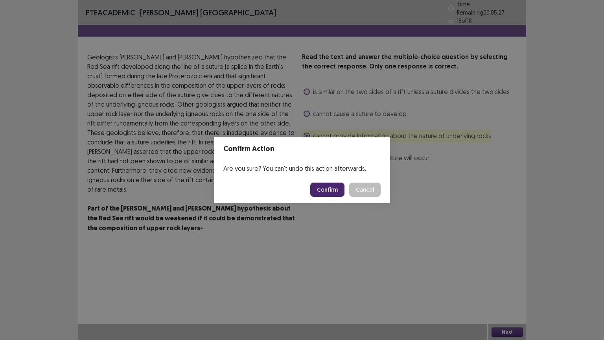
click at [342, 184] on button "Confirm" at bounding box center [327, 190] width 34 height 14
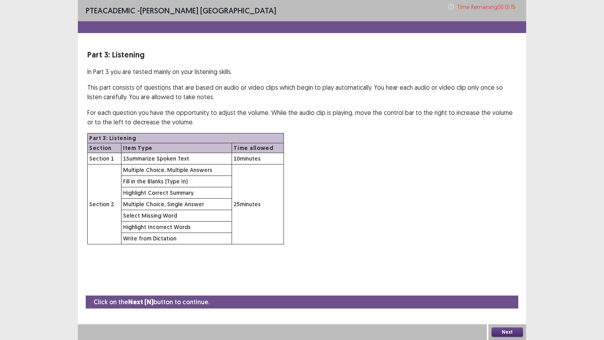
click at [510, 266] on button "Next" at bounding box center [507, 331] width 31 height 9
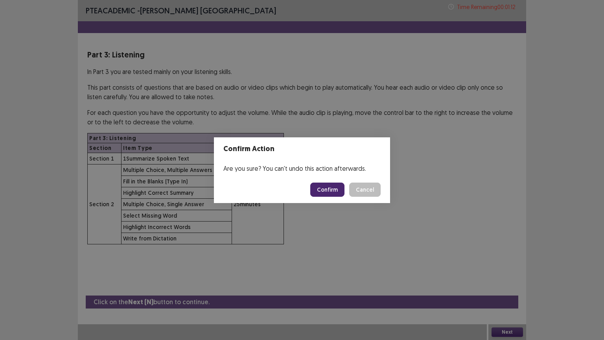
click at [326, 188] on button "Confirm" at bounding box center [327, 190] width 34 height 14
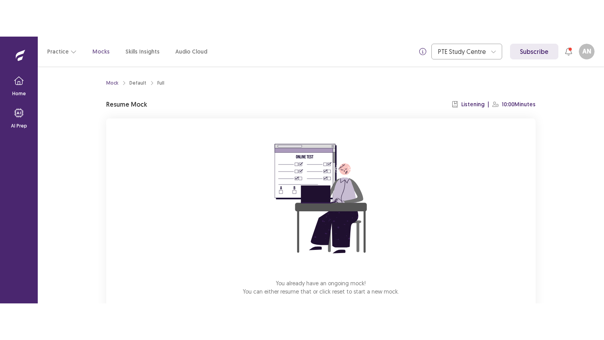
scroll to position [44, 0]
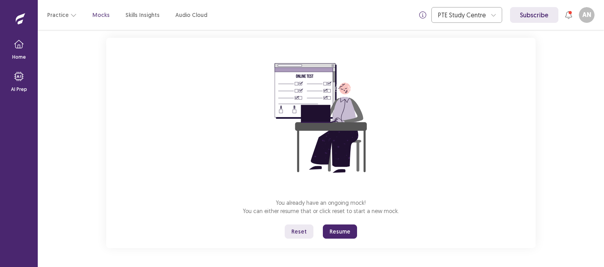
click at [346, 233] on button "Resume" at bounding box center [340, 231] width 34 height 14
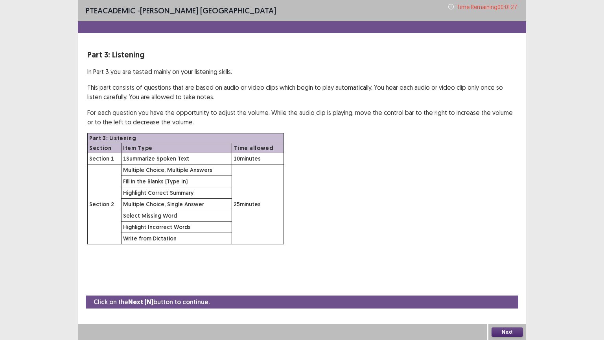
click at [504, 266] on button "Next" at bounding box center [507, 331] width 31 height 9
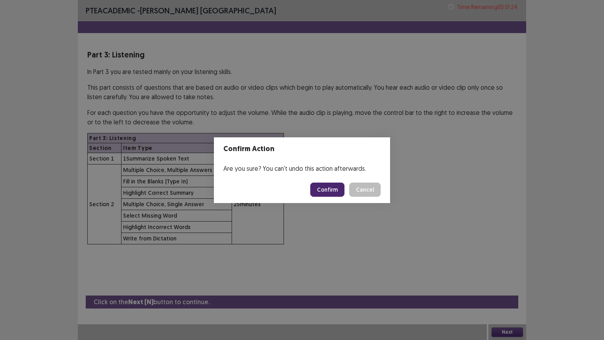
click at [333, 188] on button "Confirm" at bounding box center [327, 190] width 34 height 14
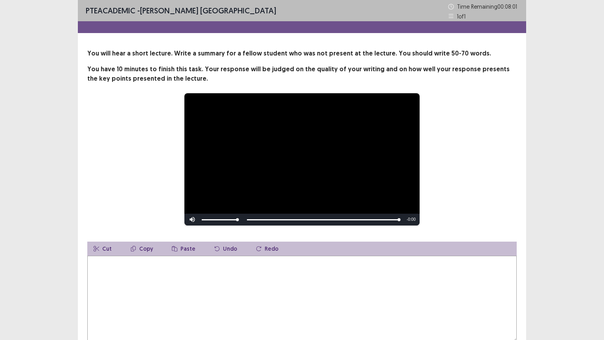
click at [131, 266] on textarea at bounding box center [302, 299] width 430 height 87
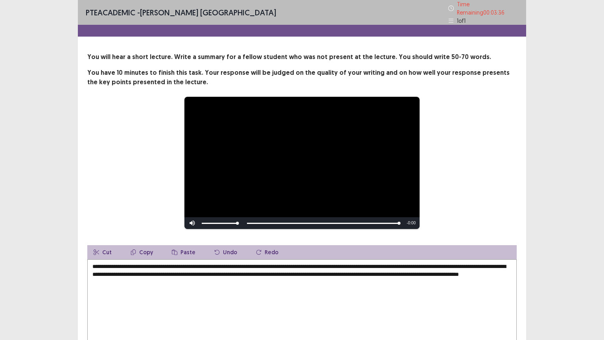
scroll to position [51, 0]
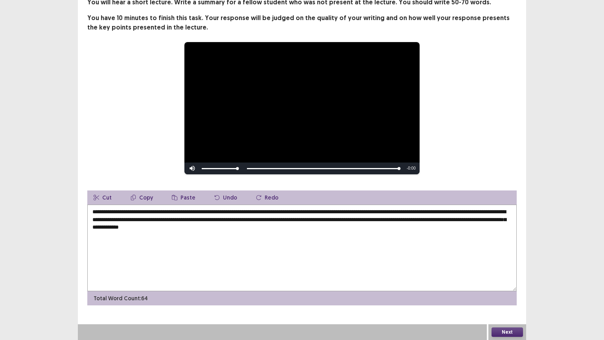
click at [179, 227] on textarea "**********" at bounding box center [302, 248] width 430 height 87
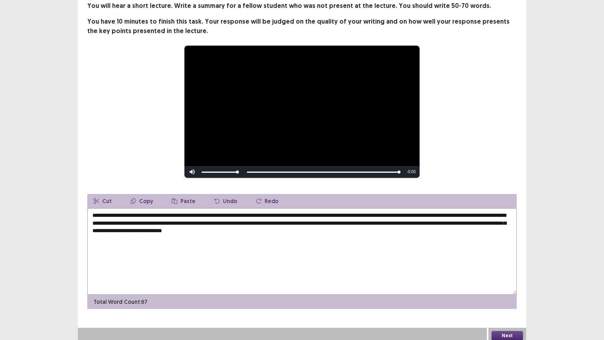
click at [381, 226] on textarea "**********" at bounding box center [302, 251] width 430 height 87
type textarea "**********"
click at [507, 266] on button "Next" at bounding box center [507, 335] width 31 height 9
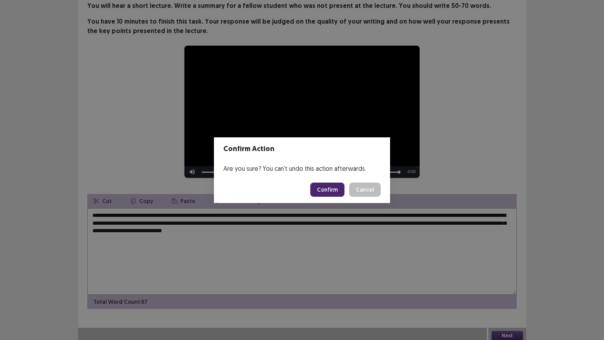
click at [332, 194] on button "Confirm" at bounding box center [327, 190] width 34 height 14
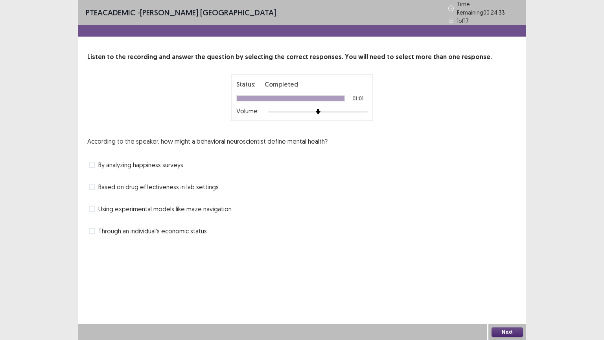
click at [170, 226] on span "Through an individual's economic status" at bounding box center [152, 230] width 109 height 9
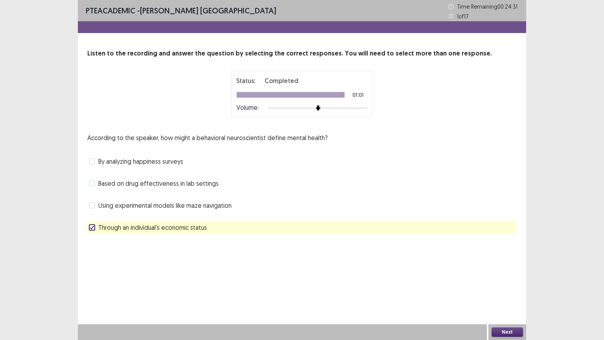
click at [507, 266] on button "Next" at bounding box center [507, 331] width 31 height 9
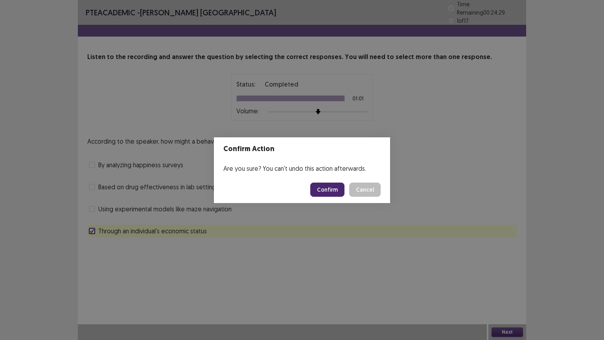
click at [325, 192] on button "Confirm" at bounding box center [327, 190] width 34 height 14
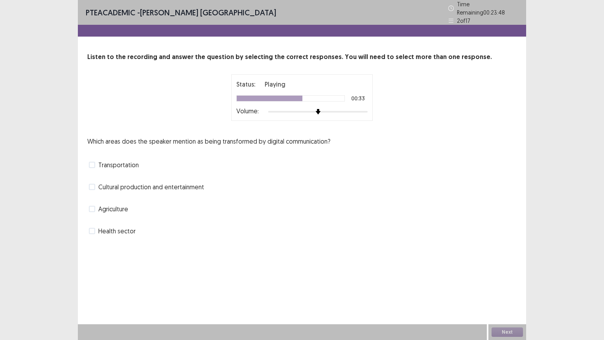
click at [194, 187] on span "Cultural production and entertainment" at bounding box center [151, 186] width 106 height 9
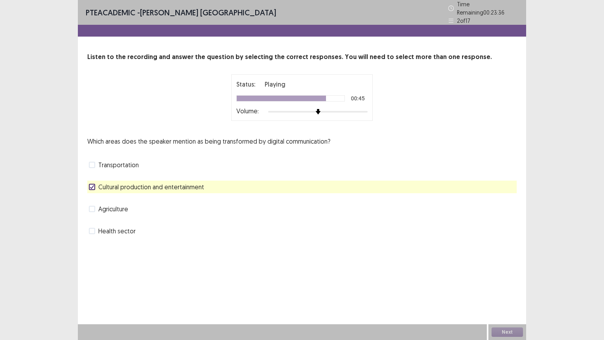
click at [96, 227] on label "Health sector" at bounding box center [112, 230] width 47 height 9
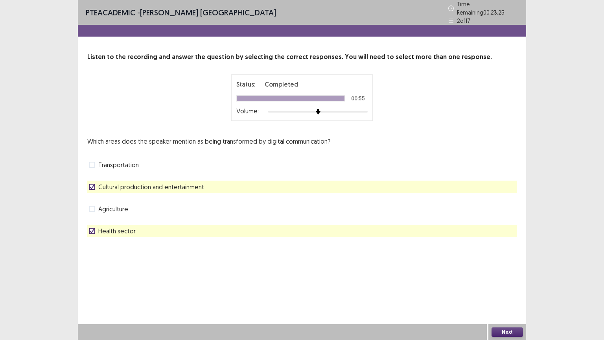
click at [507, 266] on button "Next" at bounding box center [507, 331] width 31 height 9
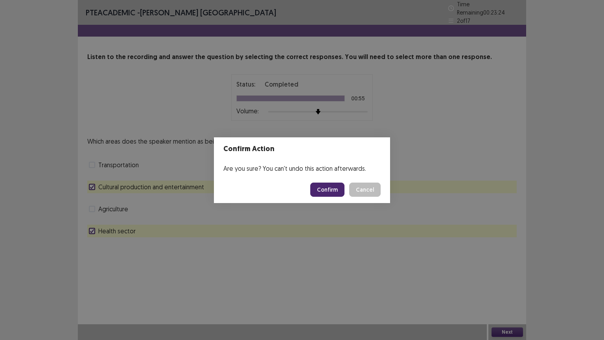
click at [333, 183] on button "Confirm" at bounding box center [327, 190] width 34 height 14
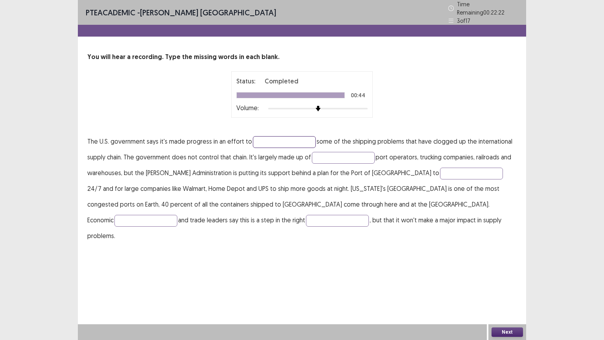
click at [269, 142] on input "text" at bounding box center [284, 142] width 63 height 12
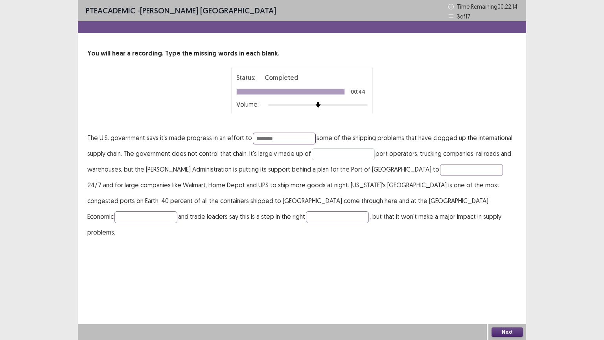
type input "********"
click at [342, 154] on input "text" at bounding box center [343, 154] width 63 height 12
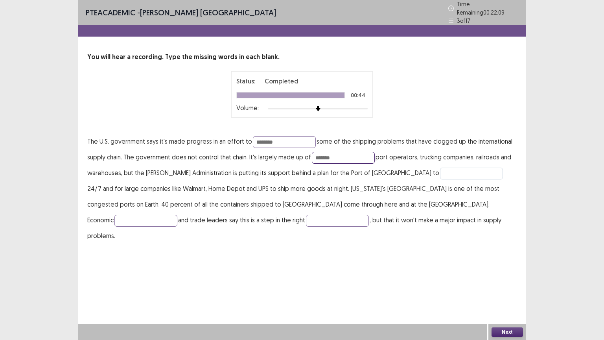
type input "*******"
click at [440, 173] on input "text" at bounding box center [471, 174] width 63 height 12
type input "*******"
click at [177, 215] on input "text" at bounding box center [146, 221] width 63 height 12
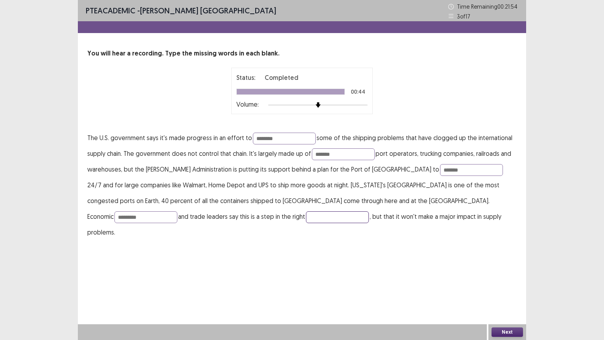
click at [306, 220] on input "text" at bounding box center [337, 217] width 63 height 12
click at [177, 211] on input "*********" at bounding box center [146, 217] width 63 height 12
type input "**********"
click at [306, 220] on input "text" at bounding box center [337, 217] width 63 height 12
type input "*********"
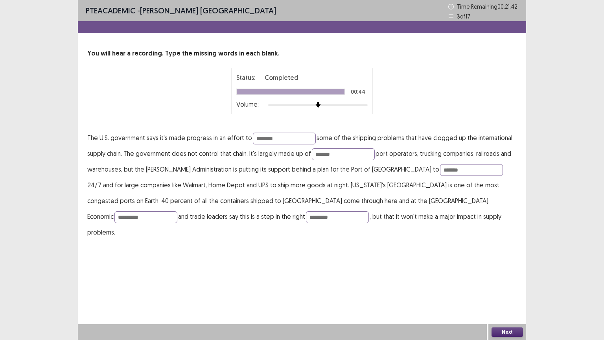
click at [505, 266] on button "Next" at bounding box center [507, 331] width 31 height 9
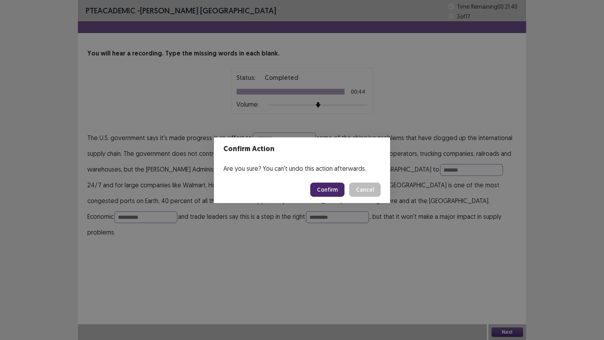
click at [329, 189] on button "Confirm" at bounding box center [327, 190] width 34 height 14
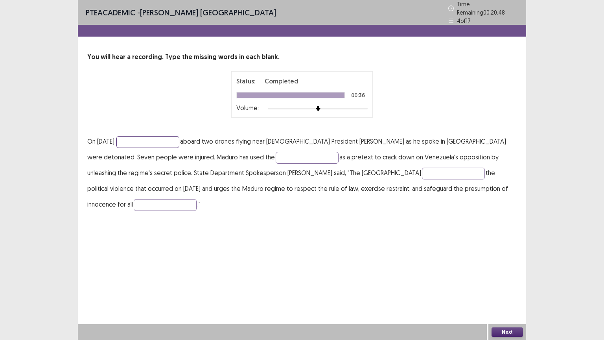
click at [138, 139] on input "text" at bounding box center [147, 142] width 63 height 12
type input "*********"
click at [276, 152] on input "text" at bounding box center [307, 158] width 63 height 12
type input "********"
click at [422, 172] on input "text" at bounding box center [453, 174] width 63 height 12
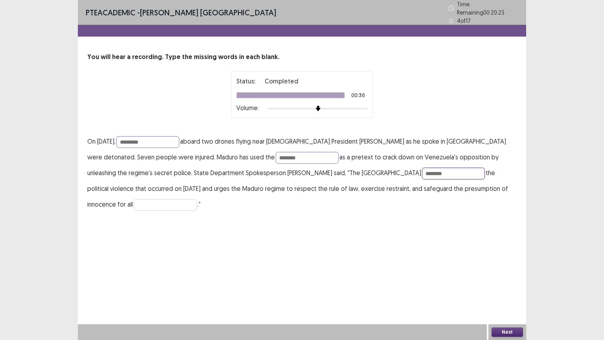
type input "********"
click at [197, 199] on input "text" at bounding box center [165, 205] width 63 height 12
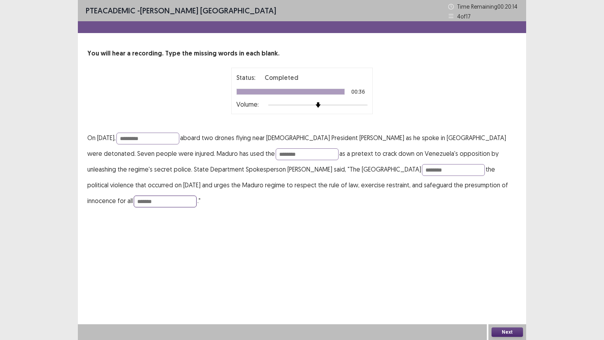
type input "*******"
click at [508, 266] on button "Next" at bounding box center [507, 331] width 31 height 9
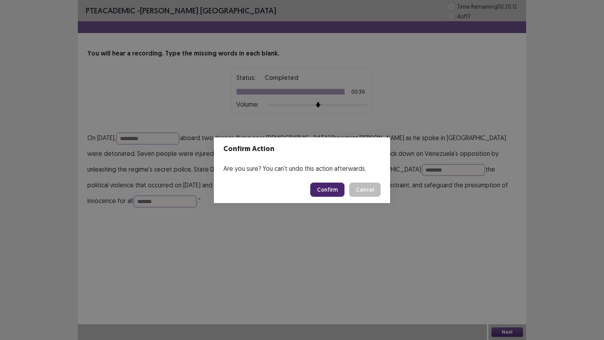
click at [332, 184] on button "Confirm" at bounding box center [327, 190] width 34 height 14
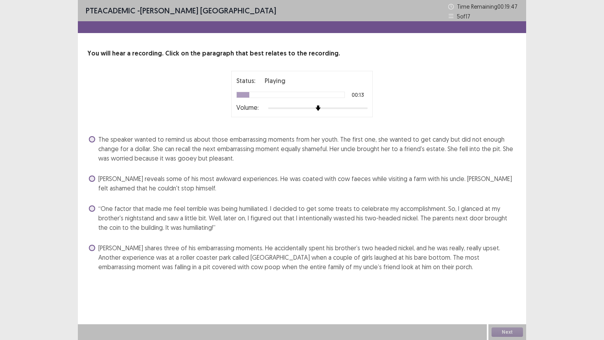
click at [185, 261] on span "[PERSON_NAME] shares three of his embarrassing moments. He accidentally spent h…" at bounding box center [307, 257] width 419 height 28
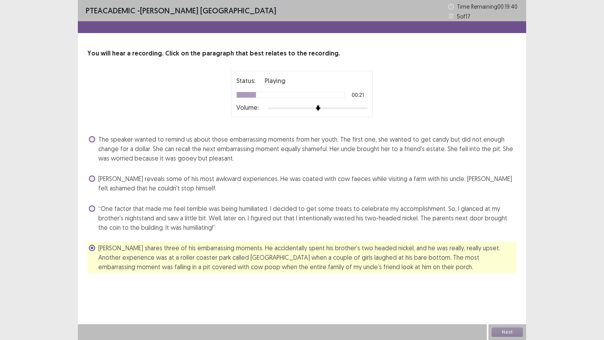
click at [197, 209] on span "“One factor that made me feel terrible was being humiliated. I decided to get s…" at bounding box center [307, 218] width 419 height 28
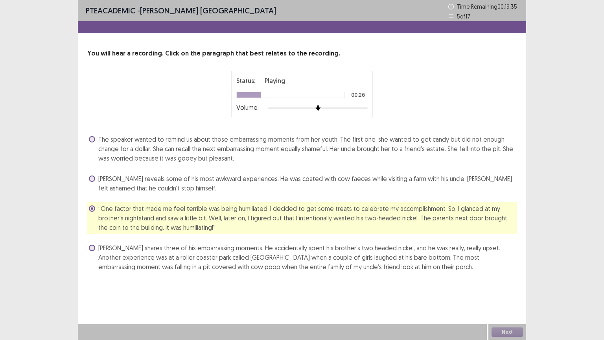
click at [247, 257] on span "[PERSON_NAME] shares three of his embarrassing moments. He accidentally spent h…" at bounding box center [307, 257] width 419 height 28
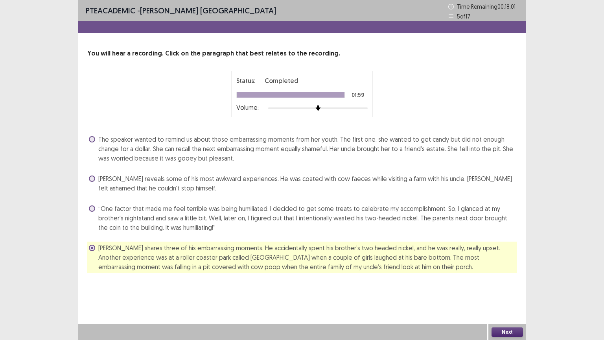
click at [511, 266] on button "Next" at bounding box center [507, 331] width 31 height 9
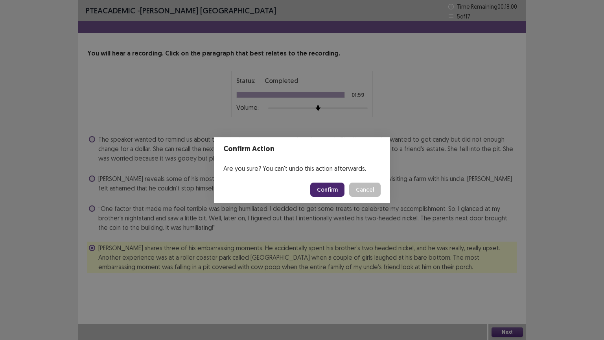
click at [326, 191] on button "Confirm" at bounding box center [327, 190] width 34 height 14
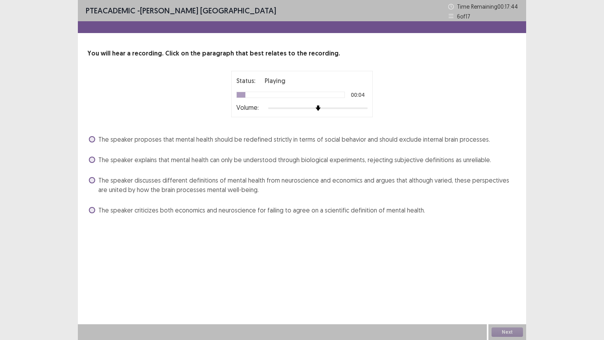
click at [171, 161] on span "The speaker explains that mental health can only be understood through biologic…" at bounding box center [294, 159] width 393 height 9
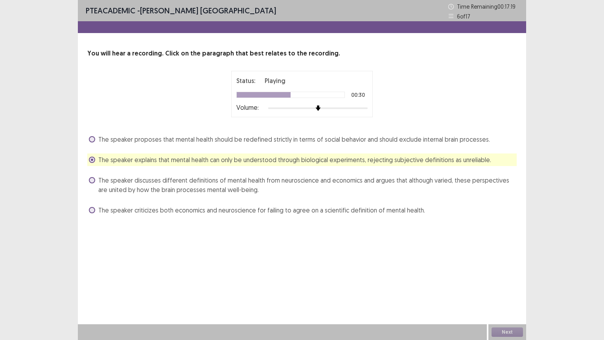
click at [362, 179] on span "The speaker discusses different definitions of mental health from neuroscience …" at bounding box center [307, 184] width 419 height 19
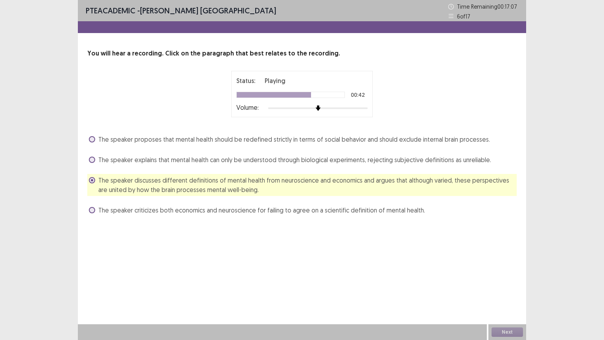
click at [257, 209] on span "The speaker criticizes both economics and neuroscience for failing to agree on …" at bounding box center [261, 209] width 327 height 9
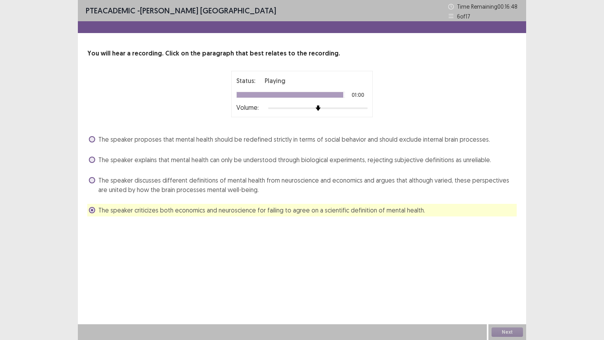
click at [505, 266] on div "Next" at bounding box center [508, 332] width 38 height 16
click at [505, 266] on button "Next" at bounding box center [507, 331] width 31 height 9
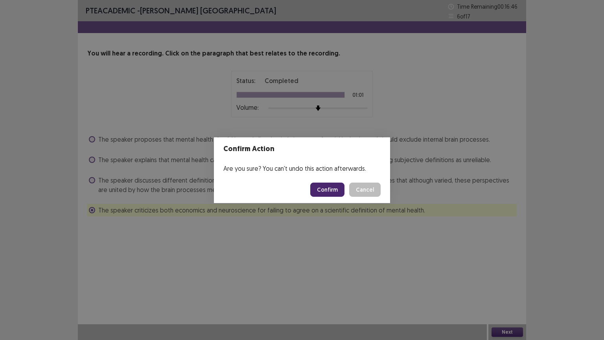
click at [327, 187] on button "Confirm" at bounding box center [327, 190] width 34 height 14
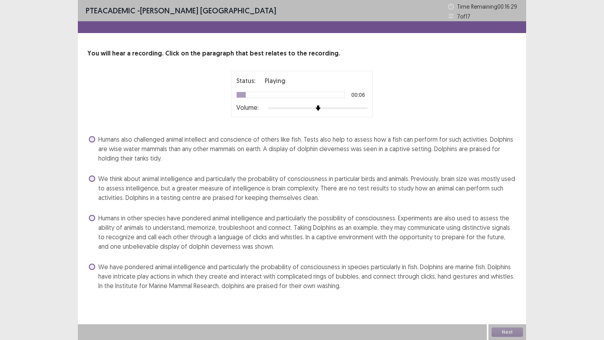
click at [246, 187] on span "We think about animal intelligence and particularly the probability of consciou…" at bounding box center [307, 188] width 419 height 28
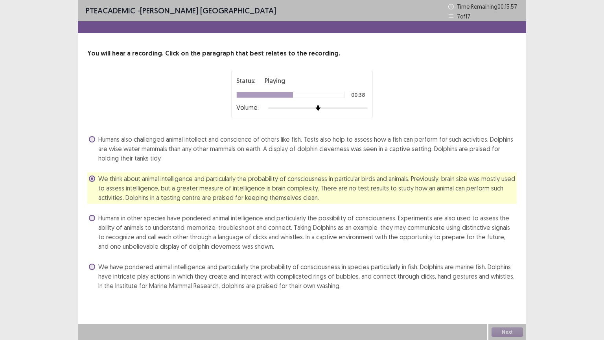
click at [414, 266] on span "We have pondered animal intelligence and particularly the probability of consci…" at bounding box center [307, 276] width 419 height 28
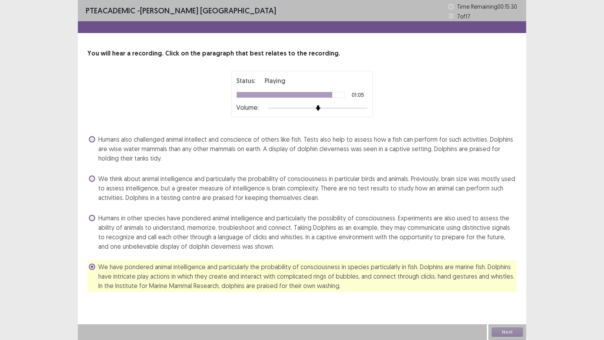
click at [464, 237] on span "Humans in other species have pondered animal intelligence and particularly the …" at bounding box center [307, 232] width 419 height 38
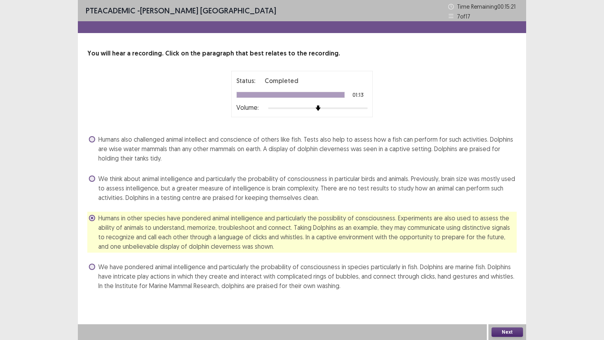
click at [508, 266] on button "Next" at bounding box center [507, 331] width 31 height 9
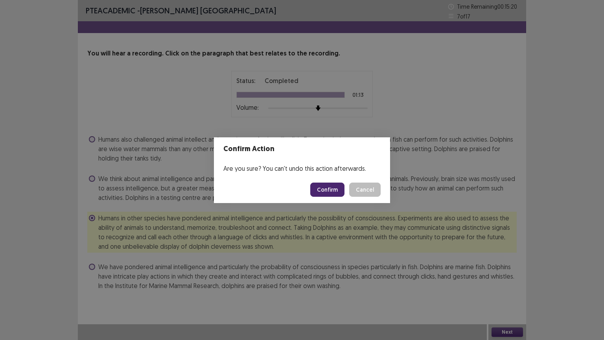
click at [335, 192] on button "Confirm" at bounding box center [327, 190] width 34 height 14
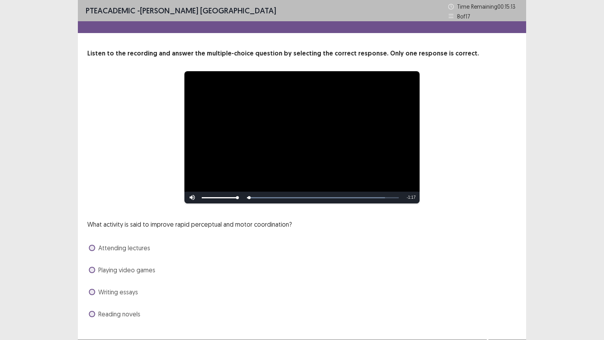
scroll to position [15, 0]
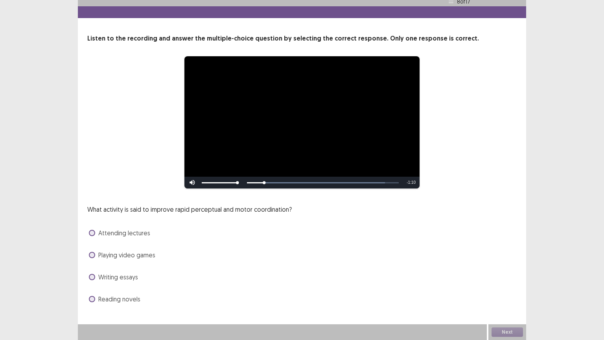
click at [122, 255] on span "Playing video games" at bounding box center [126, 254] width 57 height 9
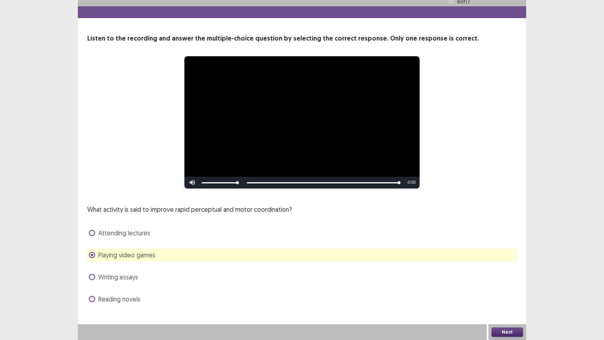
click at [510, 266] on button "Next" at bounding box center [507, 331] width 31 height 9
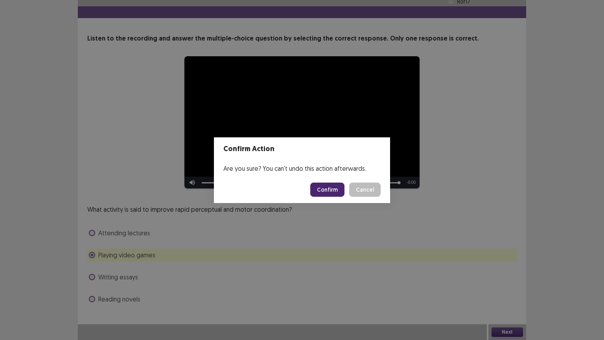
click at [336, 186] on button "Confirm" at bounding box center [327, 190] width 34 height 14
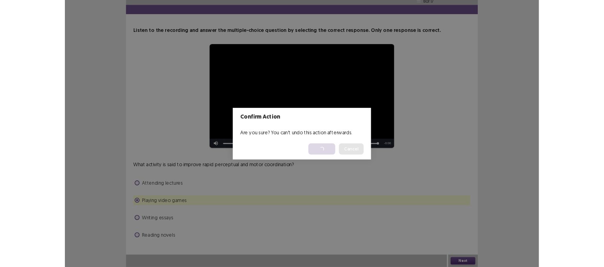
scroll to position [0, 0]
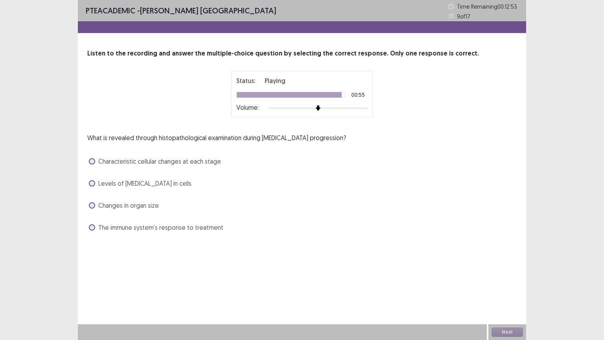
click at [172, 164] on span "Characteristic cellular changes at each stage" at bounding box center [159, 161] width 123 height 9
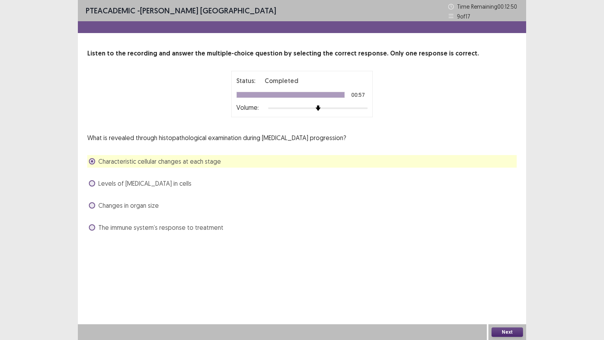
click at [502, 266] on button "Next" at bounding box center [507, 331] width 31 height 9
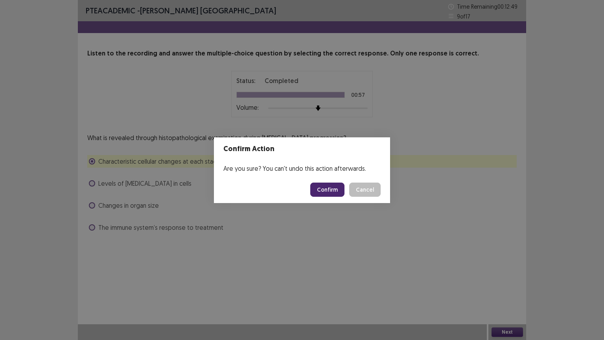
click at [333, 189] on button "Confirm" at bounding box center [327, 190] width 34 height 14
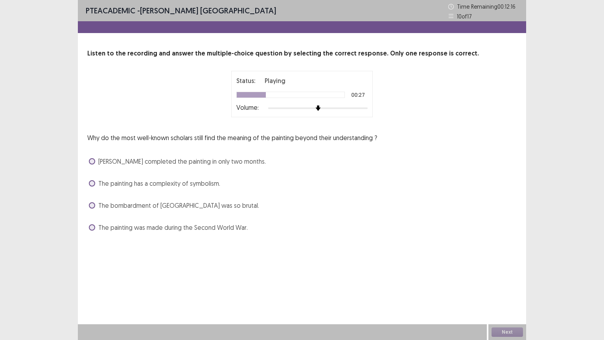
click at [185, 226] on span "The painting was made during the Second World War." at bounding box center [173, 227] width 150 height 9
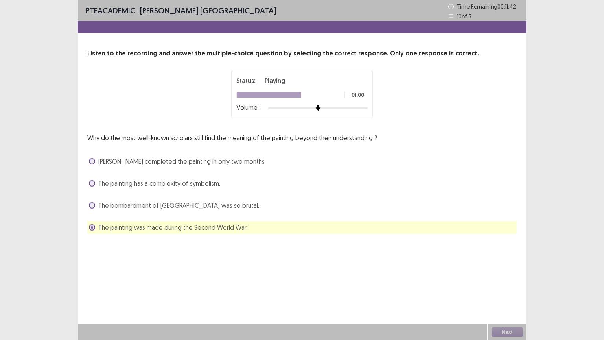
click at [514, 266] on div "Next" at bounding box center [508, 332] width 38 height 16
click at [504, 266] on button "Next" at bounding box center [507, 331] width 31 height 9
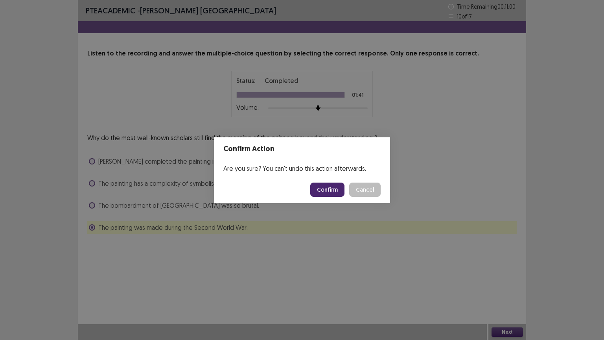
click at [325, 187] on button "Confirm" at bounding box center [327, 190] width 34 height 14
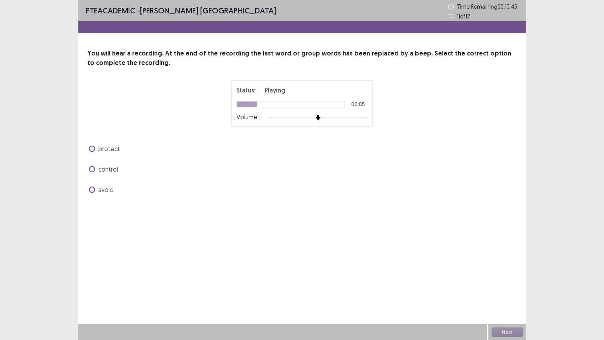
click at [113, 171] on span "control" at bounding box center [108, 168] width 20 height 9
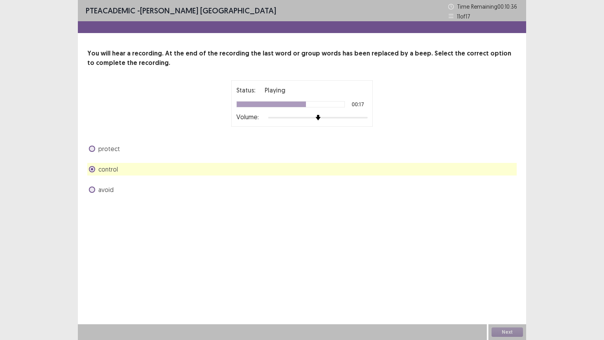
click at [108, 146] on span "protect" at bounding box center [109, 148] width 22 height 9
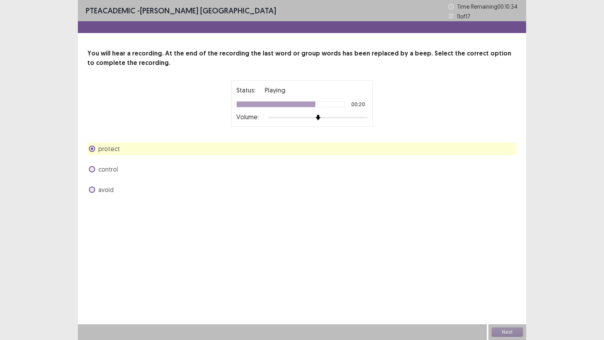
click at [95, 166] on label "control" at bounding box center [103, 168] width 29 height 9
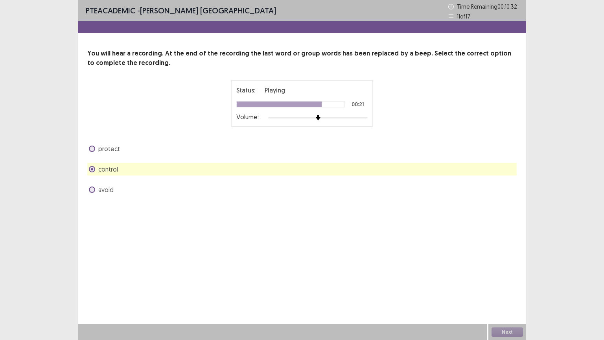
click at [92, 188] on span at bounding box center [92, 190] width 6 height 6
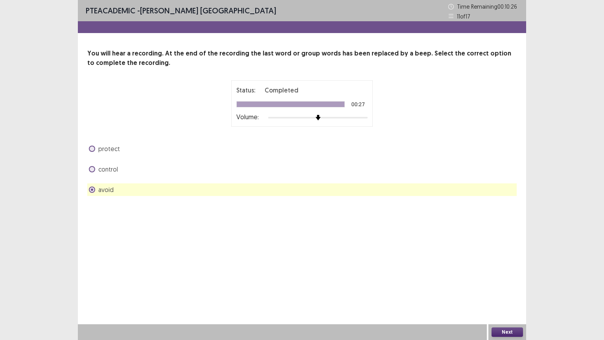
click at [94, 168] on span at bounding box center [92, 169] width 6 height 6
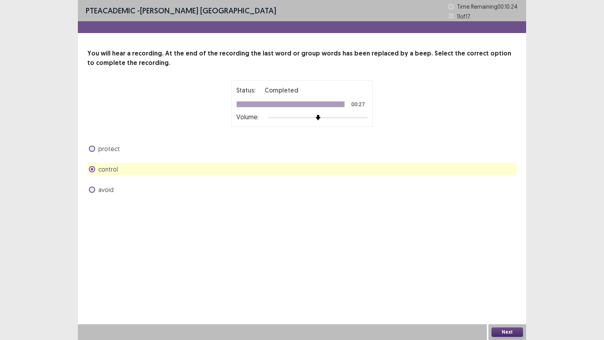
click at [511, 266] on button "Next" at bounding box center [507, 331] width 31 height 9
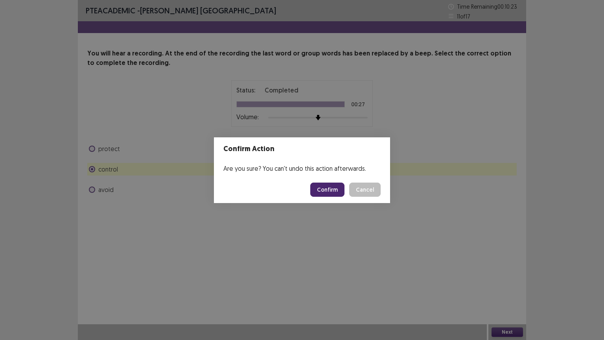
click at [332, 193] on button "Confirm" at bounding box center [327, 190] width 34 height 14
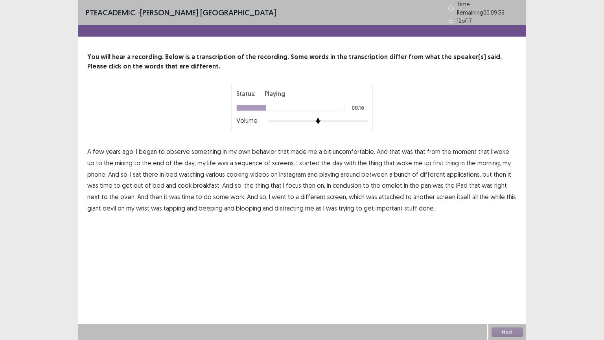
click at [116, 159] on span "mining" at bounding box center [124, 162] width 18 height 9
click at [238, 159] on span "sequence" at bounding box center [249, 162] width 28 height 9
click at [329, 170] on span "playing" at bounding box center [330, 174] width 20 height 9
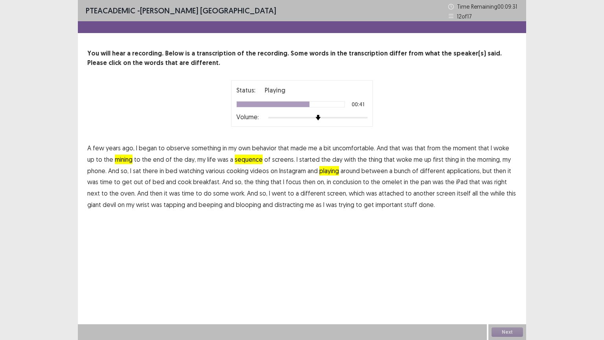
click at [346, 181] on span "conclusion" at bounding box center [347, 181] width 29 height 9
click at [510, 266] on button "Next" at bounding box center [507, 331] width 31 height 9
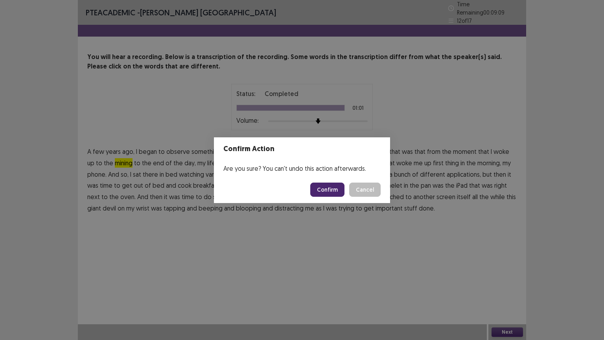
click at [329, 189] on button "Confirm" at bounding box center [327, 190] width 34 height 14
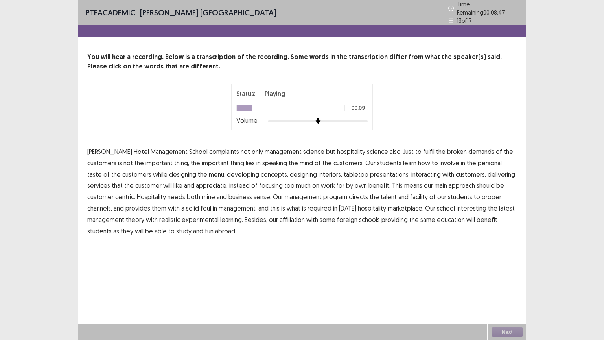
click at [447, 148] on span "broken" at bounding box center [457, 151] width 20 height 9
click at [262, 159] on span "speaking" at bounding box center [274, 162] width 25 height 9
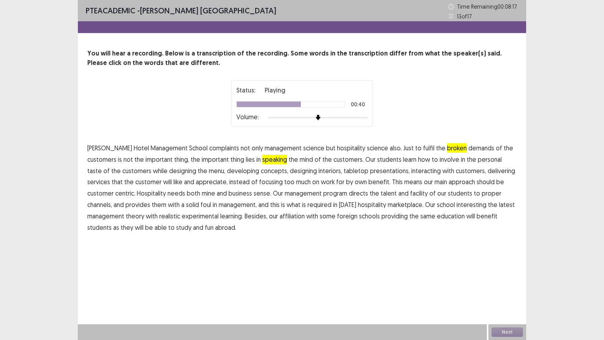
click at [202, 195] on span "mine" at bounding box center [208, 192] width 13 height 9
click at [410, 194] on span "facility" at bounding box center [419, 192] width 18 height 9
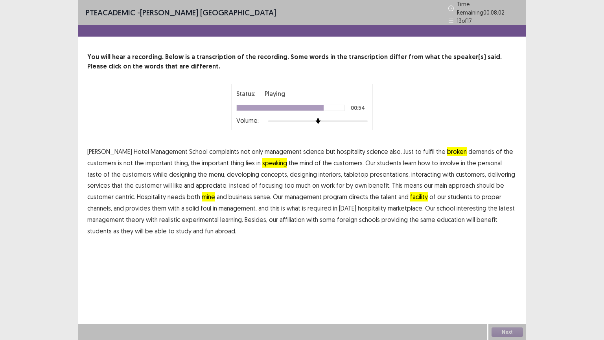
click at [457, 203] on span "interesting" at bounding box center [472, 207] width 30 height 9
click at [159, 230] on p "[PERSON_NAME][GEOGRAPHIC_DATA] complaints not only management science but hospi…" at bounding box center [302, 191] width 430 height 91
click at [205, 226] on span "fun" at bounding box center [209, 230] width 9 height 9
click at [505, 266] on button "Next" at bounding box center [507, 331] width 31 height 9
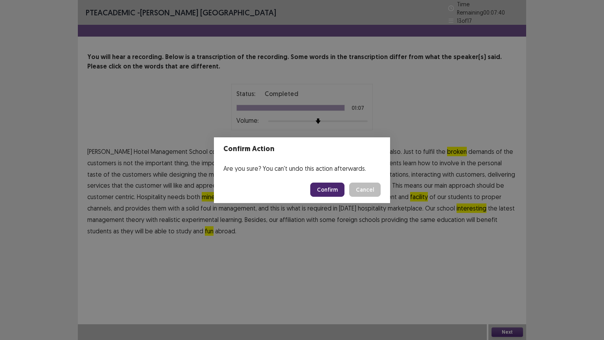
click at [328, 190] on button "Confirm" at bounding box center [327, 190] width 34 height 14
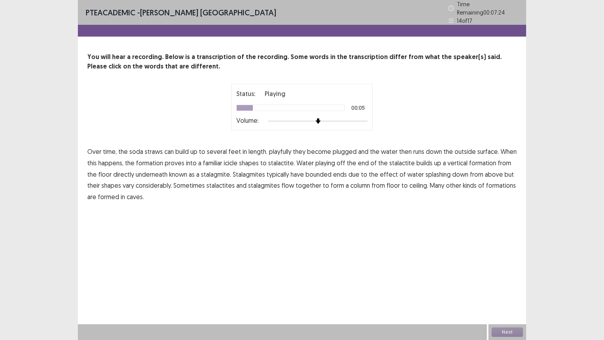
click at [281, 148] on span "playfully" at bounding box center [280, 151] width 22 height 9
click at [324, 161] on span "playing" at bounding box center [326, 162] width 20 height 9
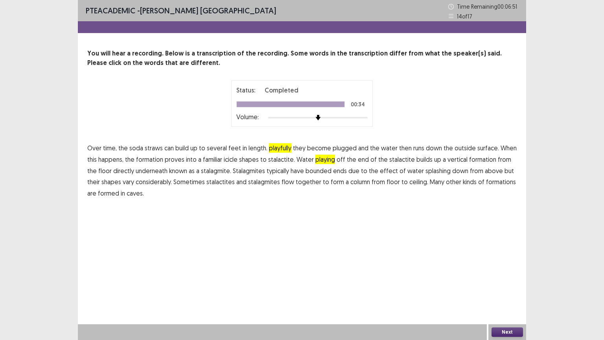
click at [306, 170] on span "bounded" at bounding box center [319, 170] width 26 height 9
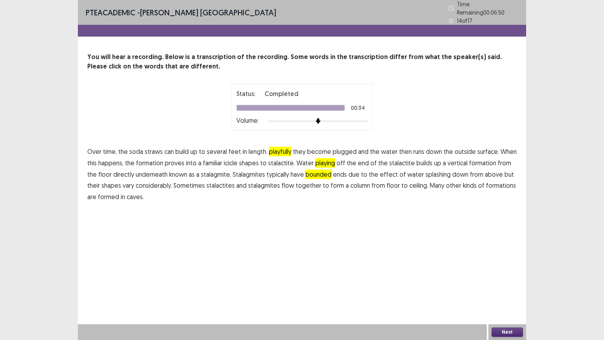
click at [506, 266] on button "Next" at bounding box center [507, 331] width 31 height 9
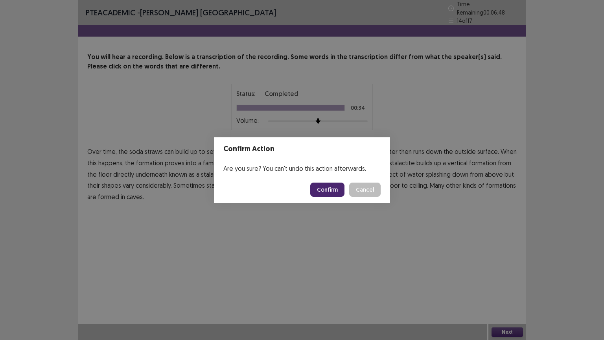
click at [324, 192] on button "Confirm" at bounding box center [327, 190] width 34 height 14
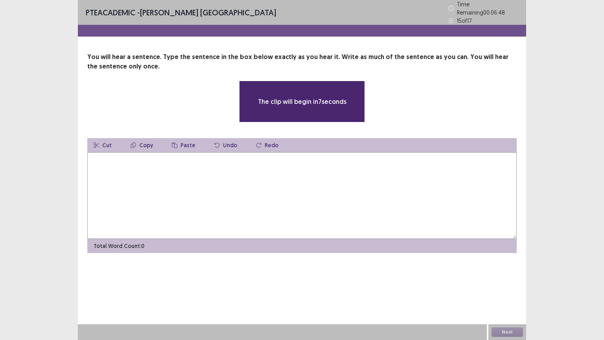
click at [225, 181] on textarea at bounding box center [302, 195] width 430 height 87
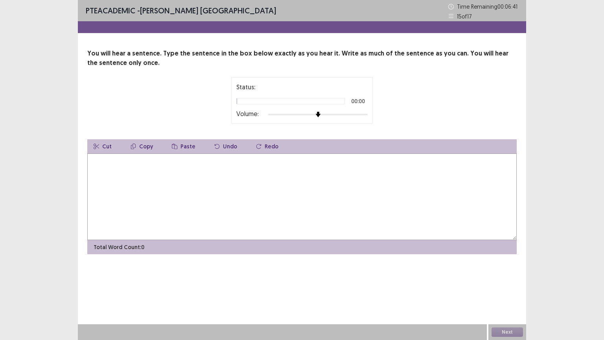
click at [220, 174] on textarea at bounding box center [302, 196] width 430 height 87
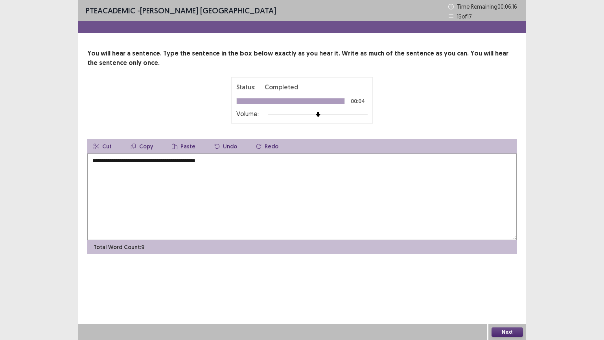
type textarea "**********"
click at [503, 266] on button "Next" at bounding box center [507, 331] width 31 height 9
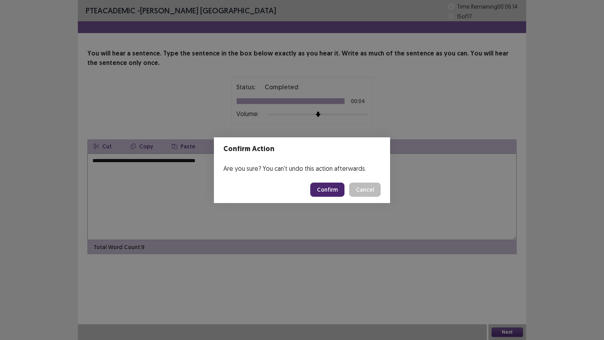
click at [338, 190] on button "Confirm" at bounding box center [327, 190] width 34 height 14
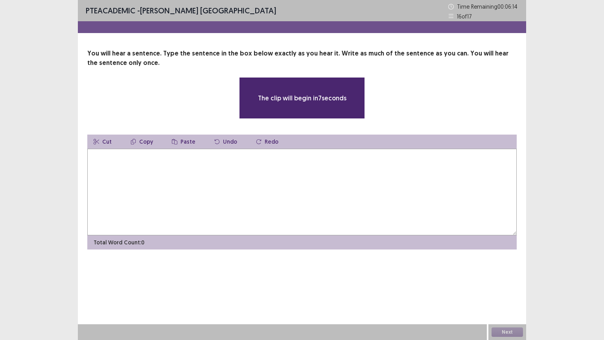
click at [261, 167] on textarea at bounding box center [302, 192] width 430 height 87
click at [238, 165] on textarea at bounding box center [302, 192] width 430 height 87
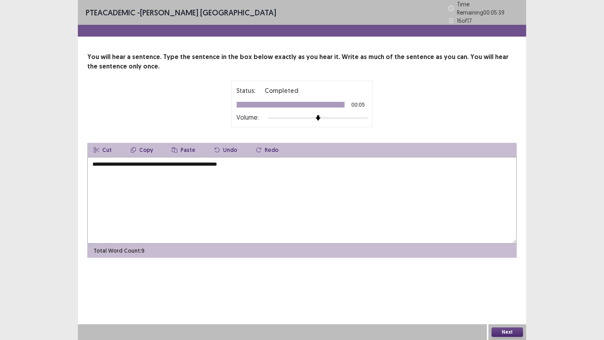
click at [197, 161] on textarea "**********" at bounding box center [302, 200] width 430 height 87
click at [108, 160] on textarea "**********" at bounding box center [302, 200] width 430 height 87
type textarea "**********"
click at [507, 266] on button "Next" at bounding box center [507, 331] width 31 height 9
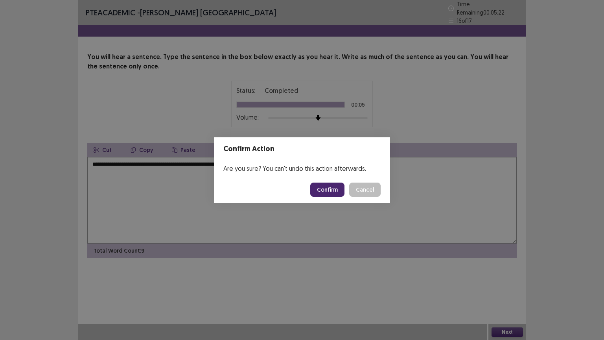
click at [328, 191] on button "Confirm" at bounding box center [327, 190] width 34 height 14
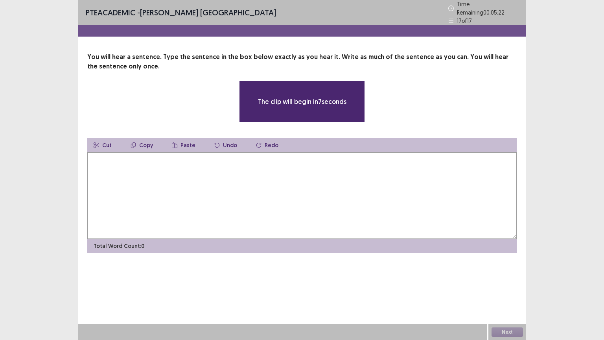
click at [239, 169] on textarea at bounding box center [302, 195] width 430 height 87
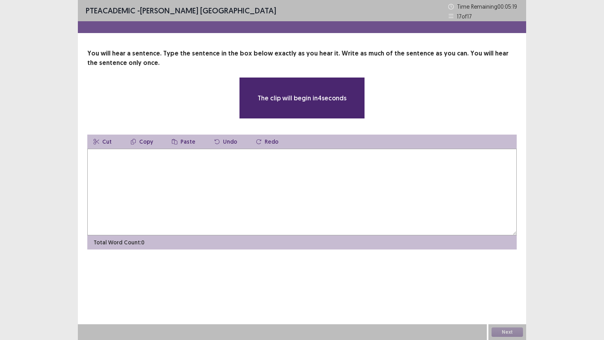
click at [253, 188] on textarea at bounding box center [302, 192] width 430 height 87
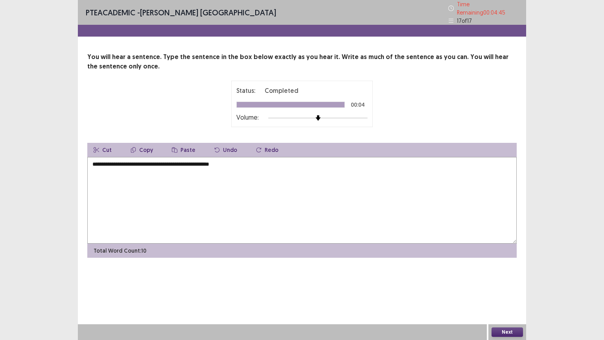
click at [118, 160] on textarea "**********" at bounding box center [302, 200] width 430 height 87
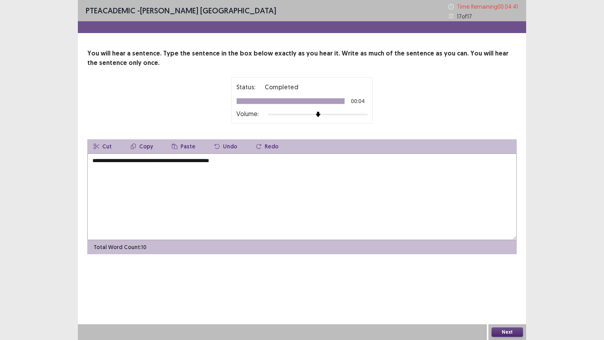
click at [131, 161] on textarea "**********" at bounding box center [302, 196] width 430 height 87
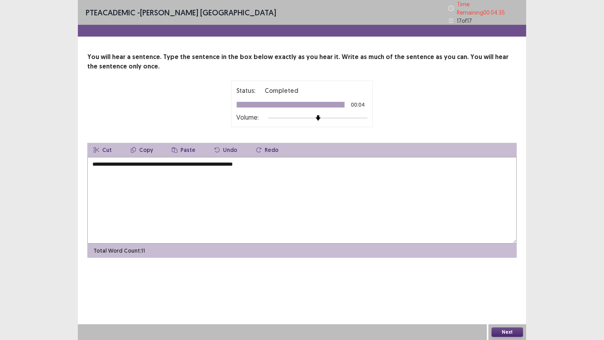
type textarea "**********"
click at [228, 161] on textarea "**********" at bounding box center [302, 200] width 430 height 87
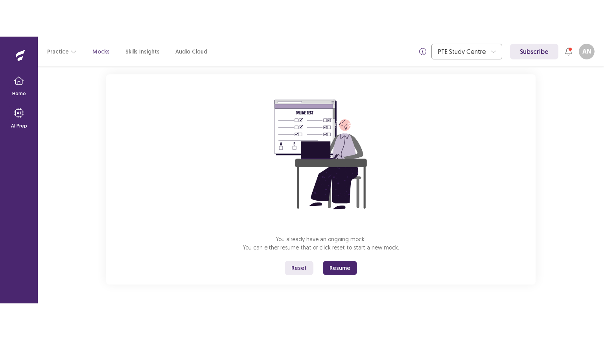
scroll to position [44, 0]
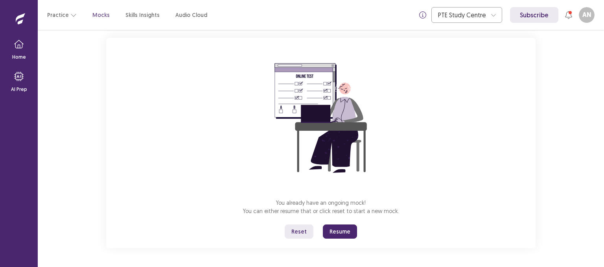
click at [344, 236] on button "Resume" at bounding box center [340, 231] width 34 height 14
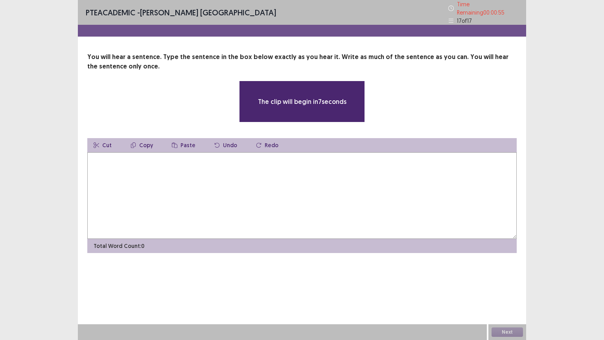
click at [238, 190] on textarea at bounding box center [302, 195] width 430 height 87
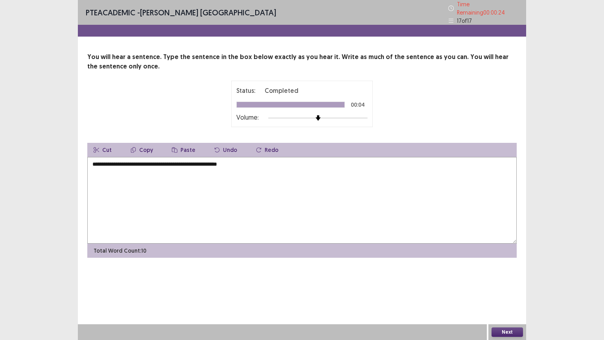
click at [224, 160] on textarea "**********" at bounding box center [302, 200] width 430 height 87
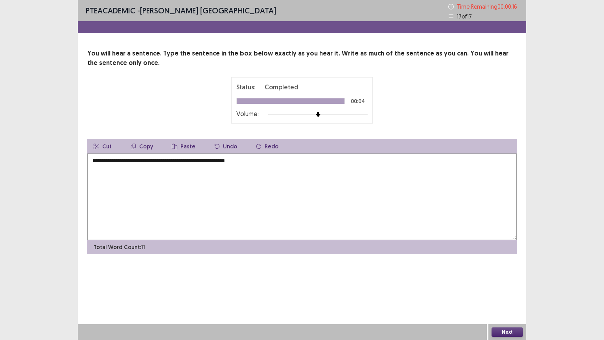
type textarea "**********"
click at [501, 266] on button "Next" at bounding box center [507, 331] width 31 height 9
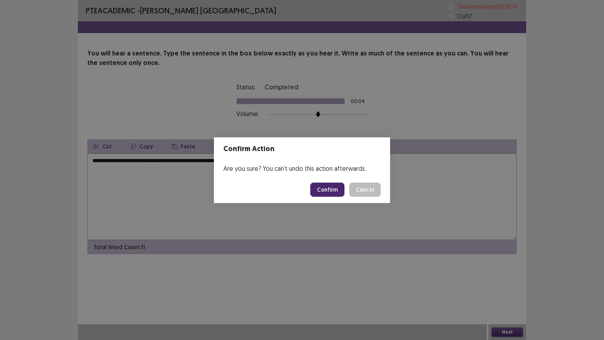
click at [330, 188] on button "Confirm" at bounding box center [327, 190] width 34 height 14
